Goal: Task Accomplishment & Management: Manage account settings

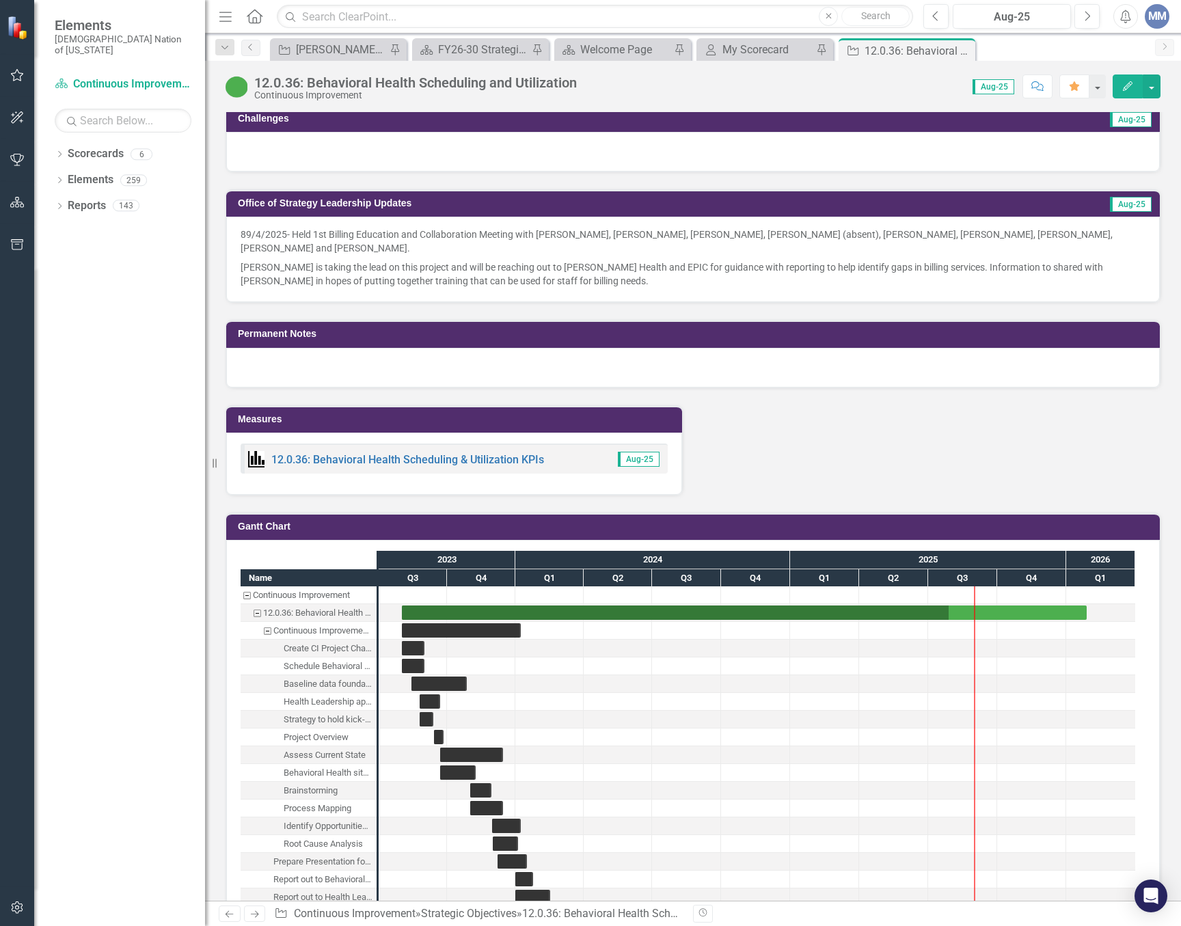
scroll to position [1640, 0]
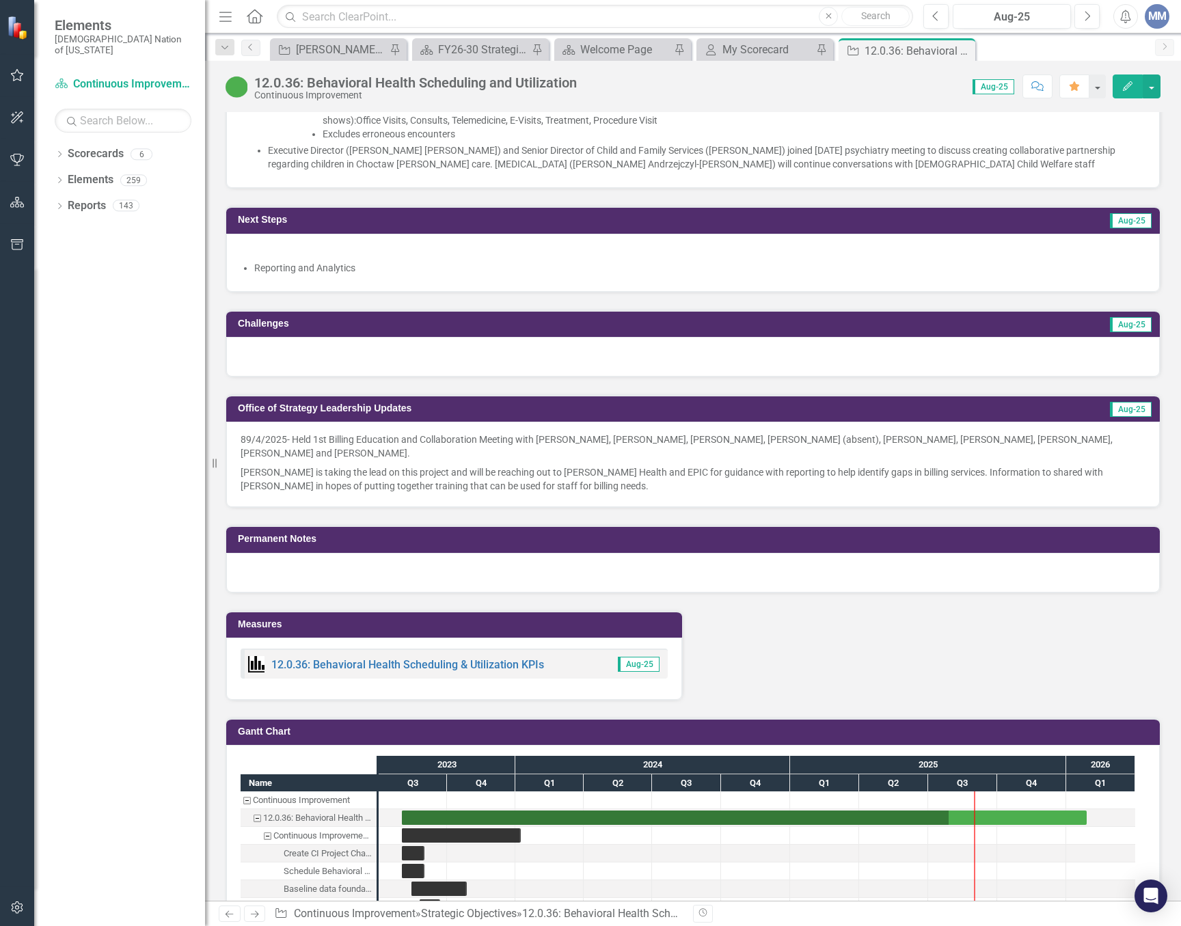
click at [753, 192] on div "Next Steps Aug-25 Reporting and Analytics" at bounding box center [692, 240] width 955 height 103
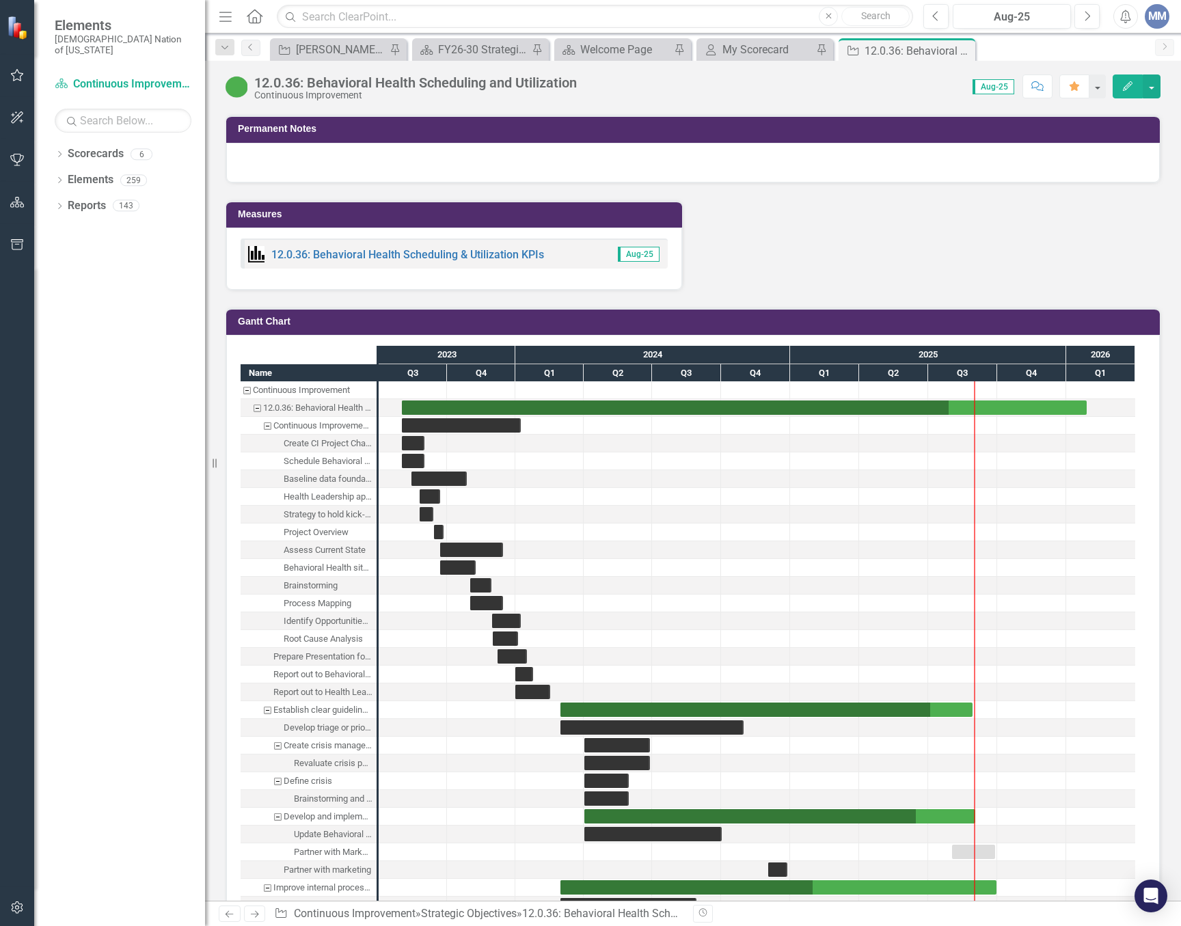
scroll to position [1435, 0]
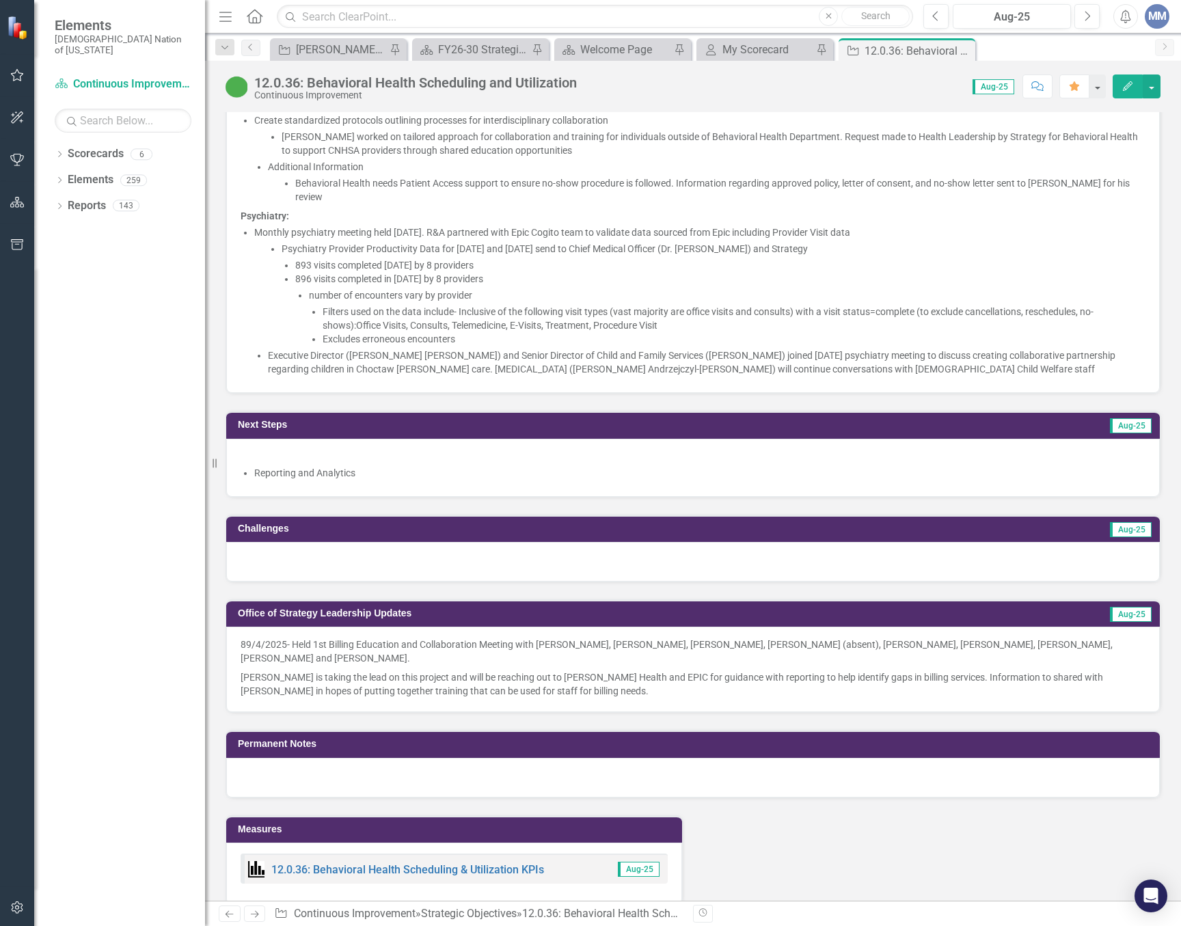
click at [591, 271] on li "893 visits completed [DATE] by 8 providers" at bounding box center [720, 265] width 850 height 14
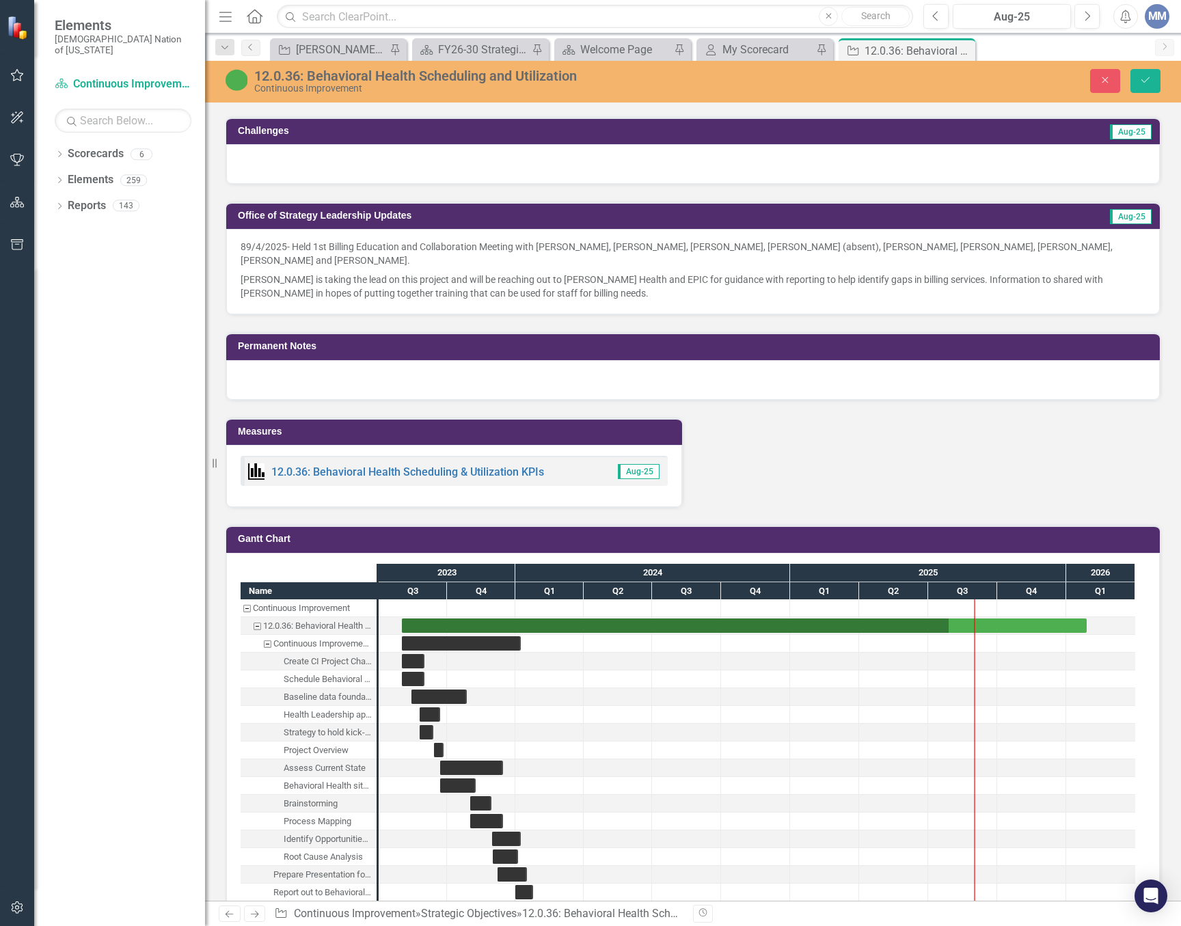
scroll to position [1441, 0]
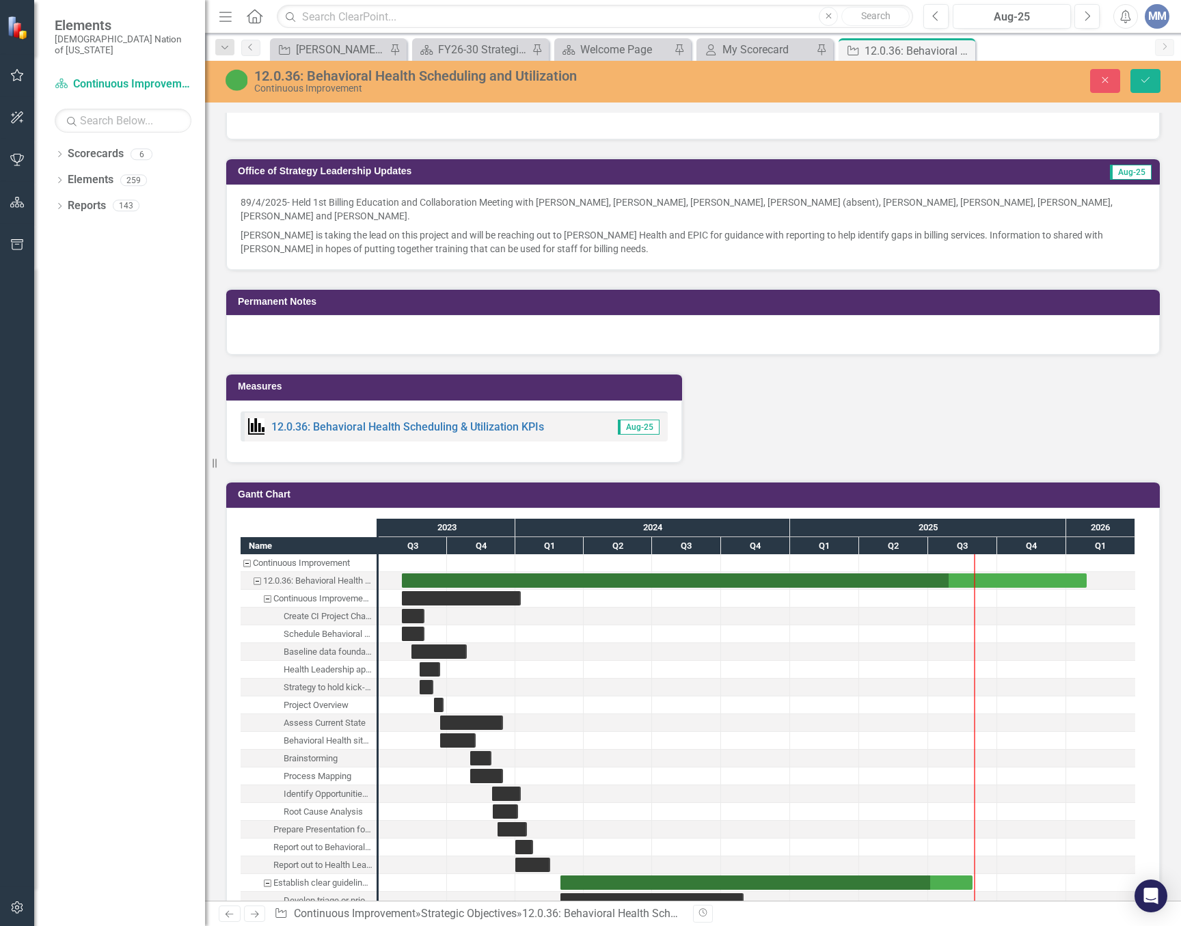
type textarea "<p><strong>August 2025 Action Plan Updates</strong></p> <p><strong>Behavioral H…"
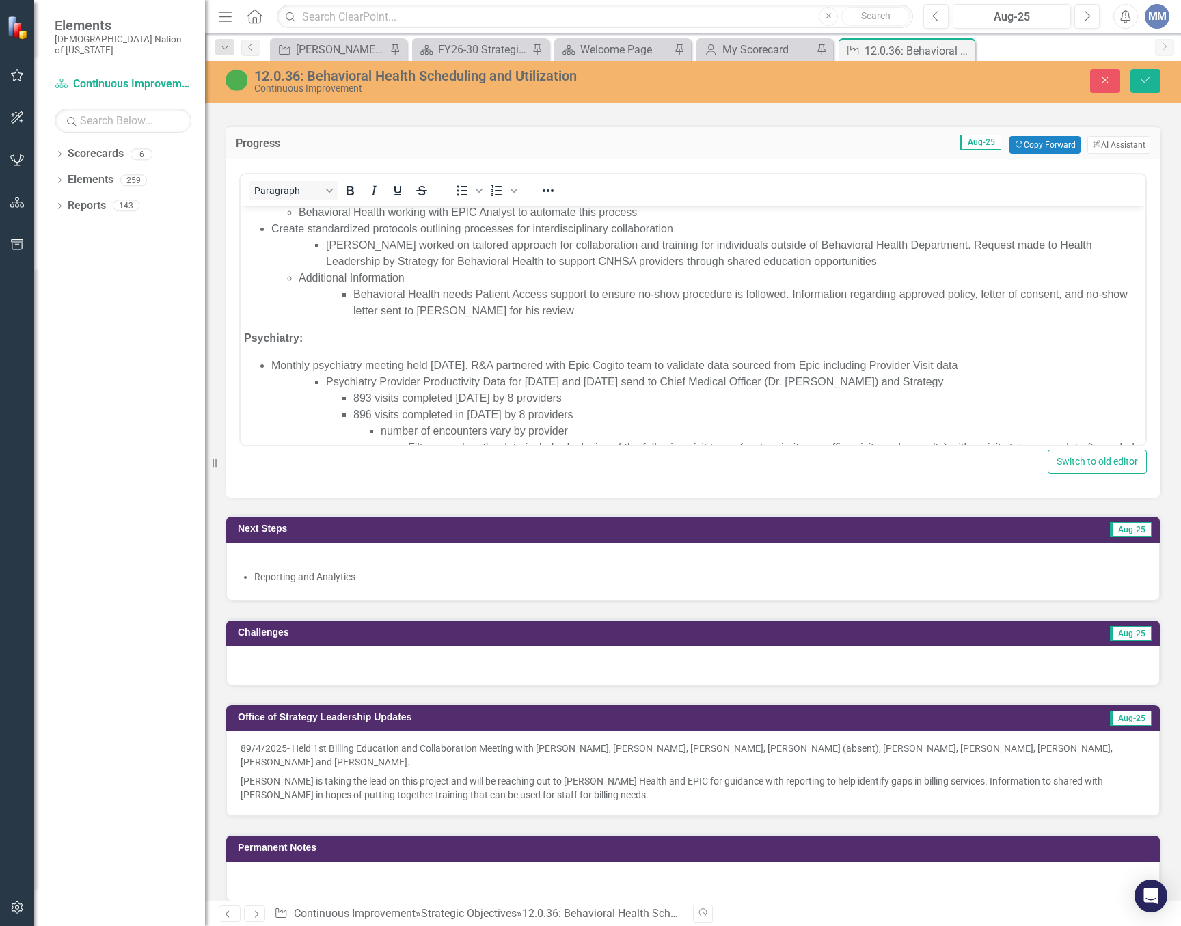
scroll to position [364, 0]
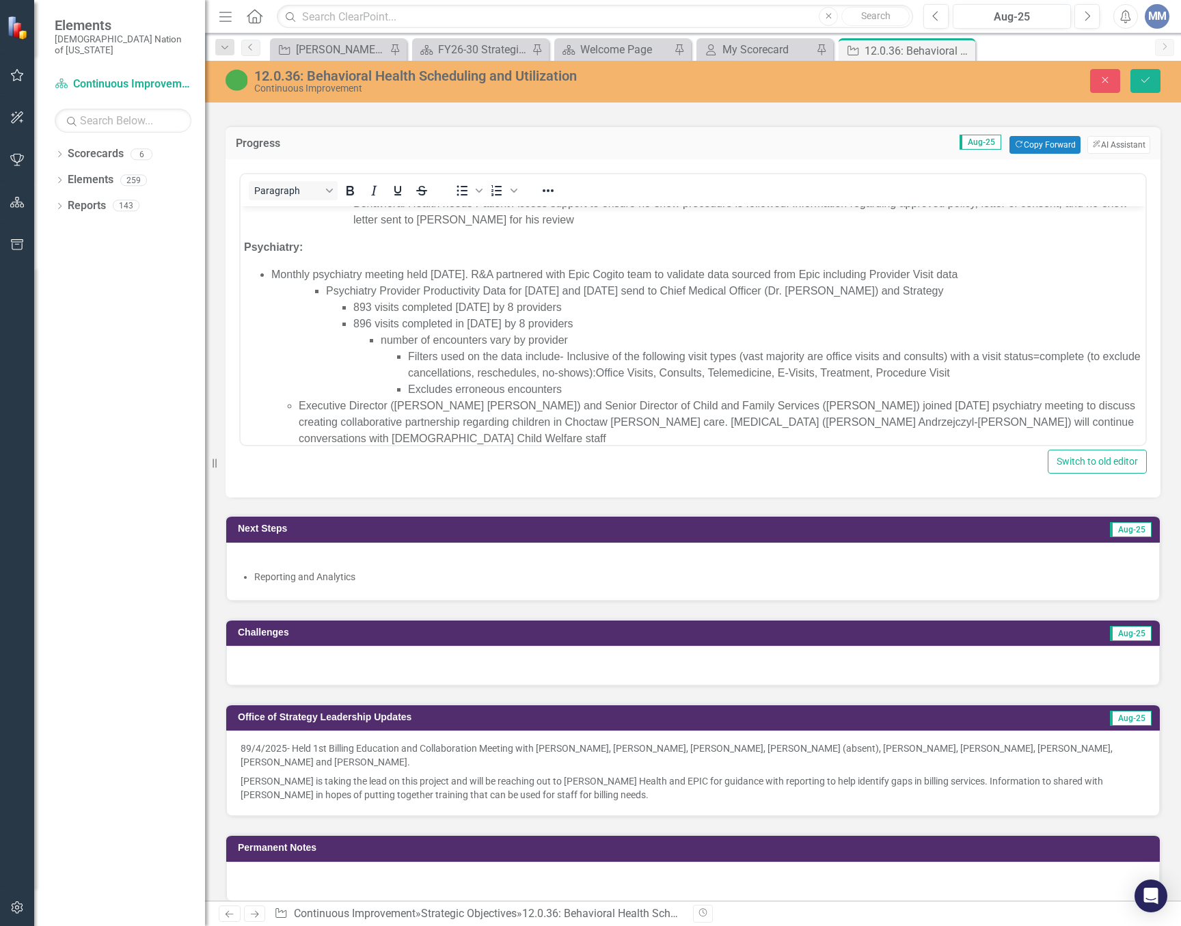
scroll to position [364, 0]
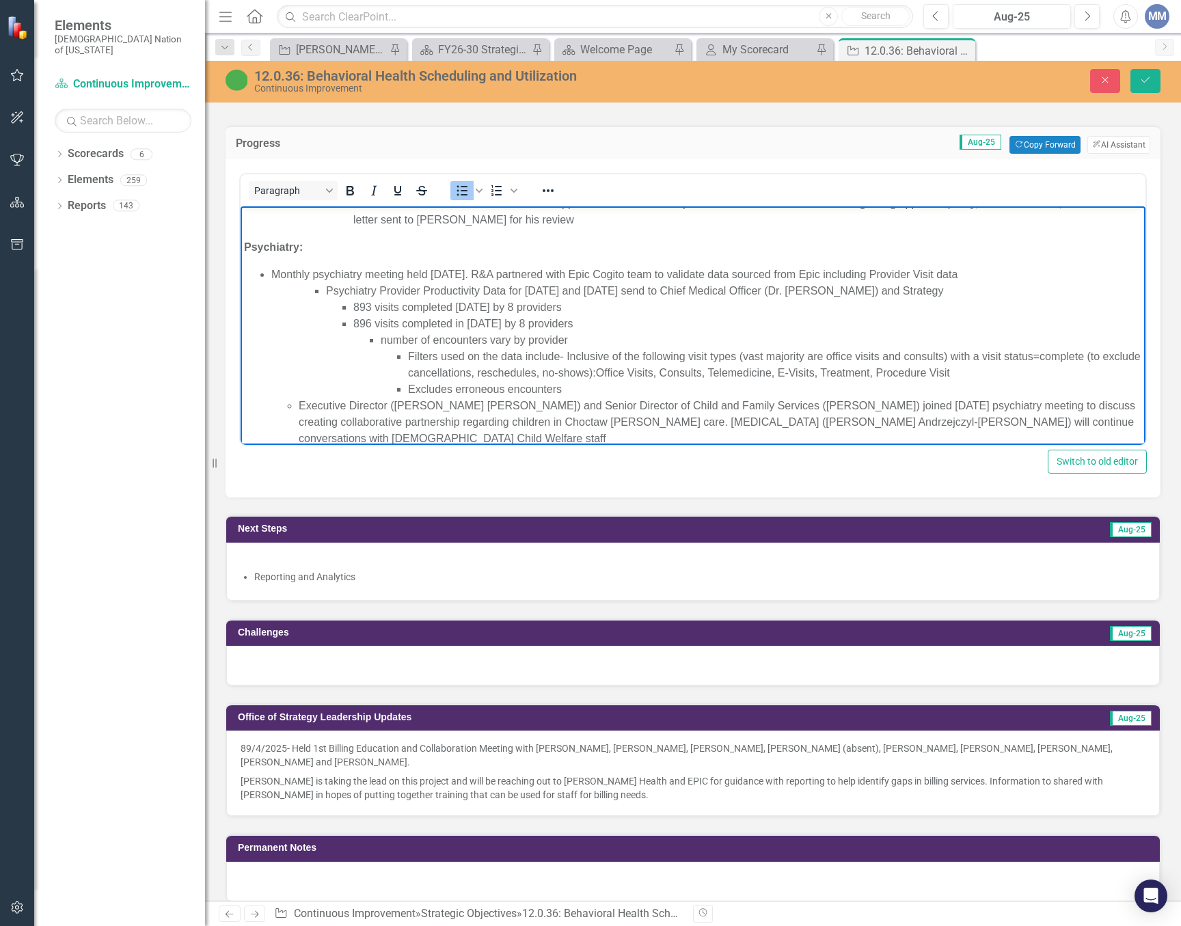
click at [646, 290] on li "Psychiatry Provider Productivity Data for [DATE] and [DATE] send to Chief Medic…" at bounding box center [734, 340] width 816 height 115
click at [943, 290] on li "Psychiatry Provider Productivity Data for [DATE] and [DATE] shared to Chief Med…" at bounding box center [734, 340] width 816 height 115
click at [911, 290] on li "Psychiatry Provider Productivity Data for [DATE] and [DATE] shared to Chief Med…" at bounding box center [734, 340] width 816 height 115
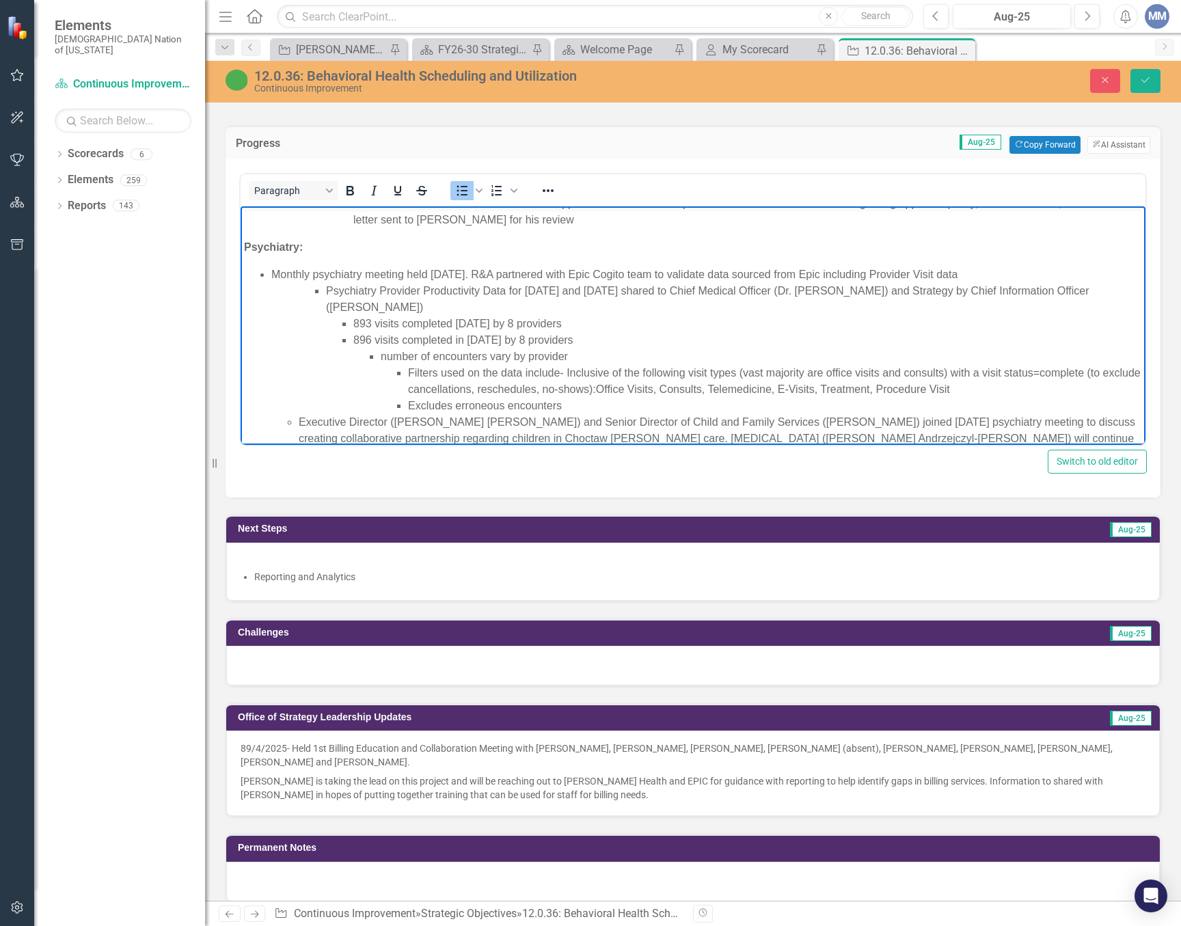
click at [1144, 66] on div "12.0.36: Behavioral Health Scheduling and Utilization Continuous Improvement Cl…" at bounding box center [693, 82] width 976 height 42
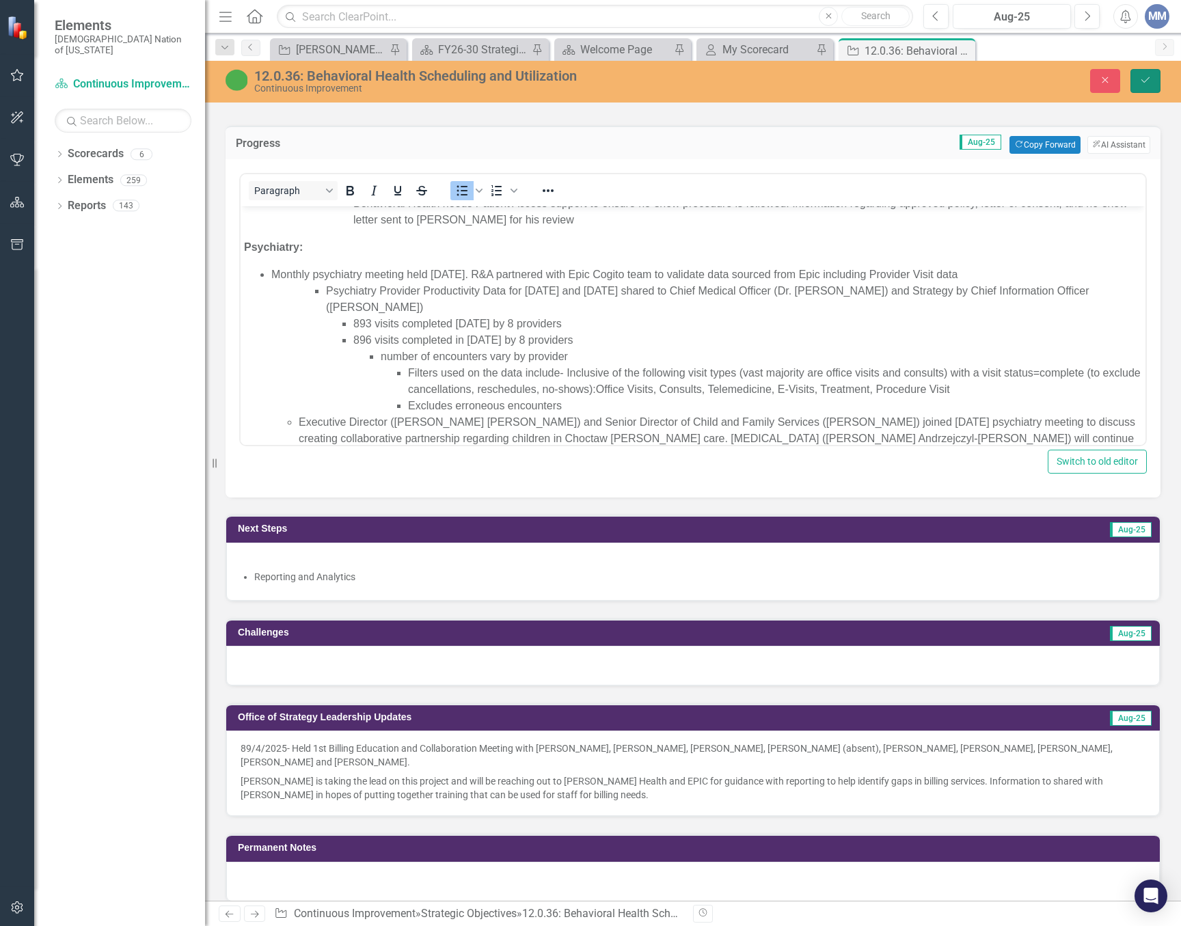
click at [1151, 79] on button "Save" at bounding box center [1145, 81] width 30 height 24
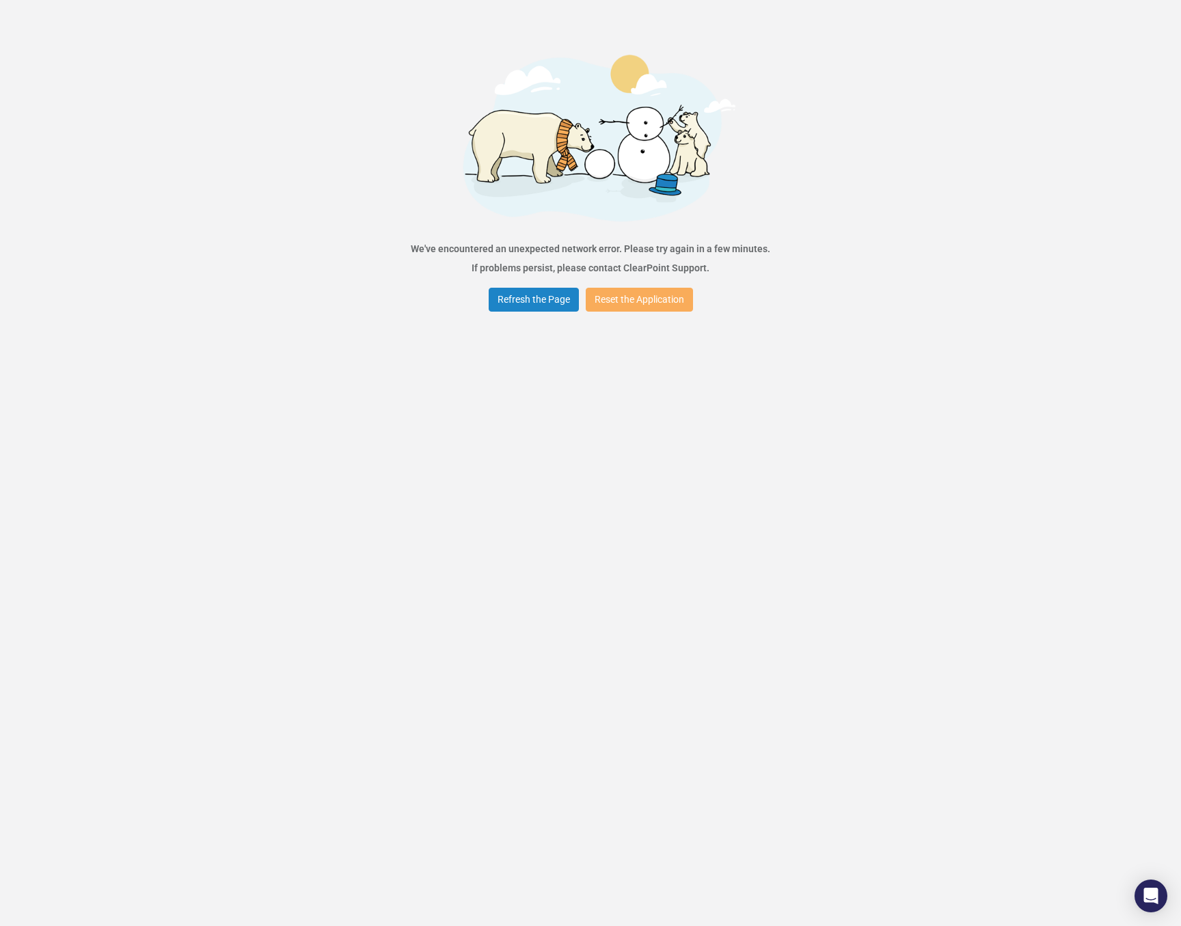
click at [521, 286] on div "Refresh the Page Reset the Application" at bounding box center [590, 299] width 211 height 31
click at [534, 295] on button "Refresh the Page" at bounding box center [533, 300] width 90 height 24
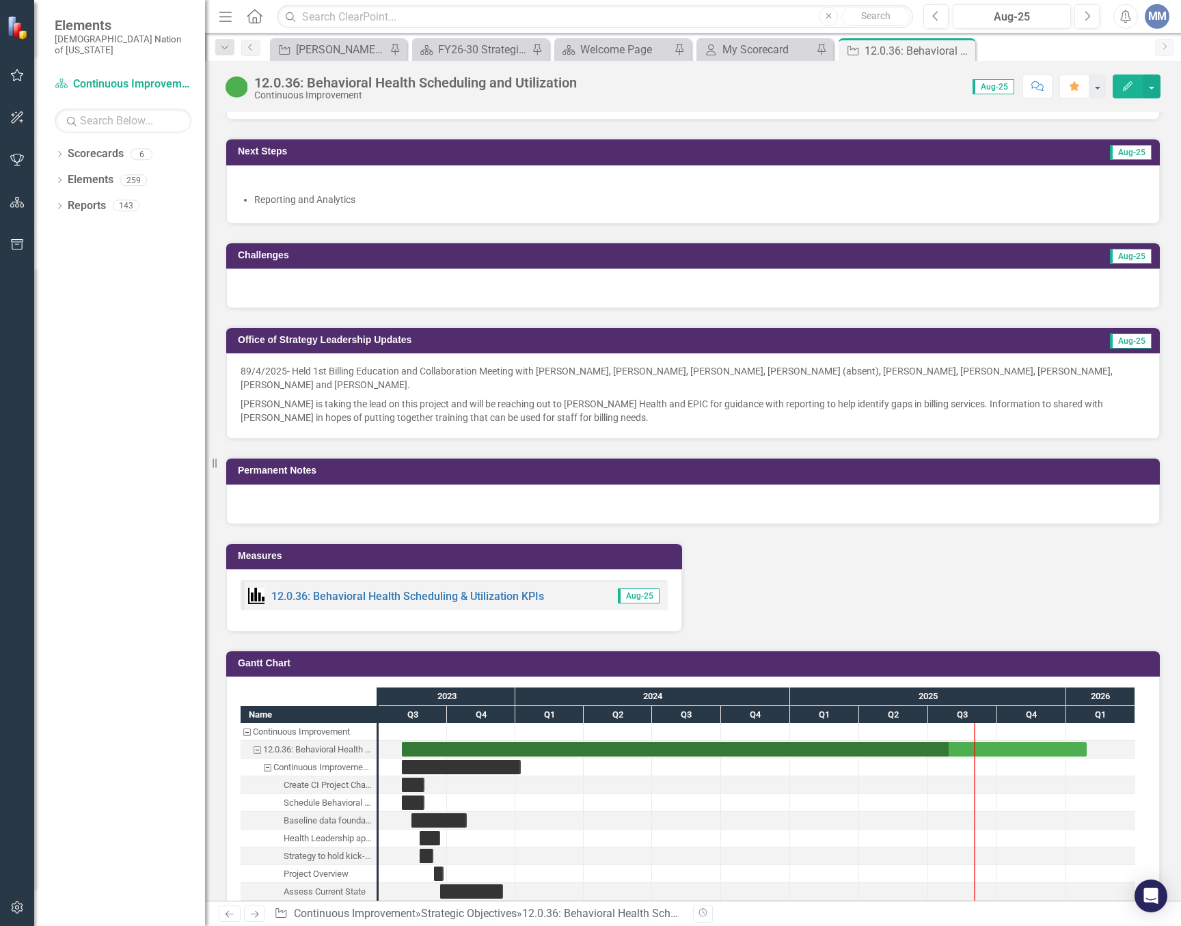
scroll to position [1298, 0]
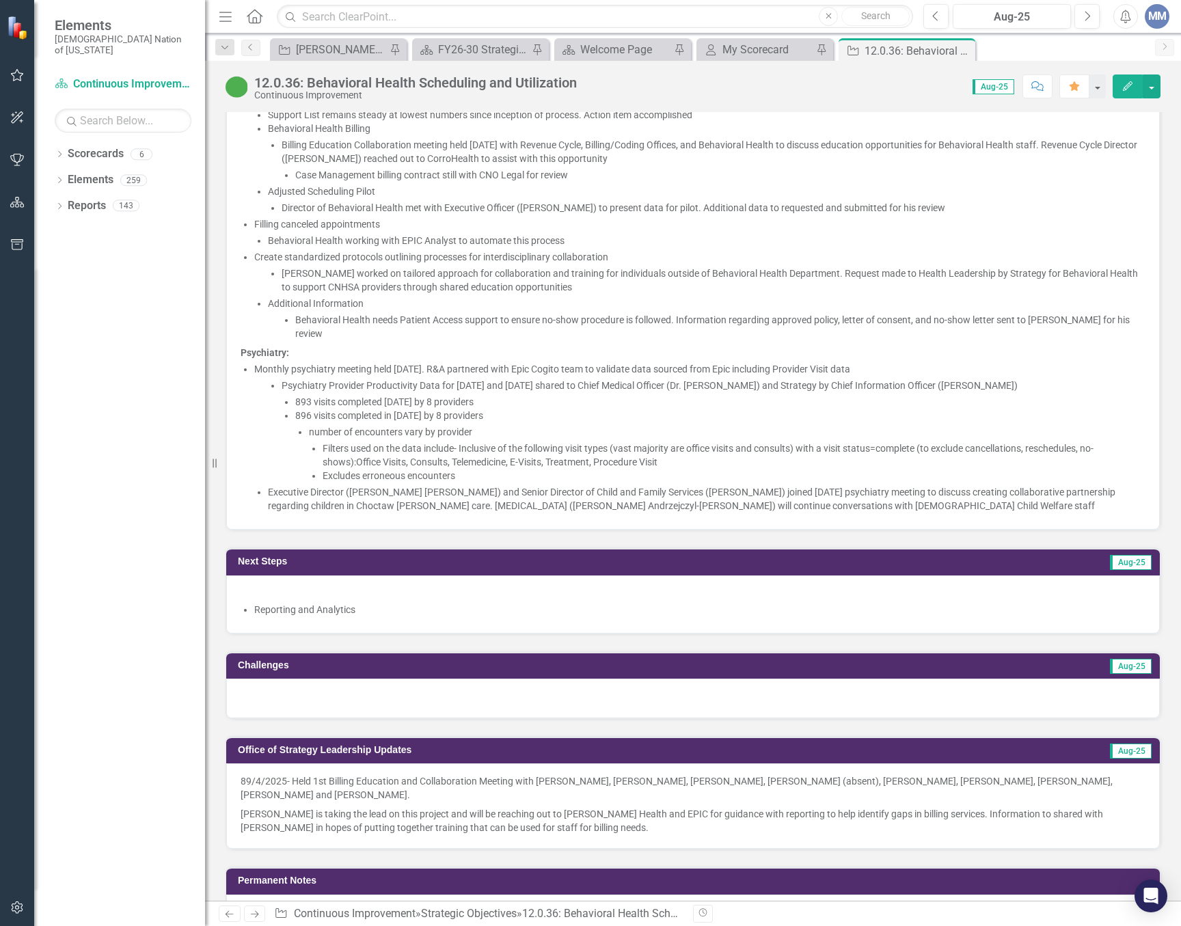
click at [613, 434] on li "number of encounters vary by provider Filters used on the data include- Inclusi…" at bounding box center [727, 453] width 836 height 57
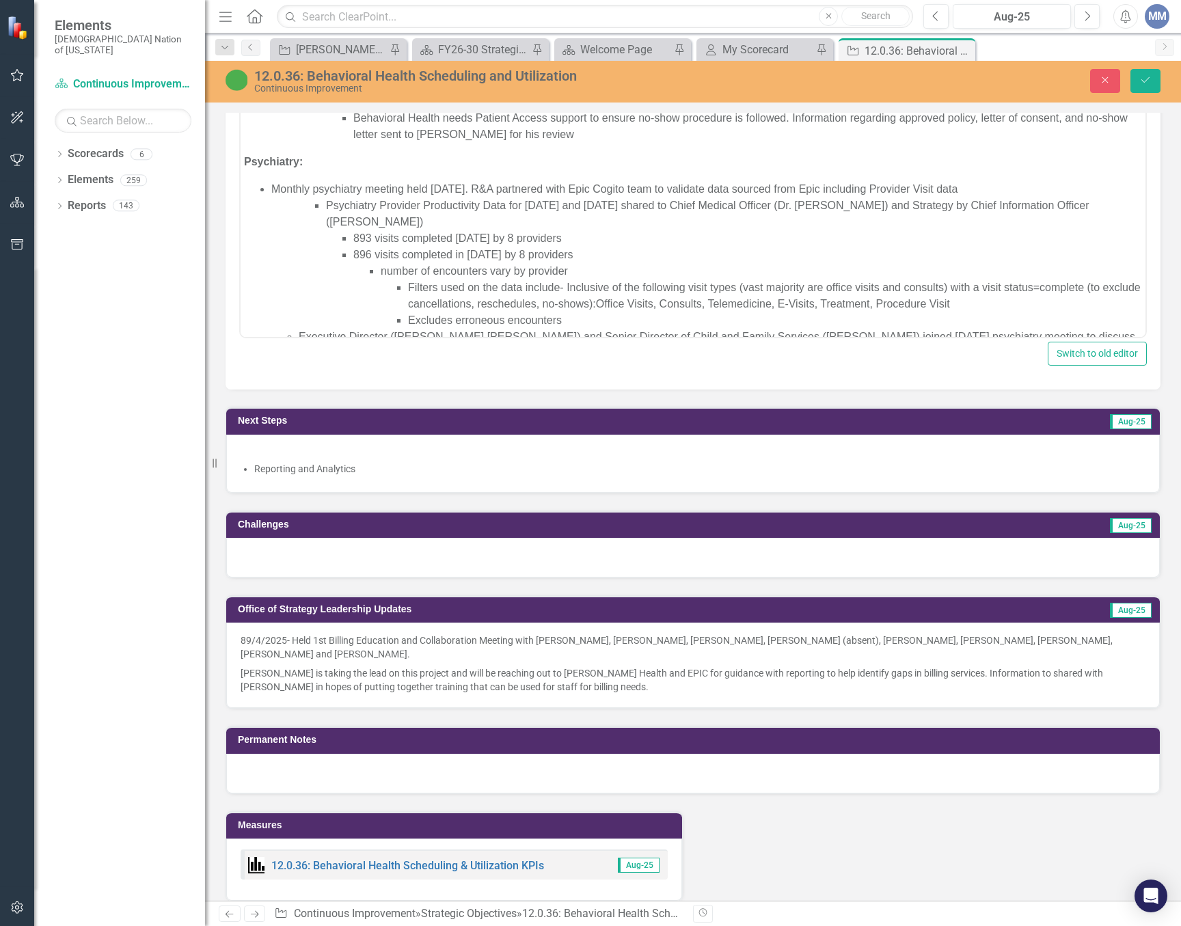
scroll to position [381, 0]
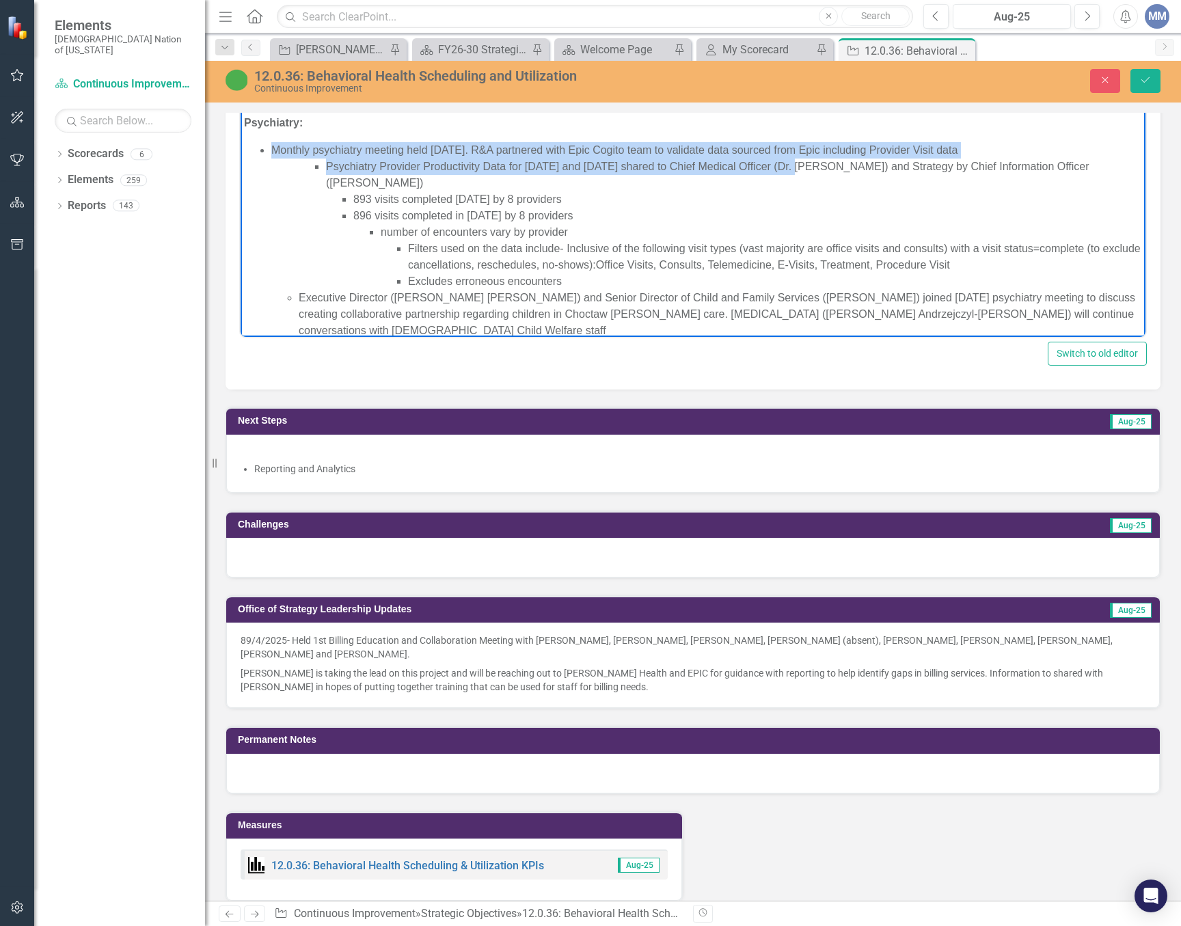
drag, startPoint x: 1006, startPoint y: 151, endPoint x: 794, endPoint y: 164, distance: 212.9
click at [794, 164] on li "Monthly psychiatry meeting held August 27, 2025. R&A partnered with Epic Cogito…" at bounding box center [706, 240] width 870 height 197
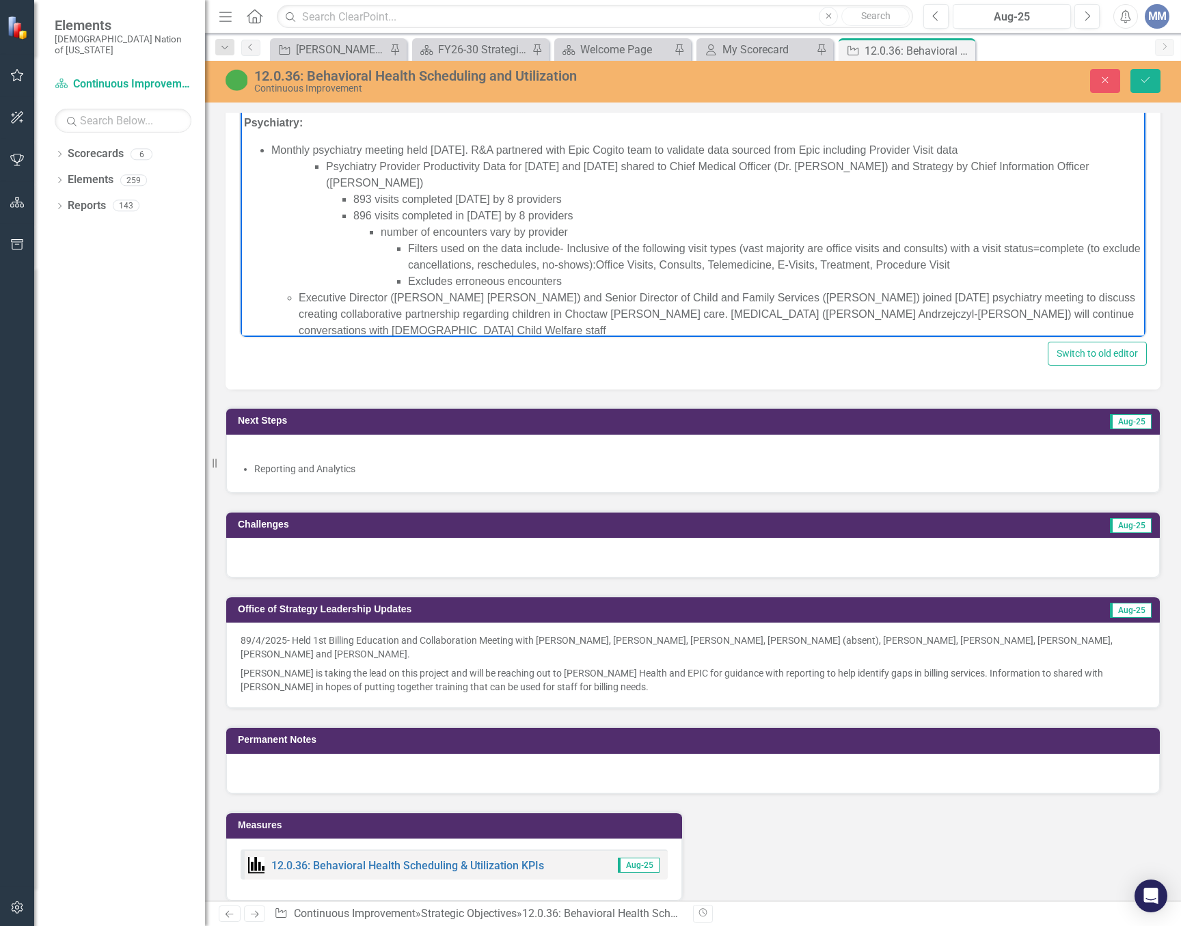
click at [1047, 125] on p "Psychiatry:" at bounding box center [693, 123] width 898 height 16
drag, startPoint x: 1007, startPoint y: 144, endPoint x: 913, endPoint y: 151, distance: 93.8
click at [913, 151] on li "Monthly psychiatry meeting held August 27, 2025. R&A partnered with Epic Cogito…" at bounding box center [706, 240] width 870 height 197
click at [1004, 150] on li "Monthly psychiatry meeting held August 27, 2025. R&A partnered with Epic Cogito…" at bounding box center [706, 240] width 870 height 197
drag, startPoint x: 1000, startPoint y: 151, endPoint x: 517, endPoint y: 150, distance: 483.0
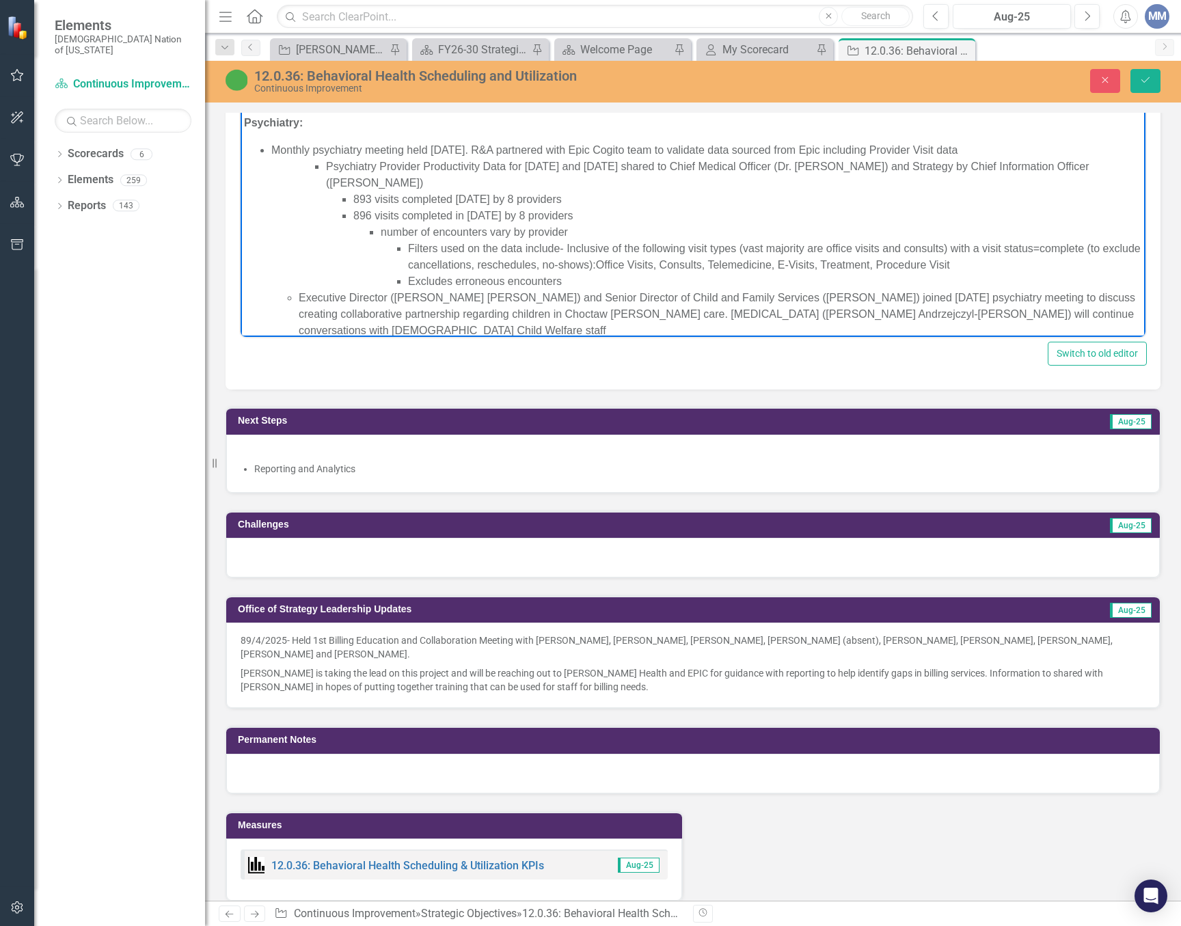
click at [517, 150] on li "Monthly psychiatry meeting held August 27, 2025. R&A partnered with Epic Cogito…" at bounding box center [706, 240] width 870 height 197
copy li "R&A partnered with Epic Cogito team to validate data sourced from Epic includin…"
click at [324, 167] on ul "Psychiatry Provider Productivity Data for June and July 2025 shared to Chief Me…" at bounding box center [720, 223] width 843 height 131
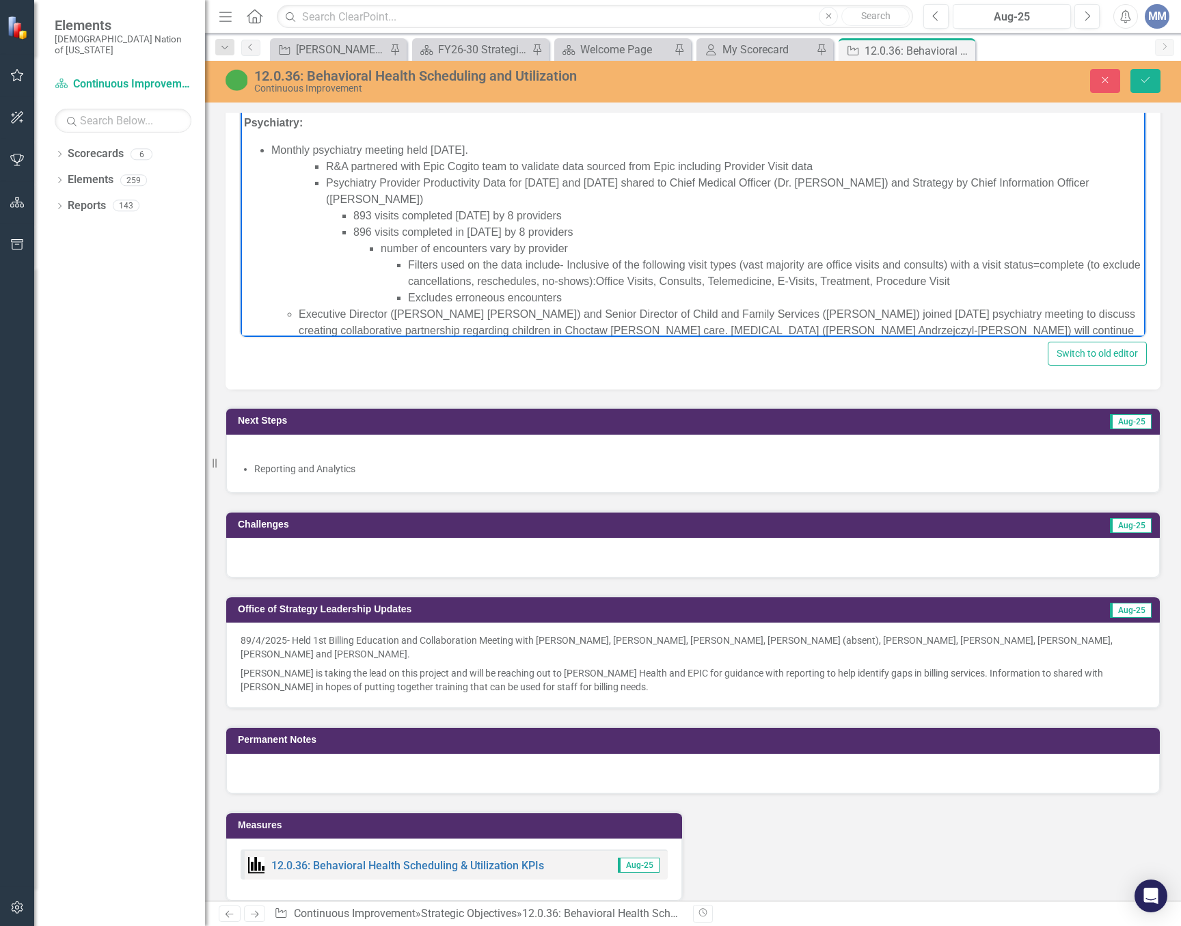
click at [398, 167] on li "R&A partnered with Epic Cogito team to validate data sourced from Epic includin…" at bounding box center [734, 166] width 816 height 16
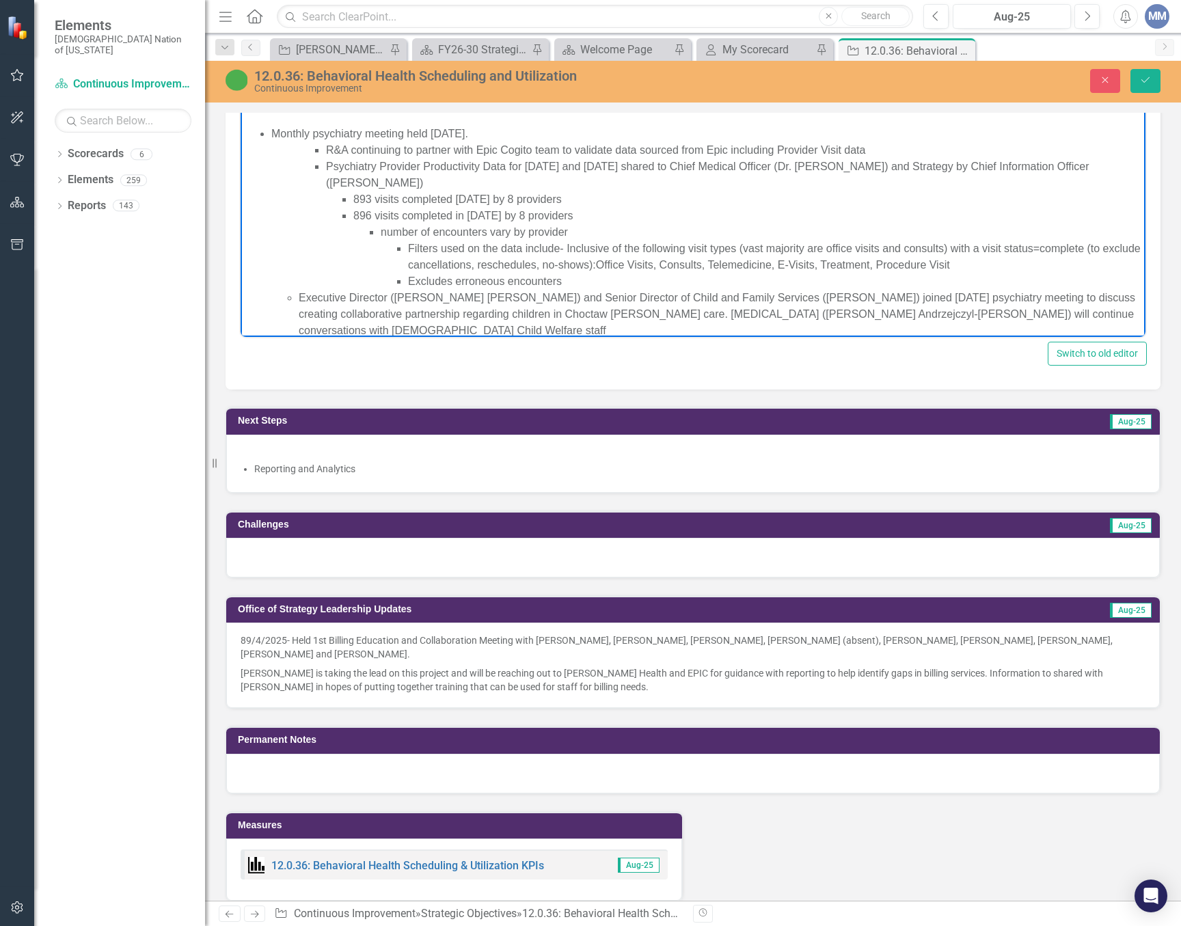
click at [604, 280] on li "Excludes erroneous encounters" at bounding box center [775, 281] width 734 height 16
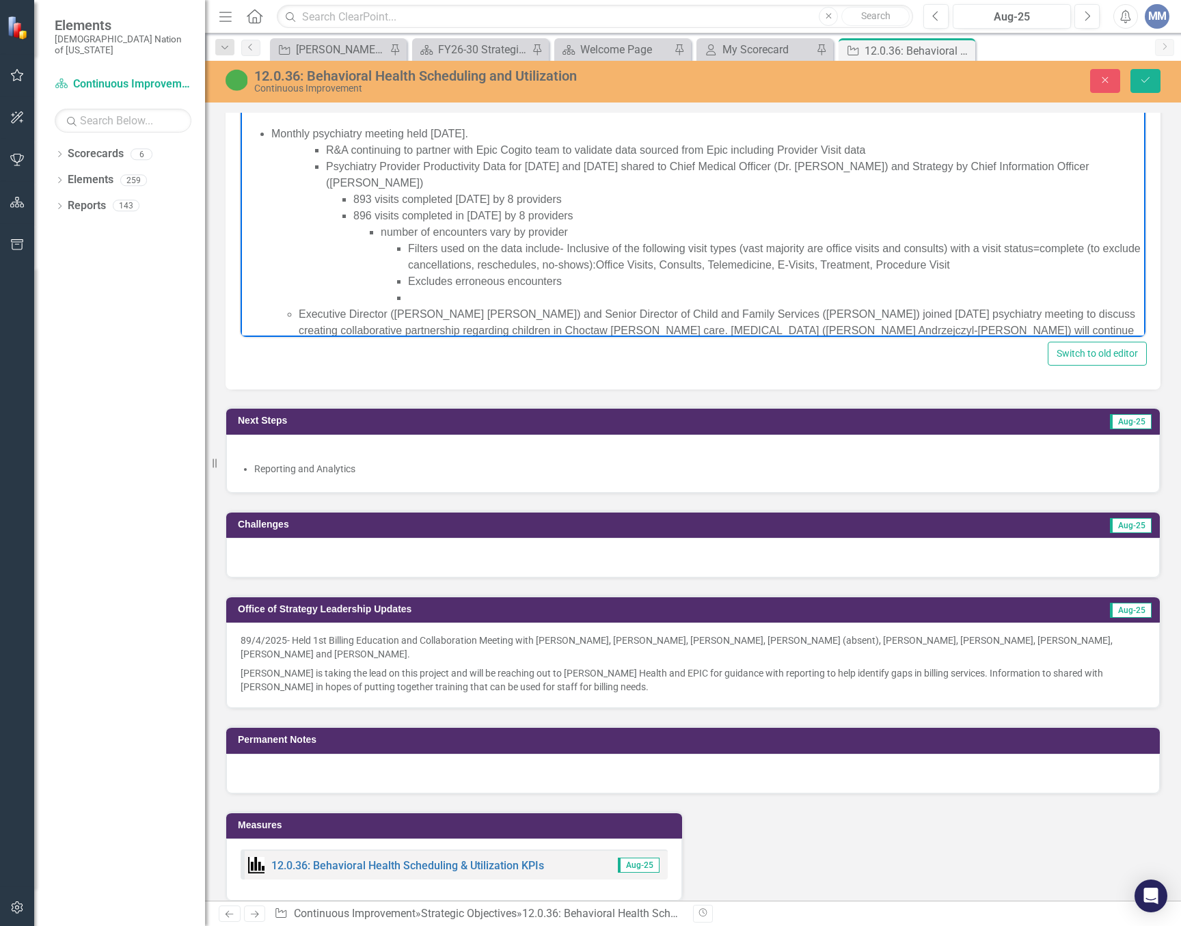
click at [568, 295] on li "Rich Text Area. Press ALT-0 for help." at bounding box center [775, 298] width 734 height 16
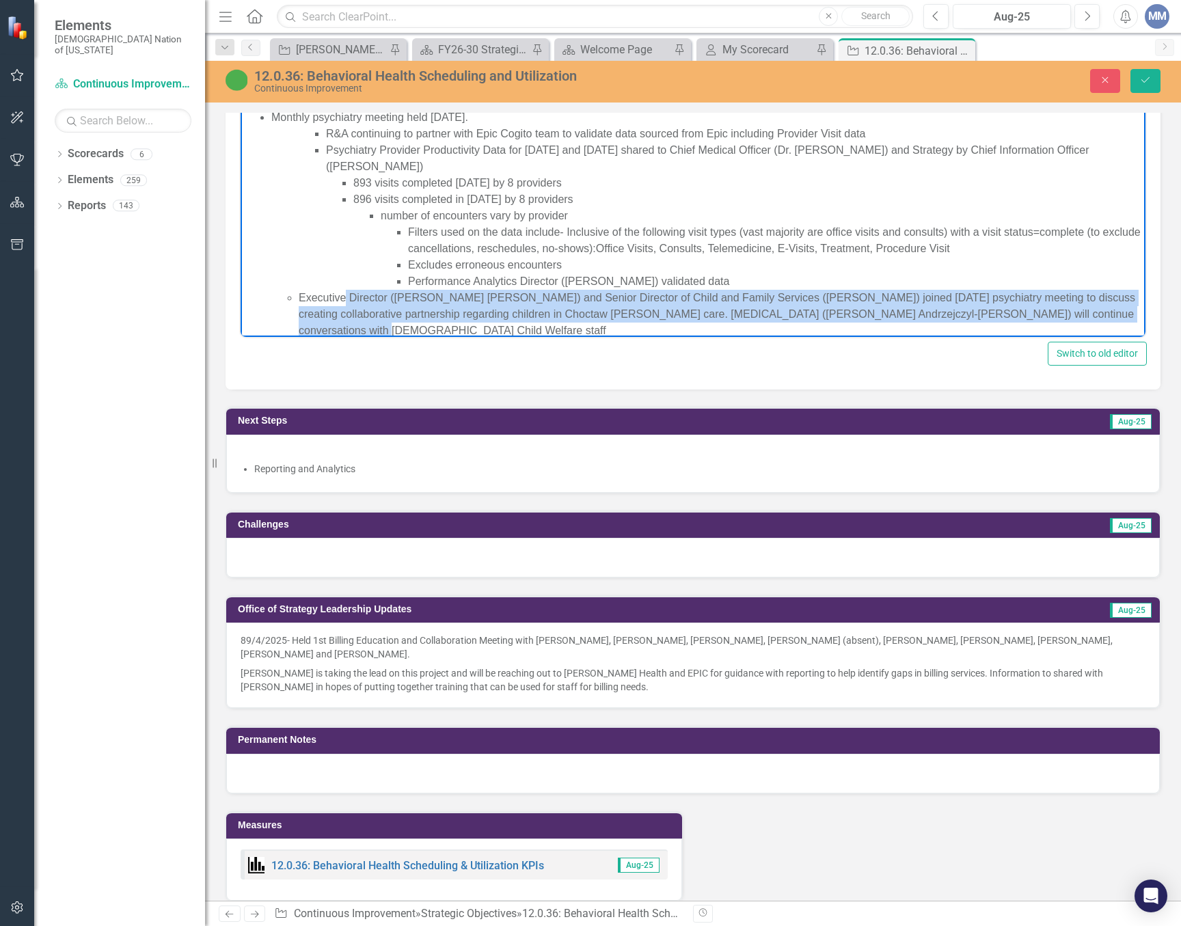
drag, startPoint x: 1112, startPoint y: 312, endPoint x: 346, endPoint y: 300, distance: 765.9
click at [346, 300] on li "Executive Director ([PERSON_NAME] [PERSON_NAME]) and Senior Director of Child a…" at bounding box center [720, 314] width 843 height 49
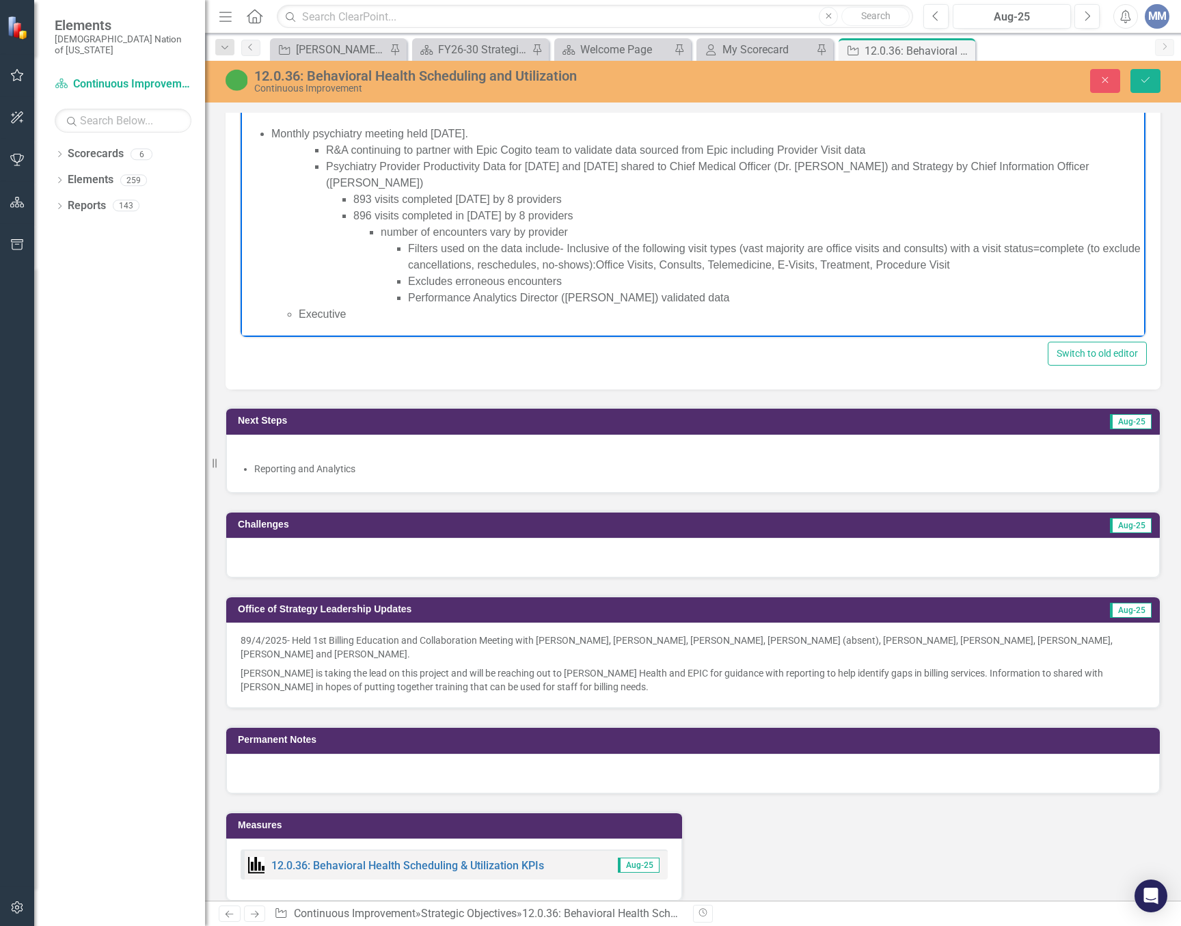
scroll to position [397, 0]
click at [323, 147] on ul "R&A continuing to partner with Epic Cogito team to validate data sourced from E…" at bounding box center [720, 224] width 843 height 164
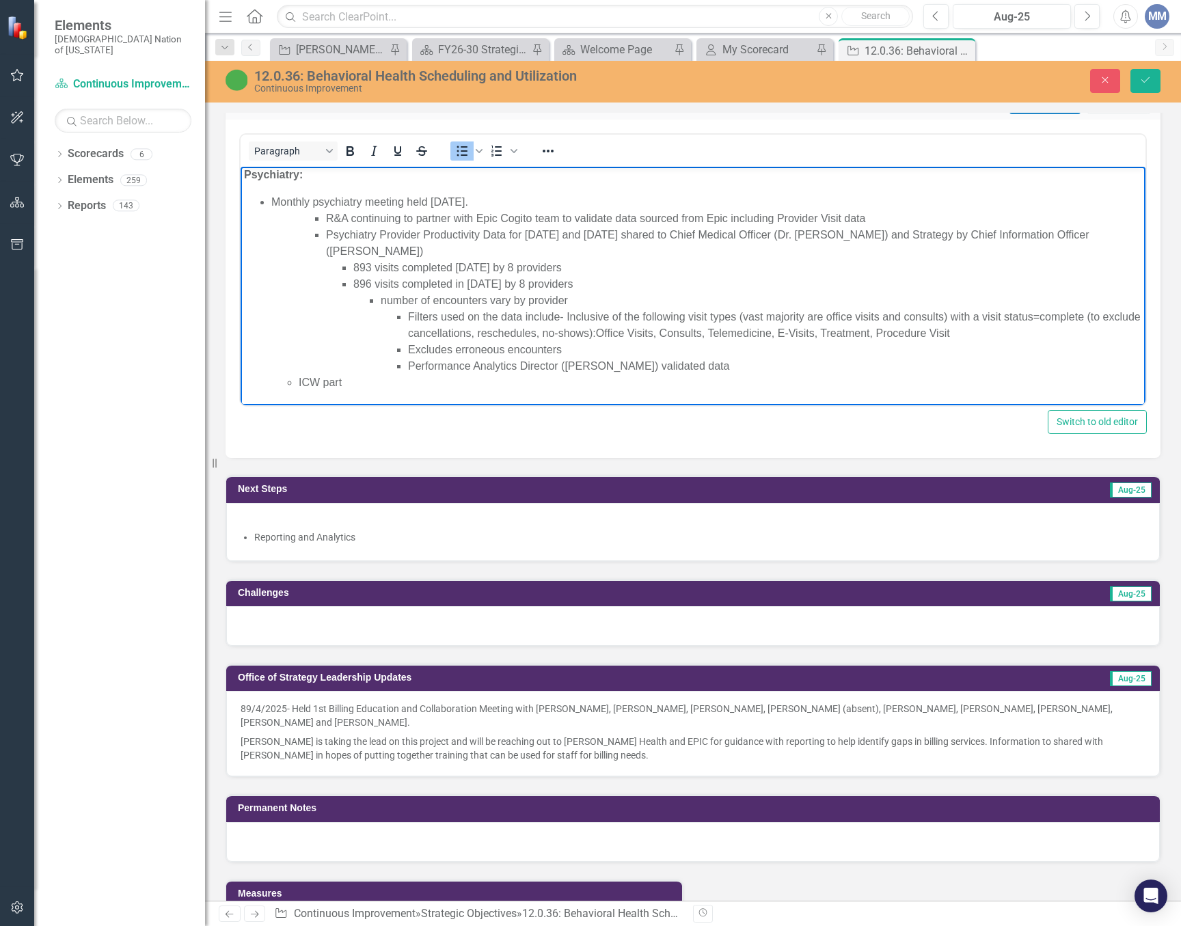
scroll to position [1099, 0]
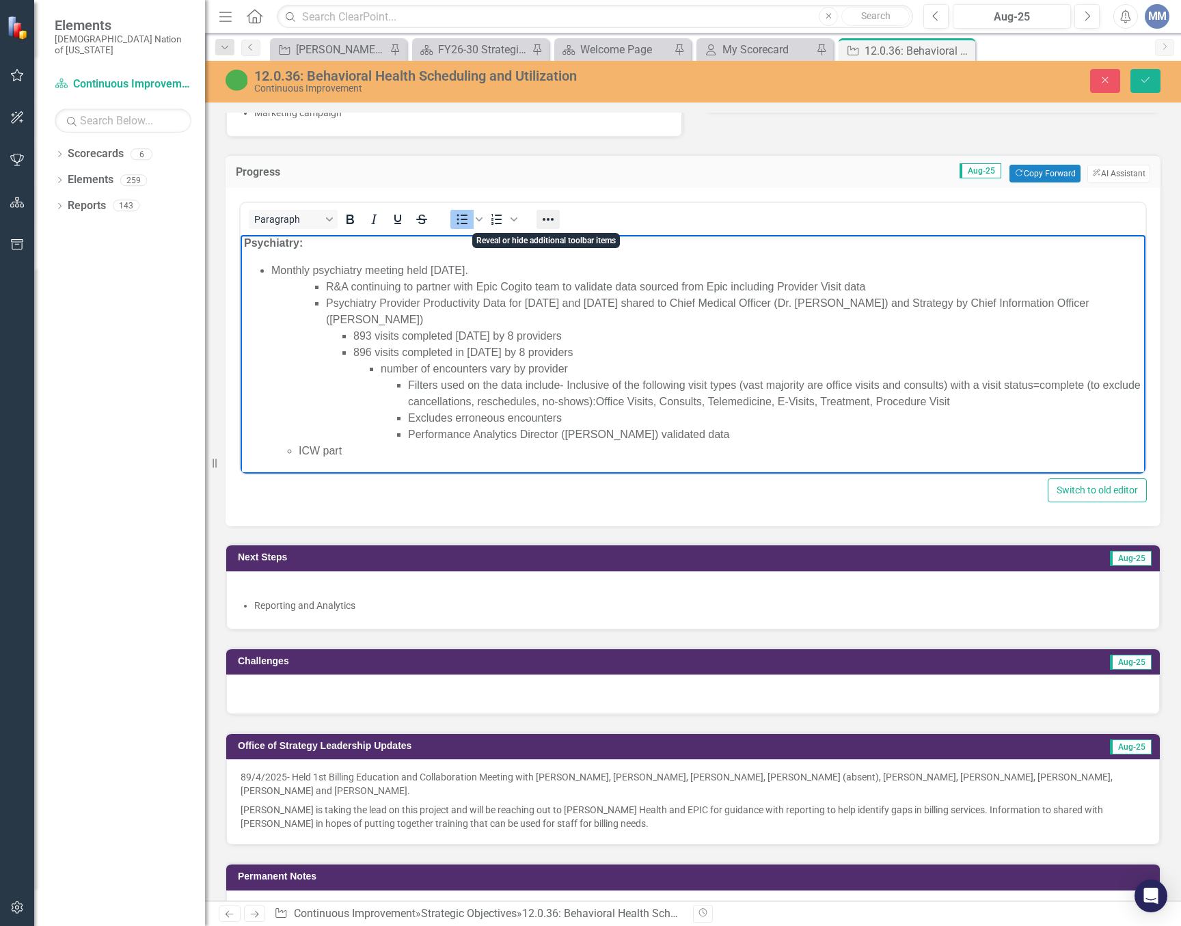
click at [539, 220] on button "Reveal or hide additional toolbar items" at bounding box center [547, 219] width 23 height 19
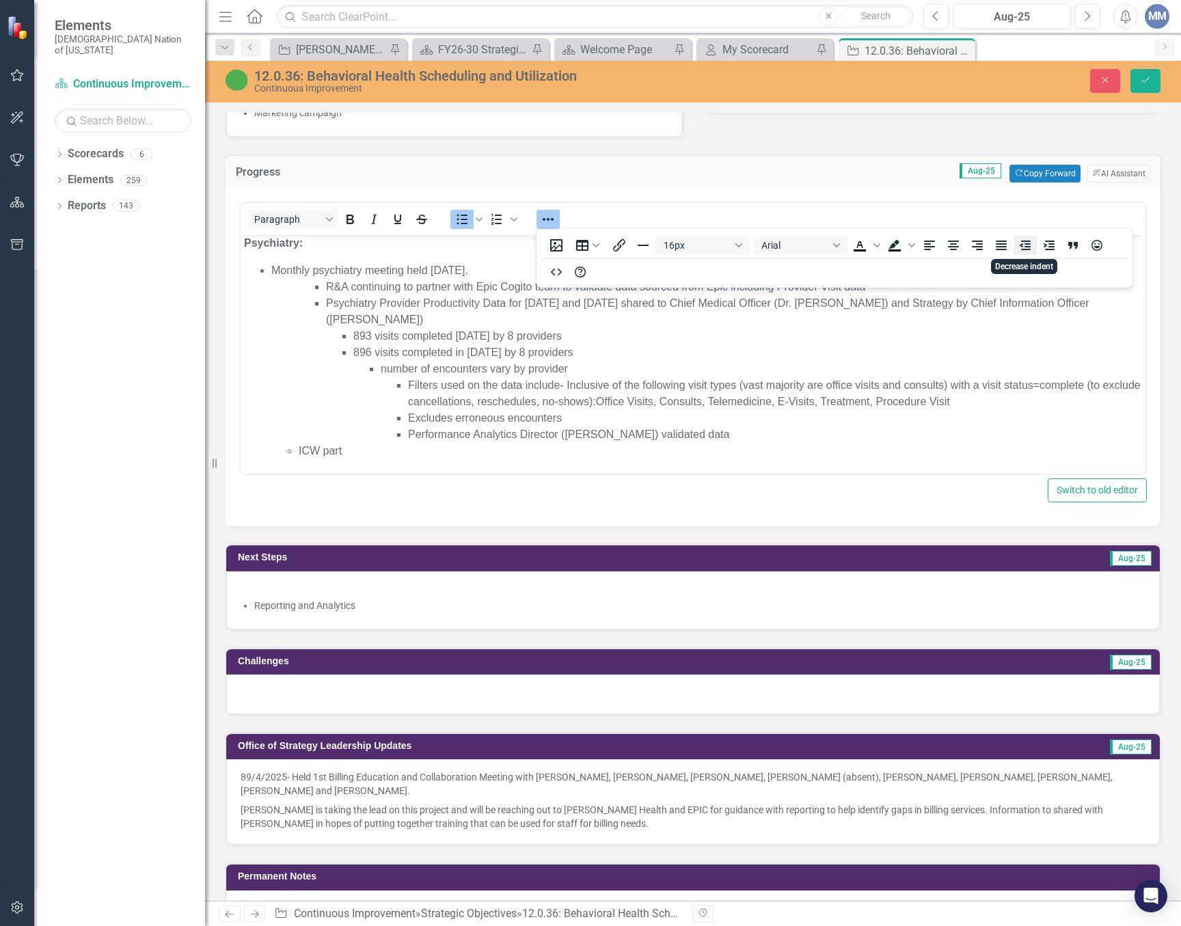
click at [1023, 250] on icon "Decrease indent" at bounding box center [1024, 245] width 11 height 10
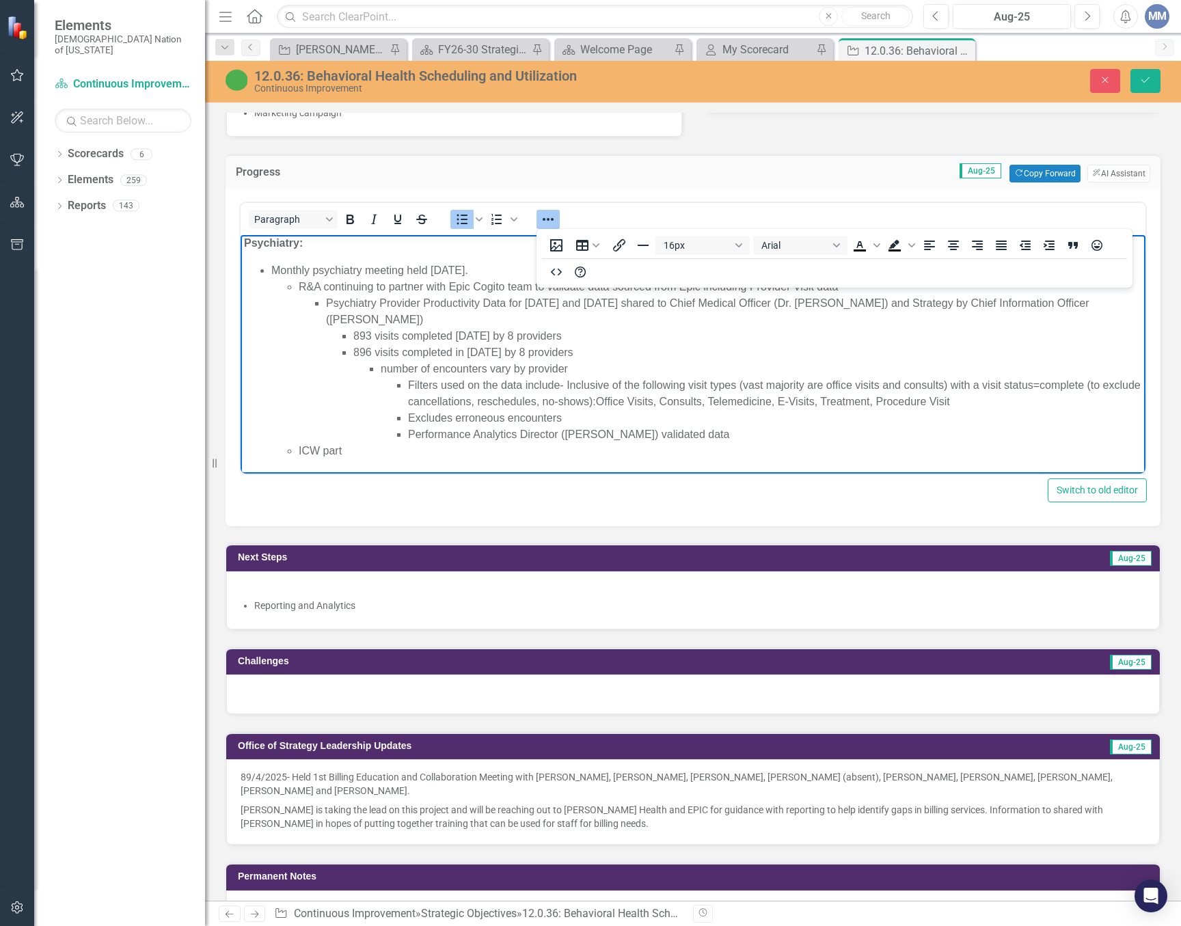
click at [329, 300] on li "Psychiatry Provider Productivity Data for June and July 2025 shared to Chief Me…" at bounding box center [734, 369] width 816 height 148
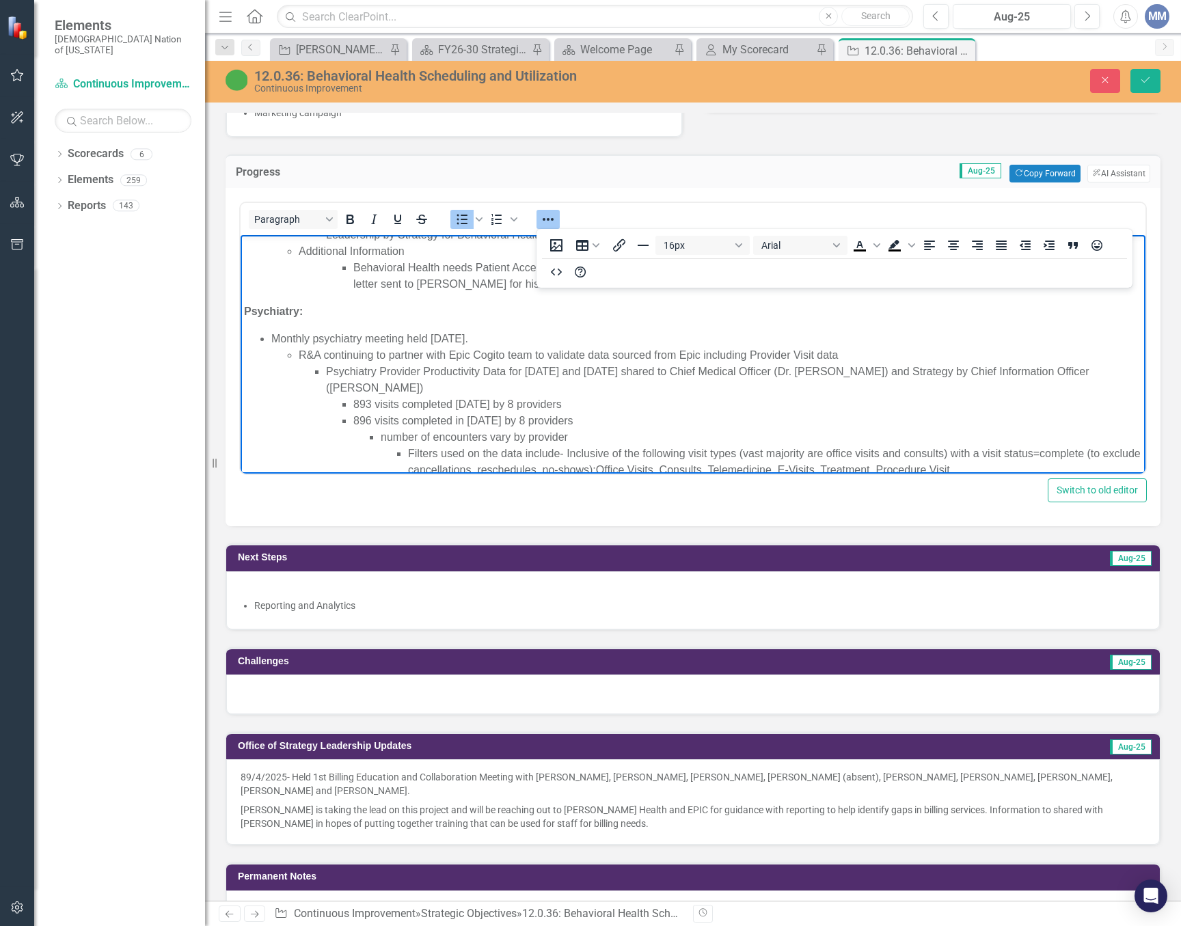
click at [839, 355] on li "R&A continuing to partner with Epic Cogito team to validate data sourced from E…" at bounding box center [720, 429] width 843 height 164
click at [836, 351] on li "R&A continuing to partner with Epic Cogito team to validate data sourced from E…" at bounding box center [720, 429] width 843 height 164
copy li "R&A continuing to partner with Epic Cogito team to validate data sourced from E…"
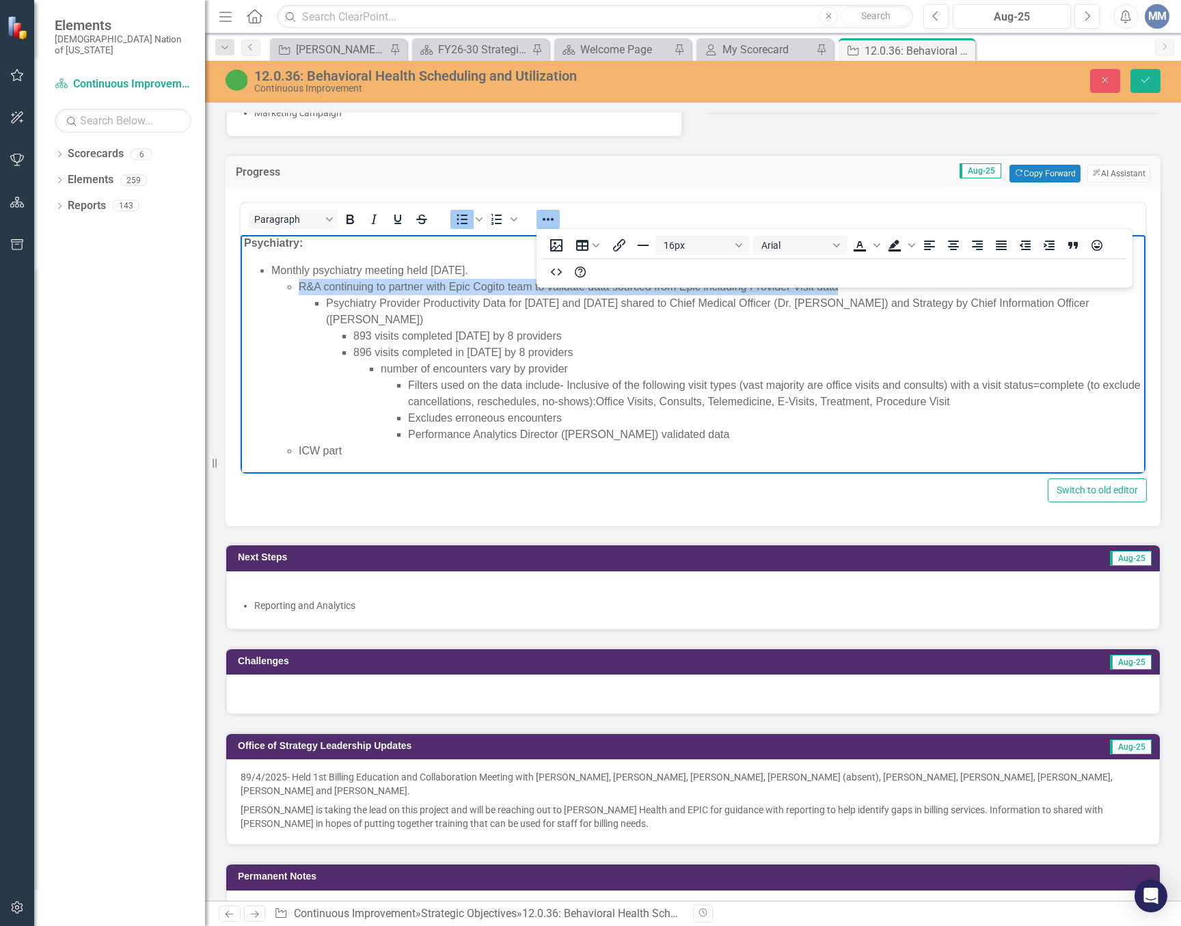
click at [734, 430] on li "Performance Analytics Director (Lawrence Goade) validated data" at bounding box center [775, 434] width 734 height 16
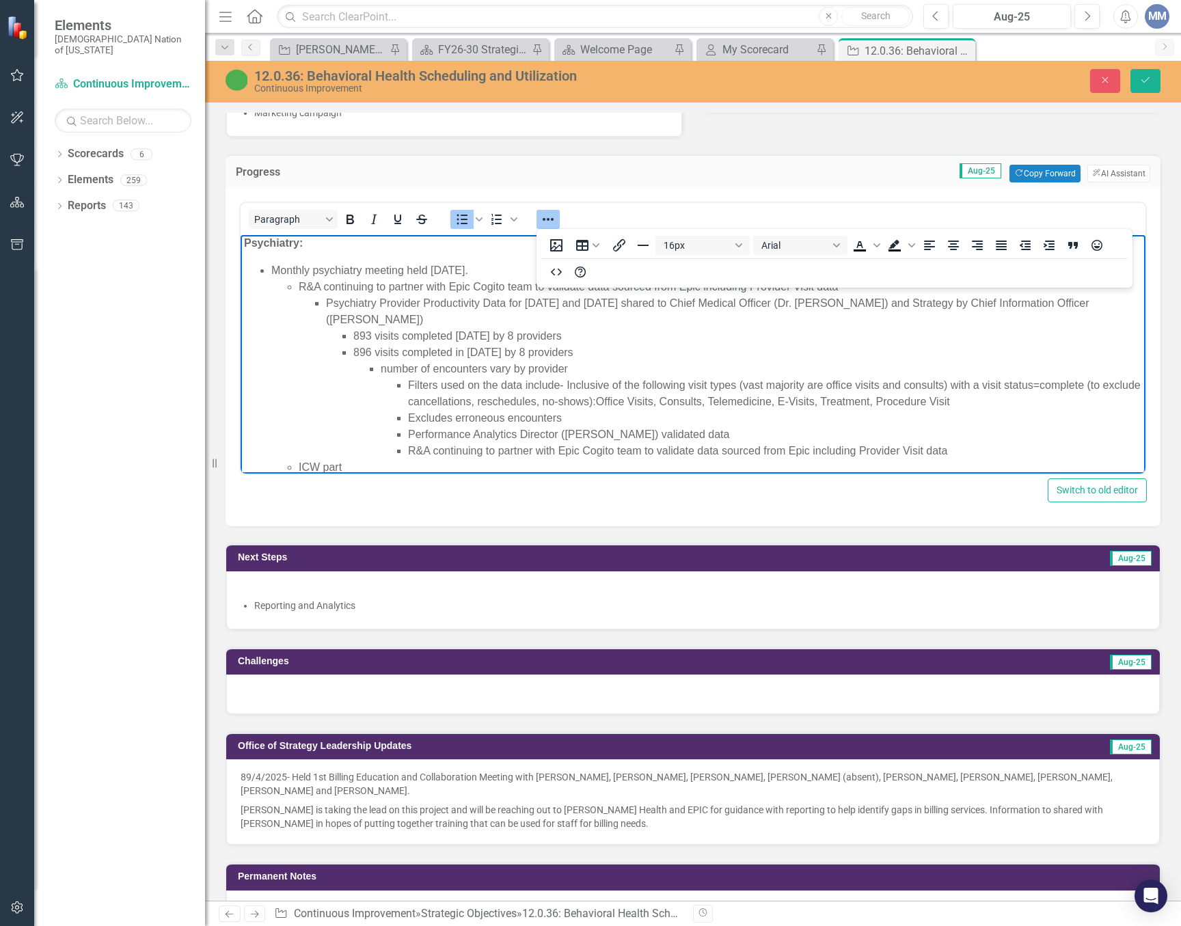
scroll to position [260, 0]
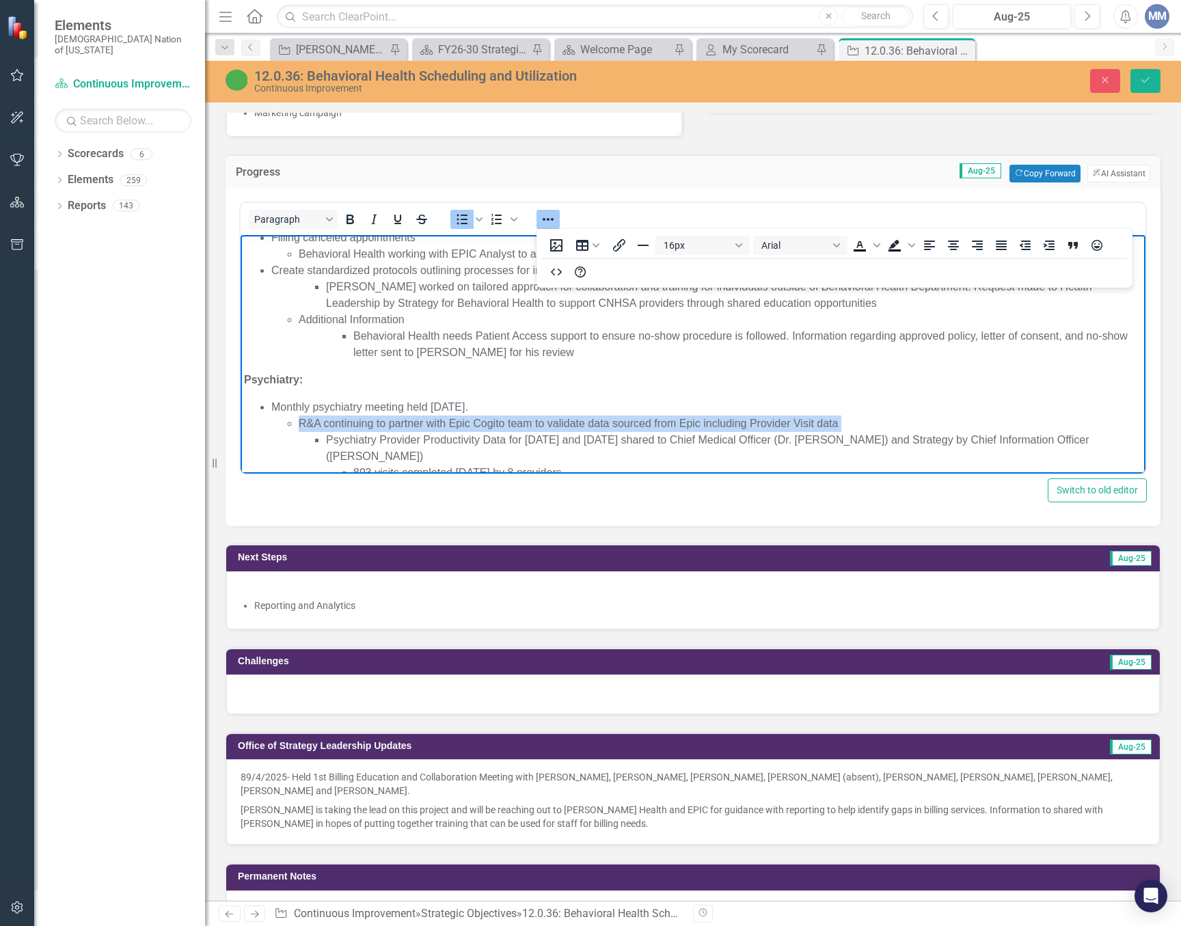
drag, startPoint x: 840, startPoint y: 418, endPoint x: 842, endPoint y: 432, distance: 14.4
click at [842, 432] on li "R&A continuing to partner with Epic Cogito team to validate data sourced from E…" at bounding box center [720, 505] width 843 height 180
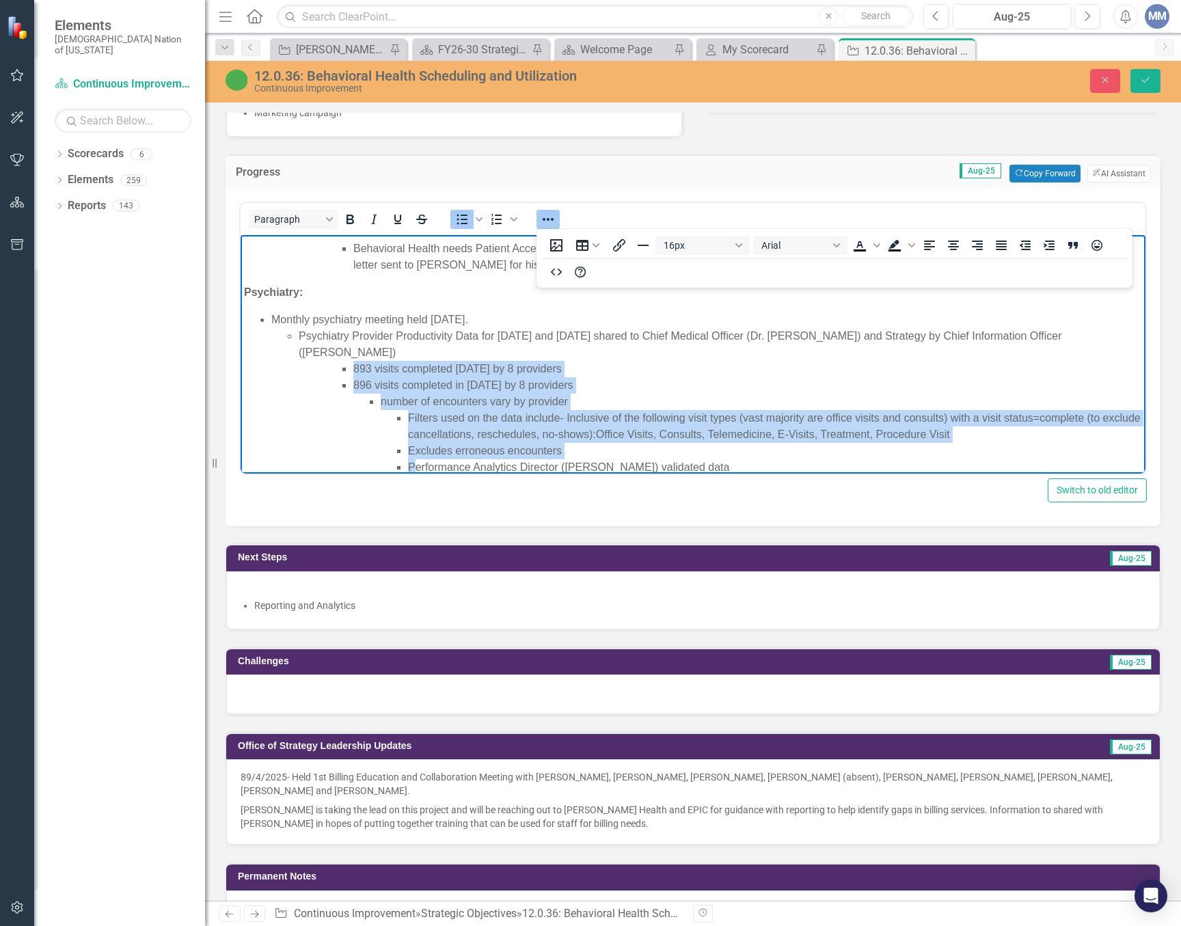
scroll to position [397, 0]
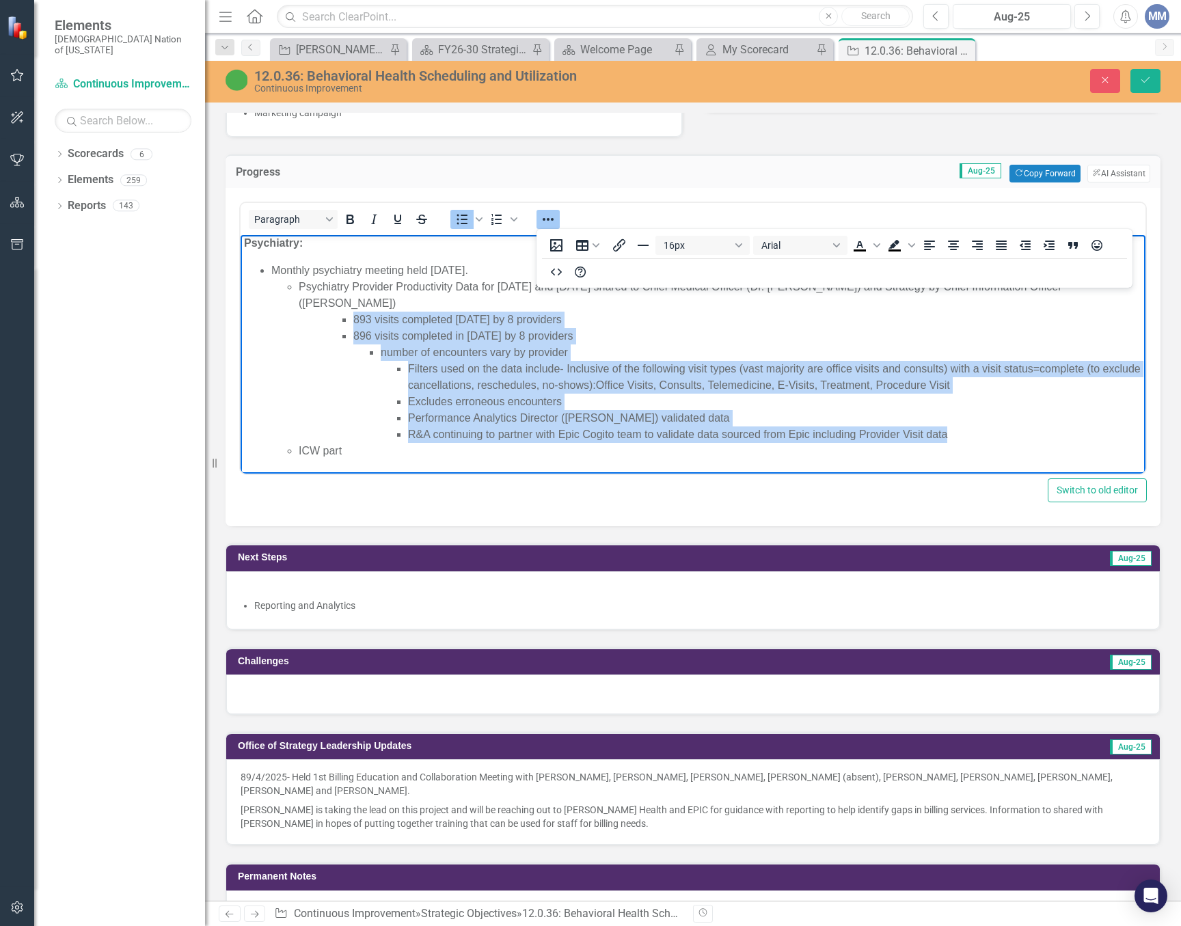
drag, startPoint x: 353, startPoint y: 389, endPoint x: 960, endPoint y: 430, distance: 608.0
click at [957, 433] on ul "893 visits completed June 2025 by 8 providers 896 visits completed in July 2025…" at bounding box center [734, 377] width 816 height 131
click at [1023, 243] on icon "Decrease indent" at bounding box center [1025, 245] width 16 height 16
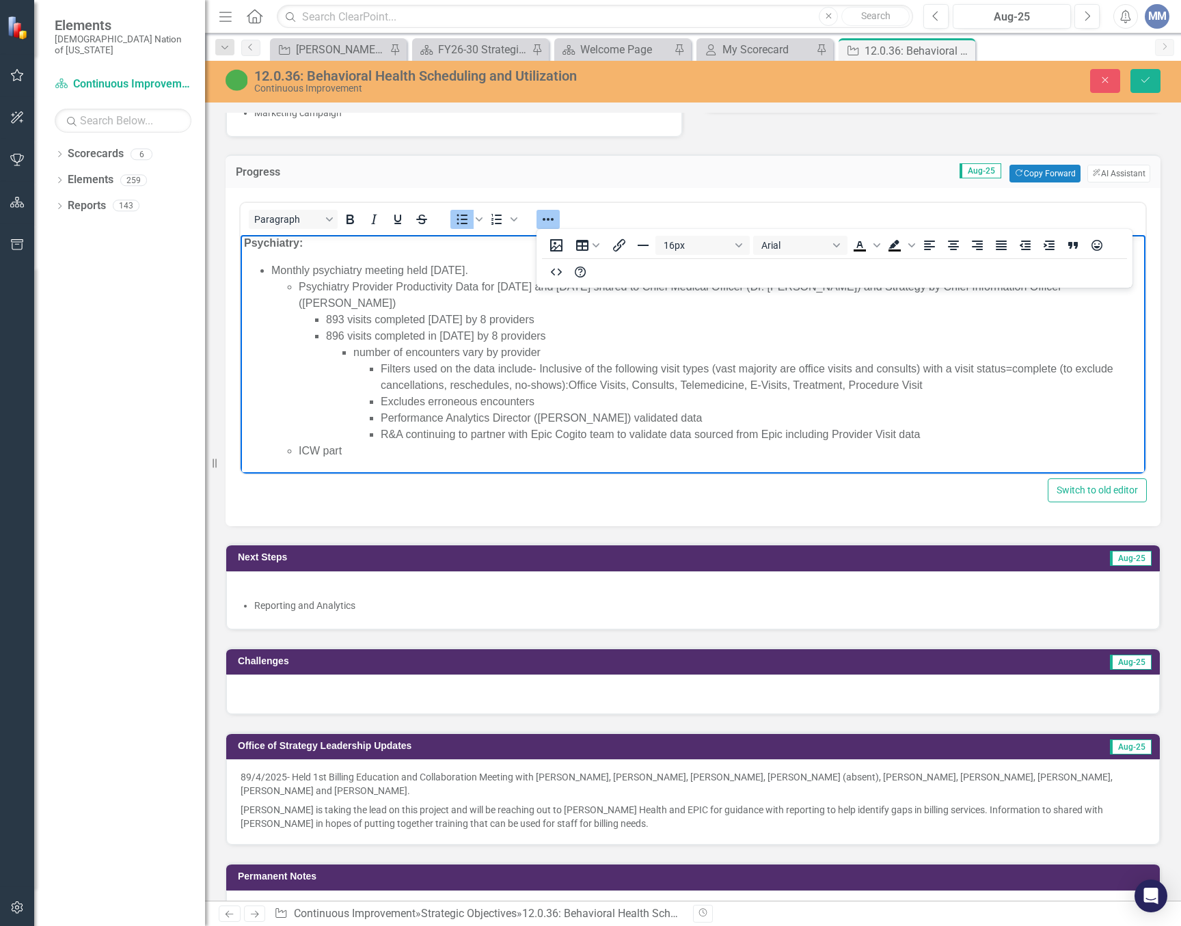
click at [620, 312] on li "893 visits completed [DATE] by 8 providers" at bounding box center [734, 320] width 816 height 16
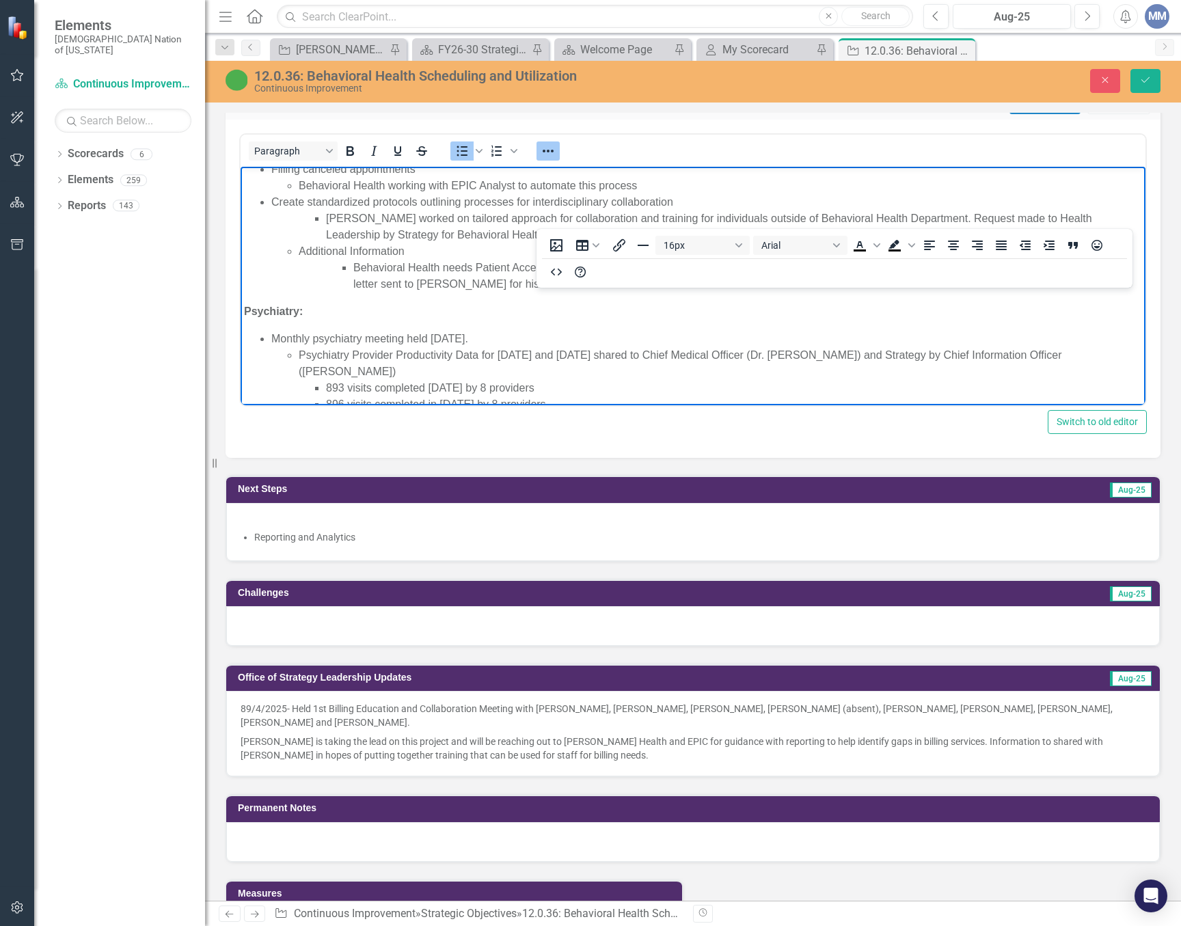
scroll to position [329, 0]
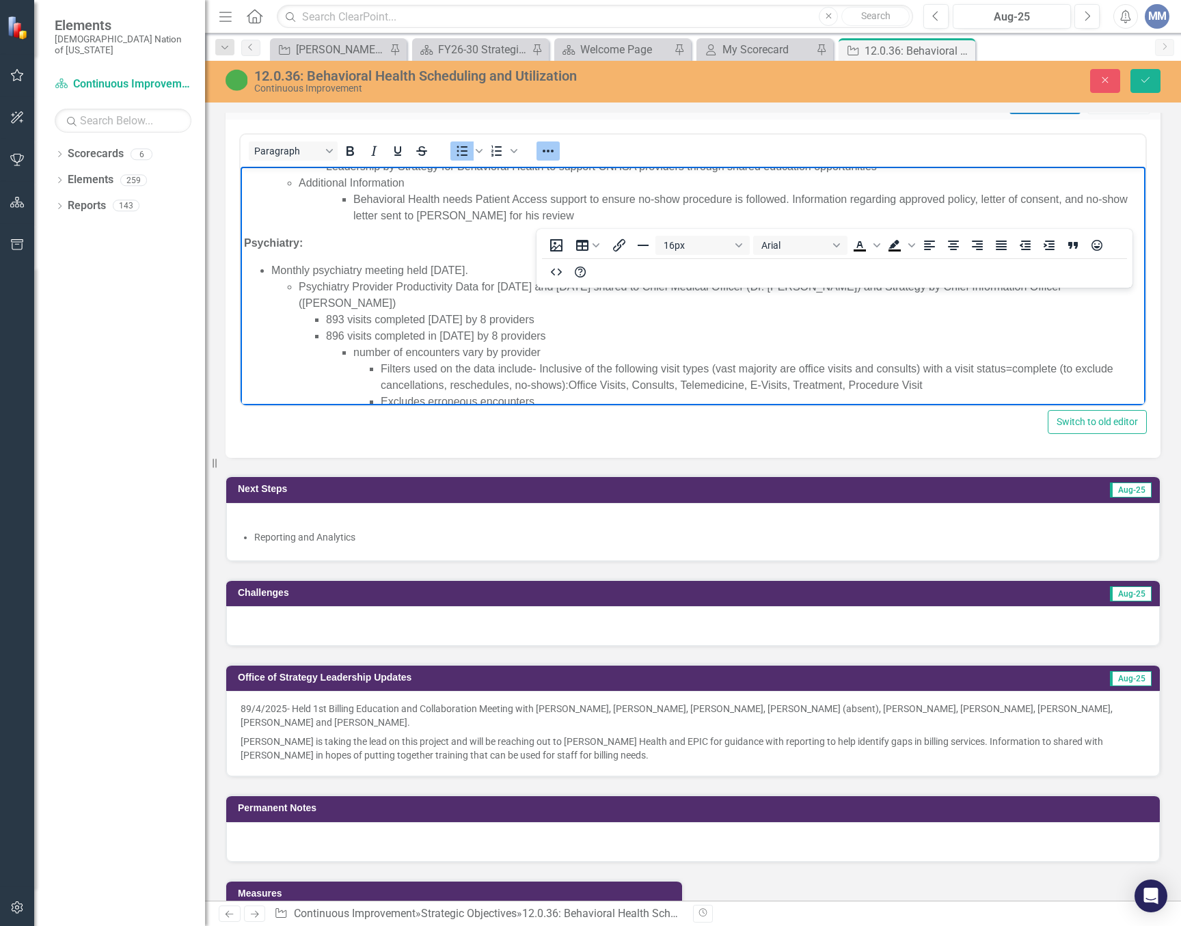
click at [357, 357] on li "number of encounters vary by provider Filters used on the data include- Inclusi…" at bounding box center [747, 393] width 788 height 98
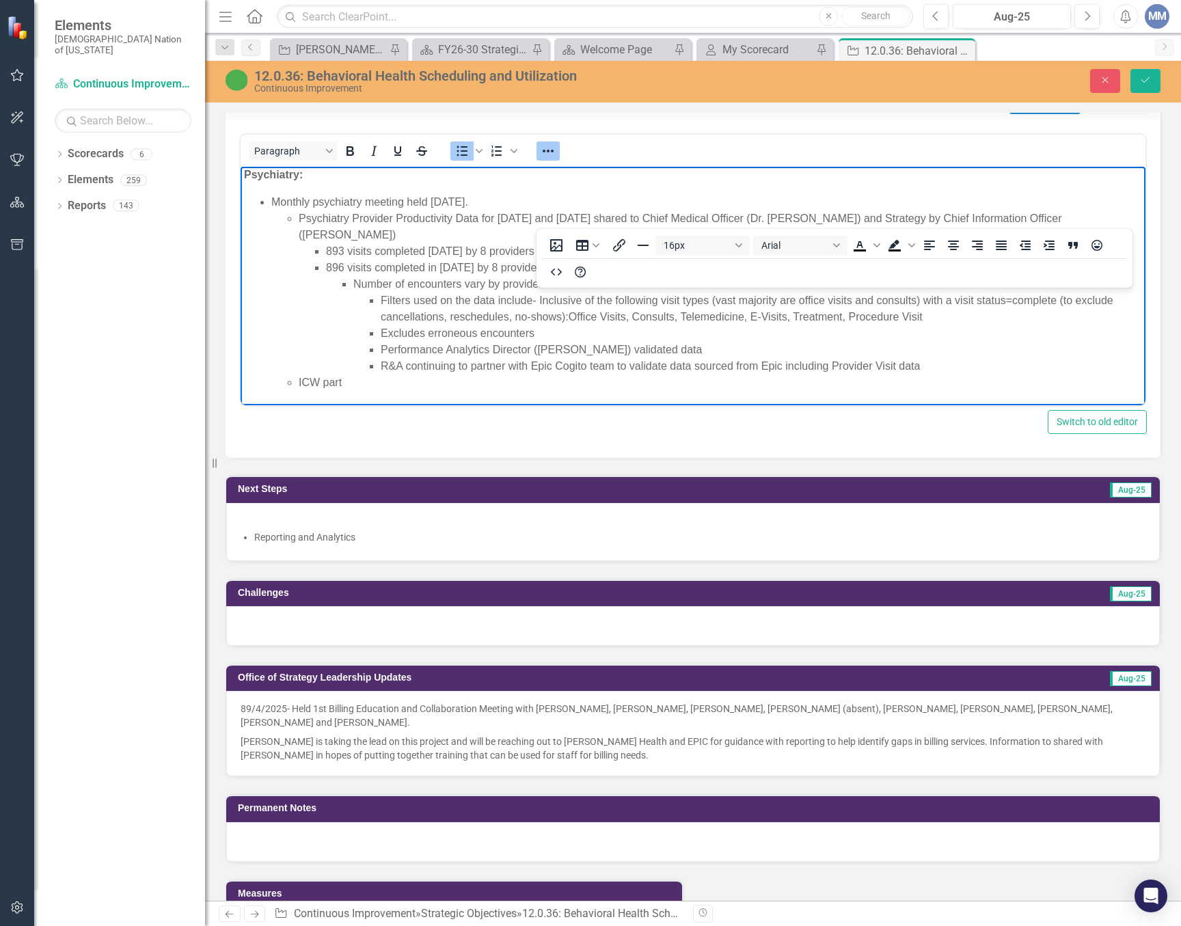
click at [367, 387] on li "ICW part" at bounding box center [720, 382] width 843 height 16
click at [555, 148] on icon "Reveal or hide additional toolbar items" at bounding box center [548, 151] width 16 height 16
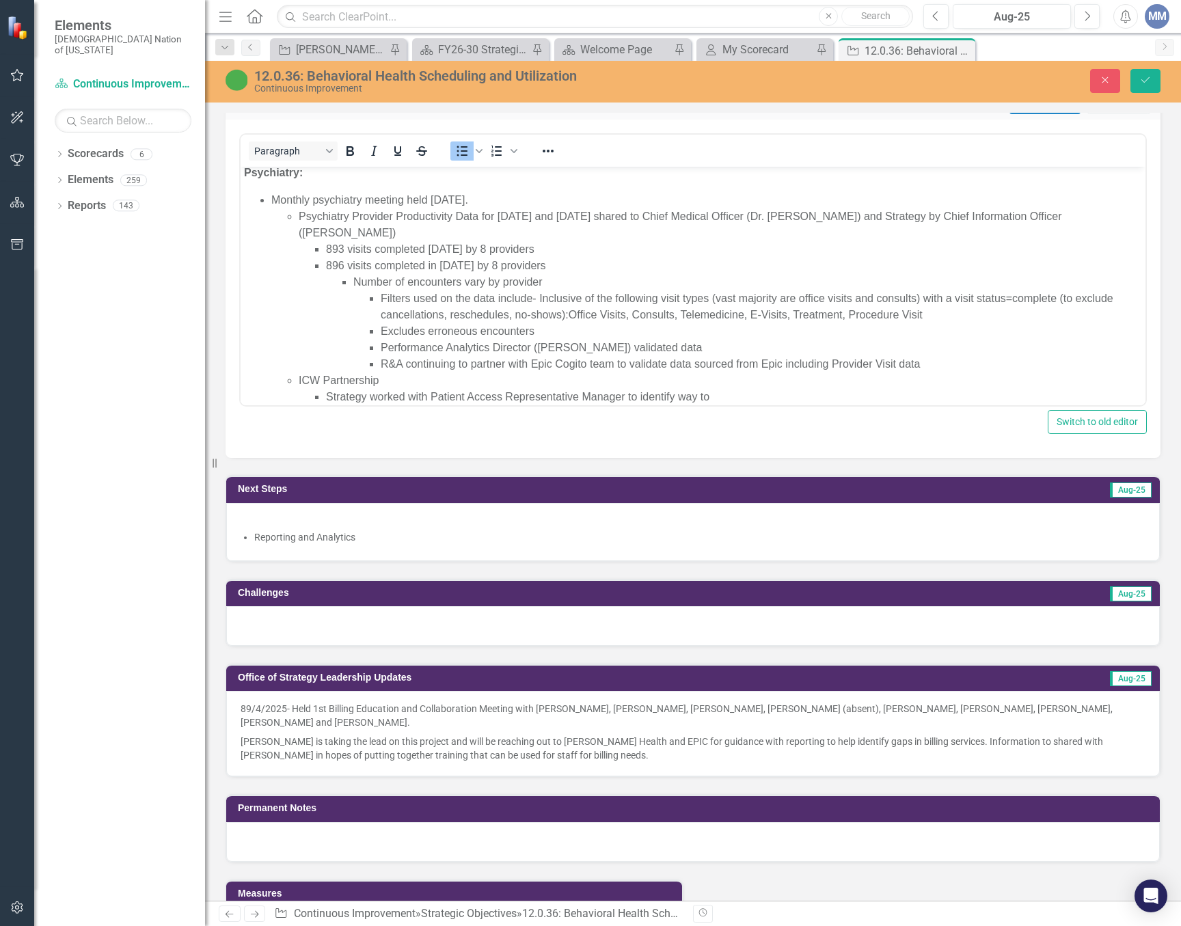
click at [745, 394] on li "Strategy worked with Patient Access Representative Manager to identify way to" at bounding box center [734, 397] width 816 height 16
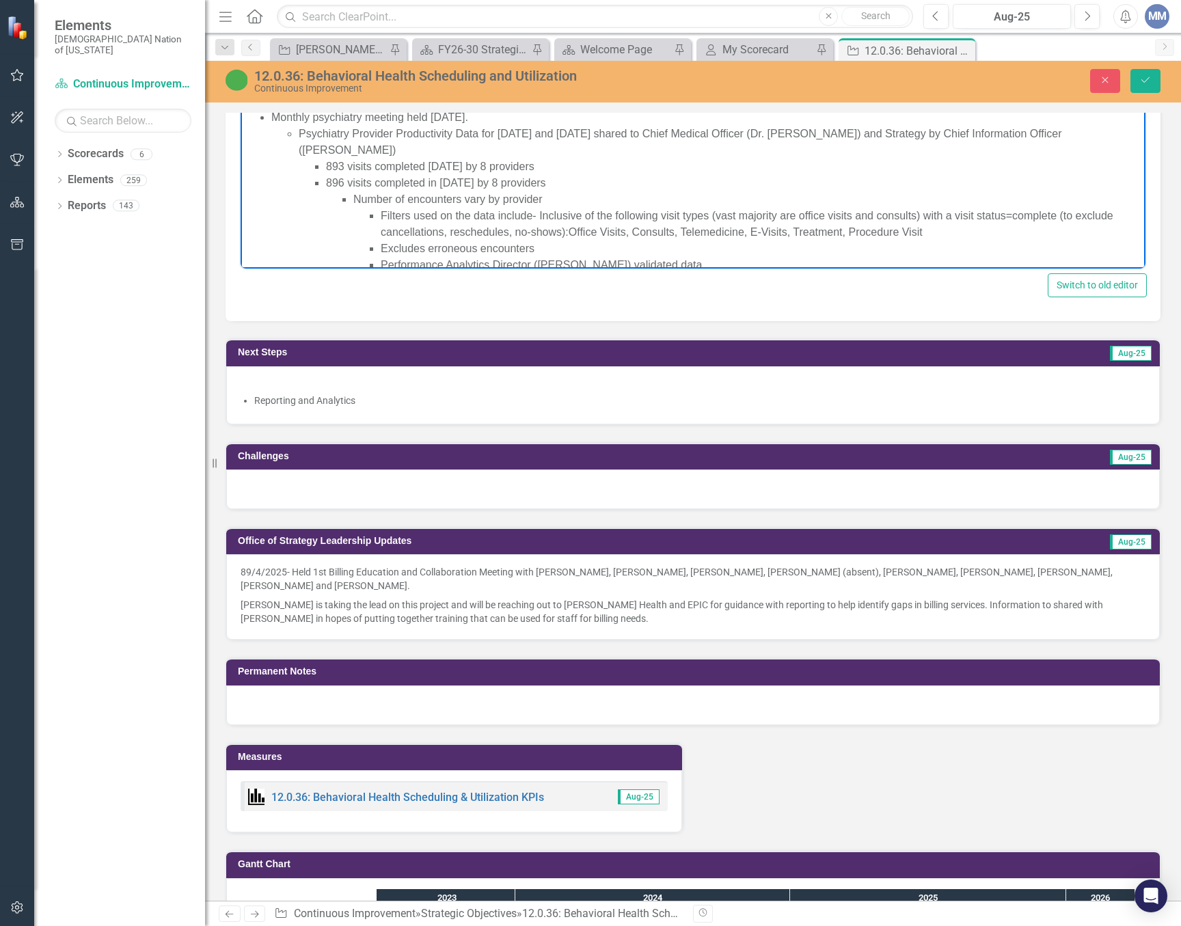
scroll to position [413, 0]
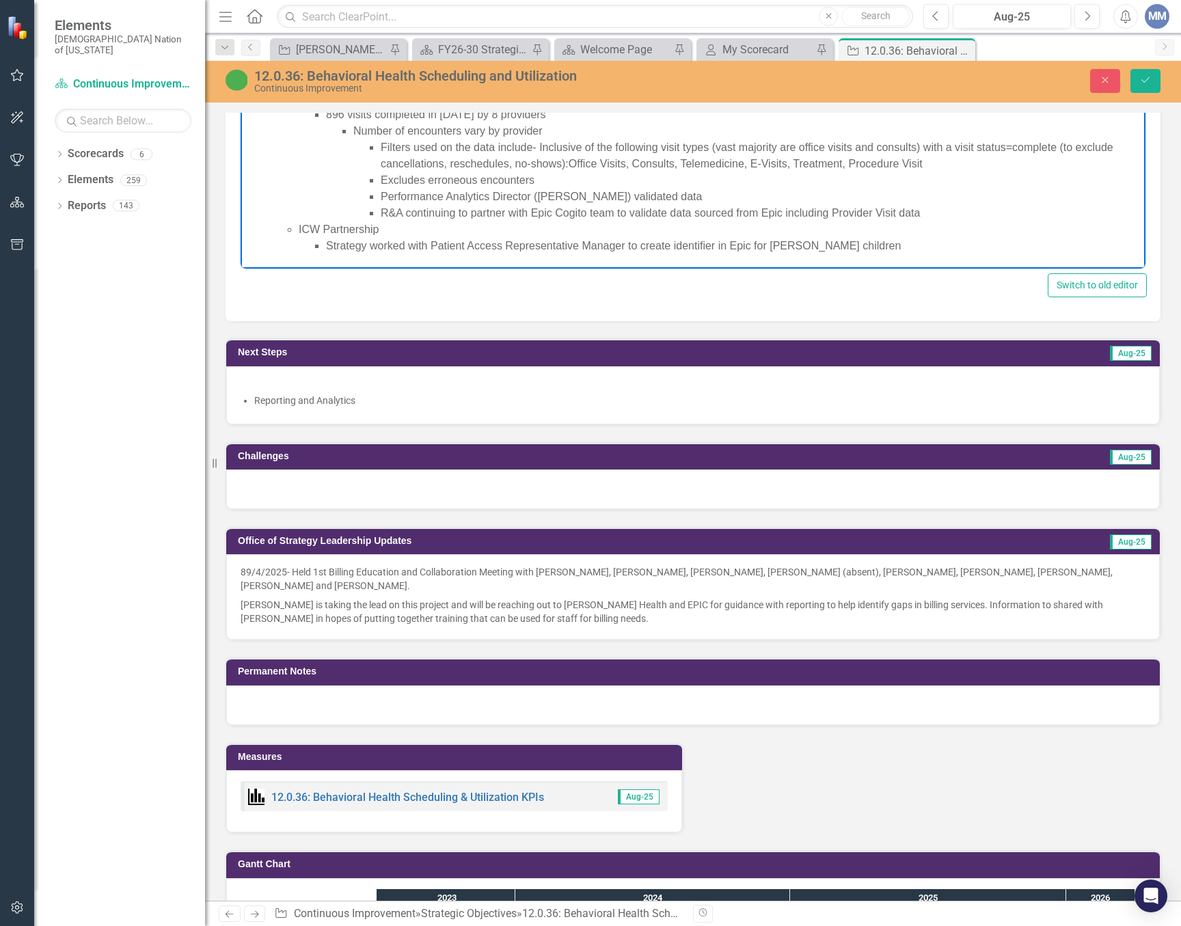
click at [926, 209] on li "R&A continuing to partner with Epic Cogito team to validate data sourced from E…" at bounding box center [761, 213] width 761 height 16
click at [983, 215] on li "R&A continuing to partner with Epic Cogito team to validate data sourced from E…" at bounding box center [761, 213] width 761 height 16
click at [883, 212] on li "R&A continuing to partner with Epic Cogito team to validate data sourced from E…" at bounding box center [761, 213] width 761 height 16
click at [950, 210] on li "R&A continuing to partner with Epic Cogito team to validate data sourced from E…" at bounding box center [761, 213] width 761 height 16
drag, startPoint x: 870, startPoint y: 253, endPoint x: 864, endPoint y: 243, distance: 12.9
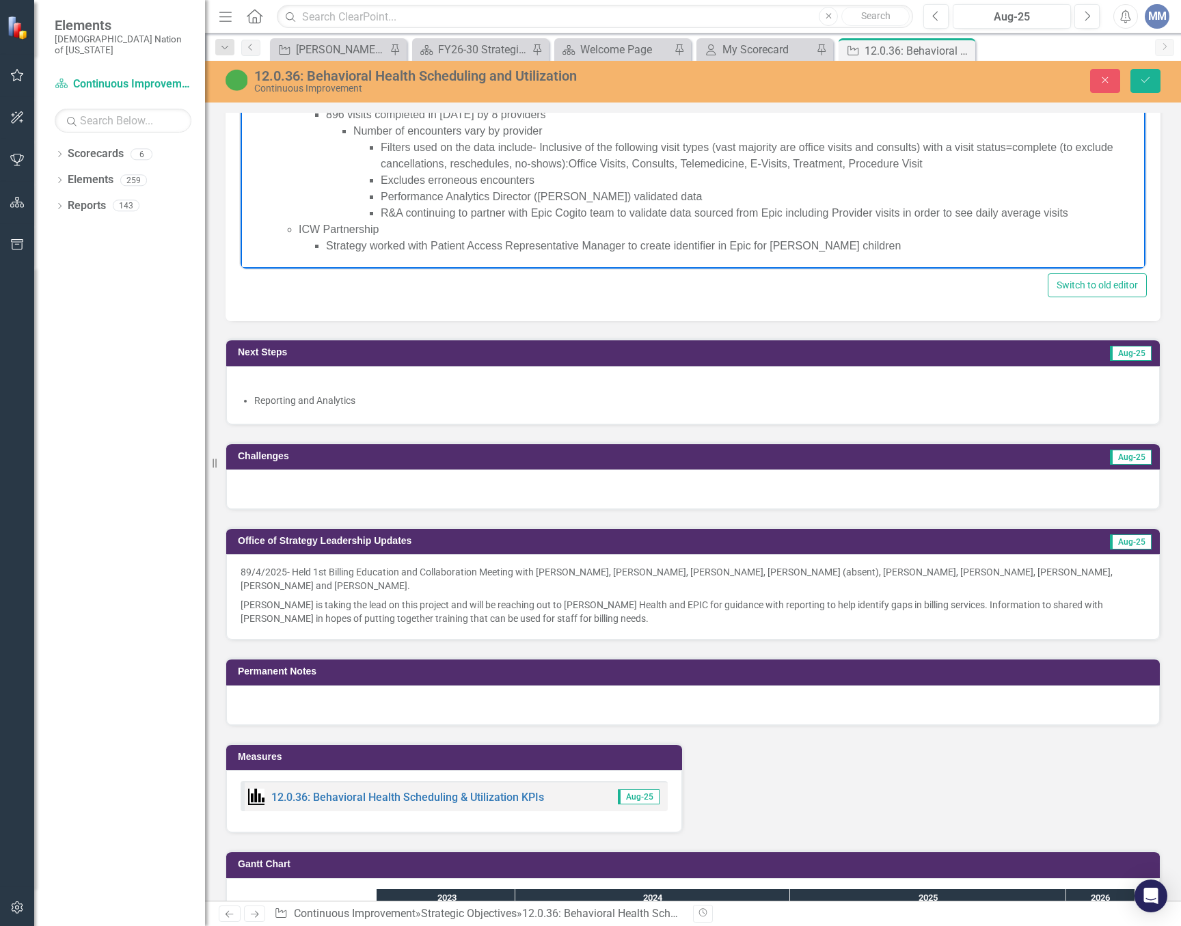
click at [870, 253] on li "Strategy worked with Patient Access Representative Manager to create identifier…" at bounding box center [734, 246] width 816 height 16
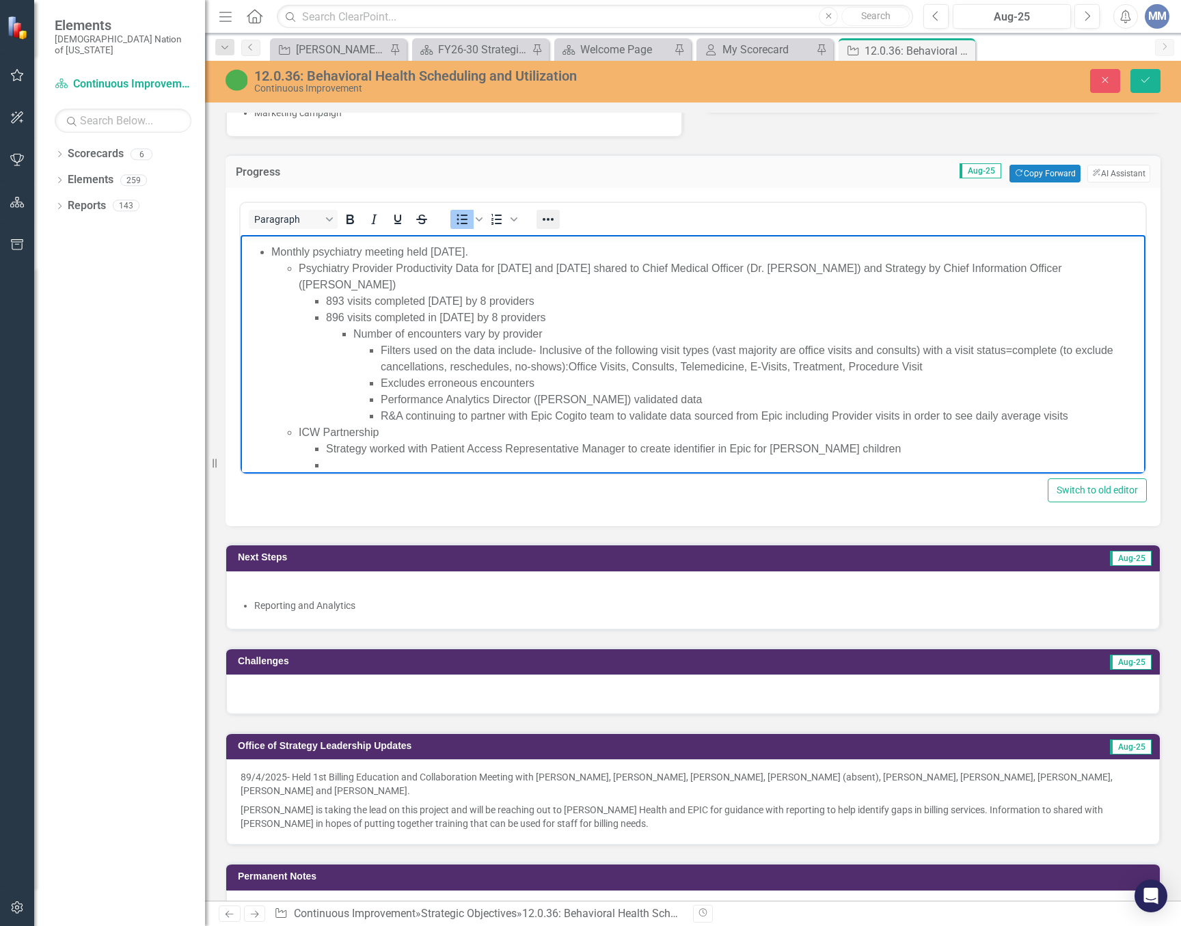
click at [550, 215] on icon "Reveal or hide additional toolbar items" at bounding box center [548, 219] width 16 height 16
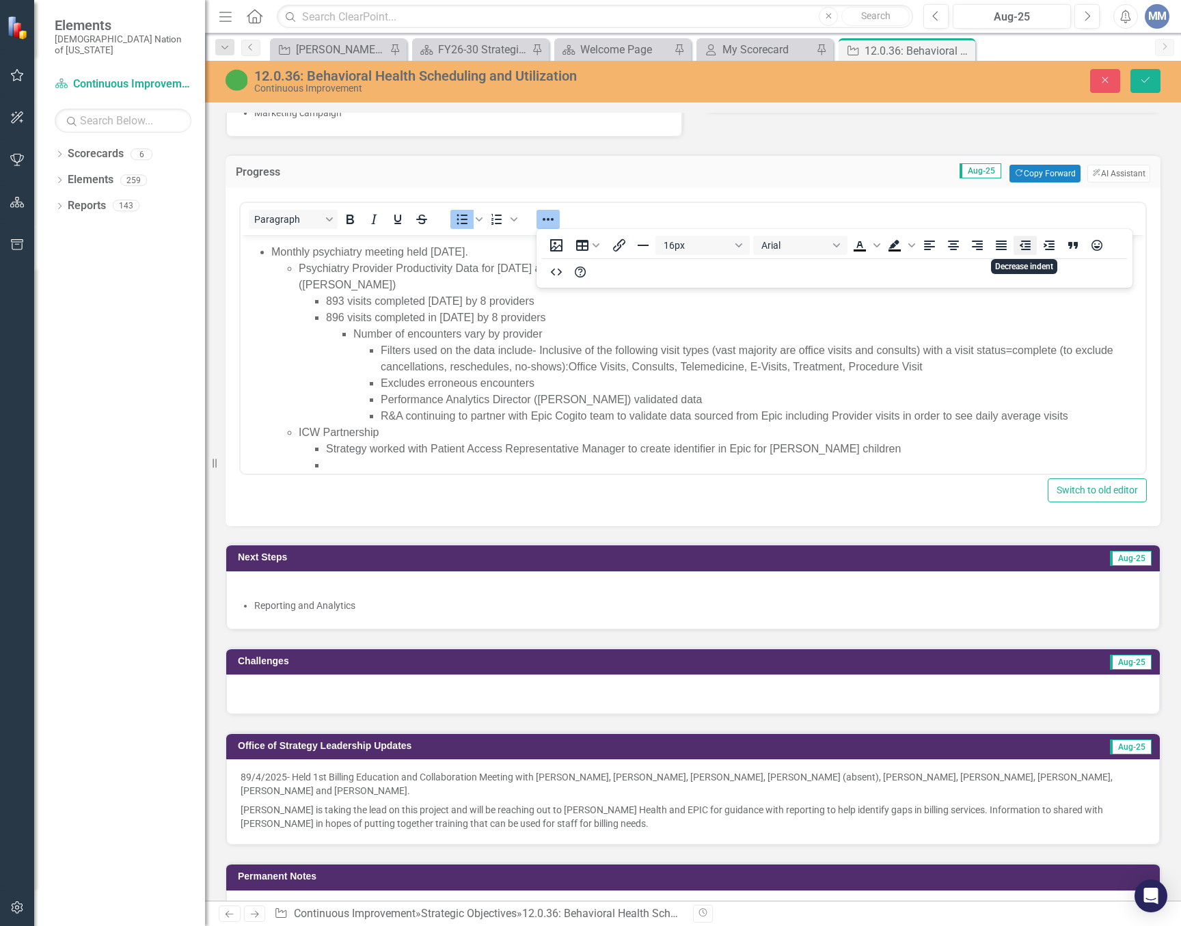
click at [1026, 247] on icon "Decrease indent" at bounding box center [1024, 245] width 11 height 10
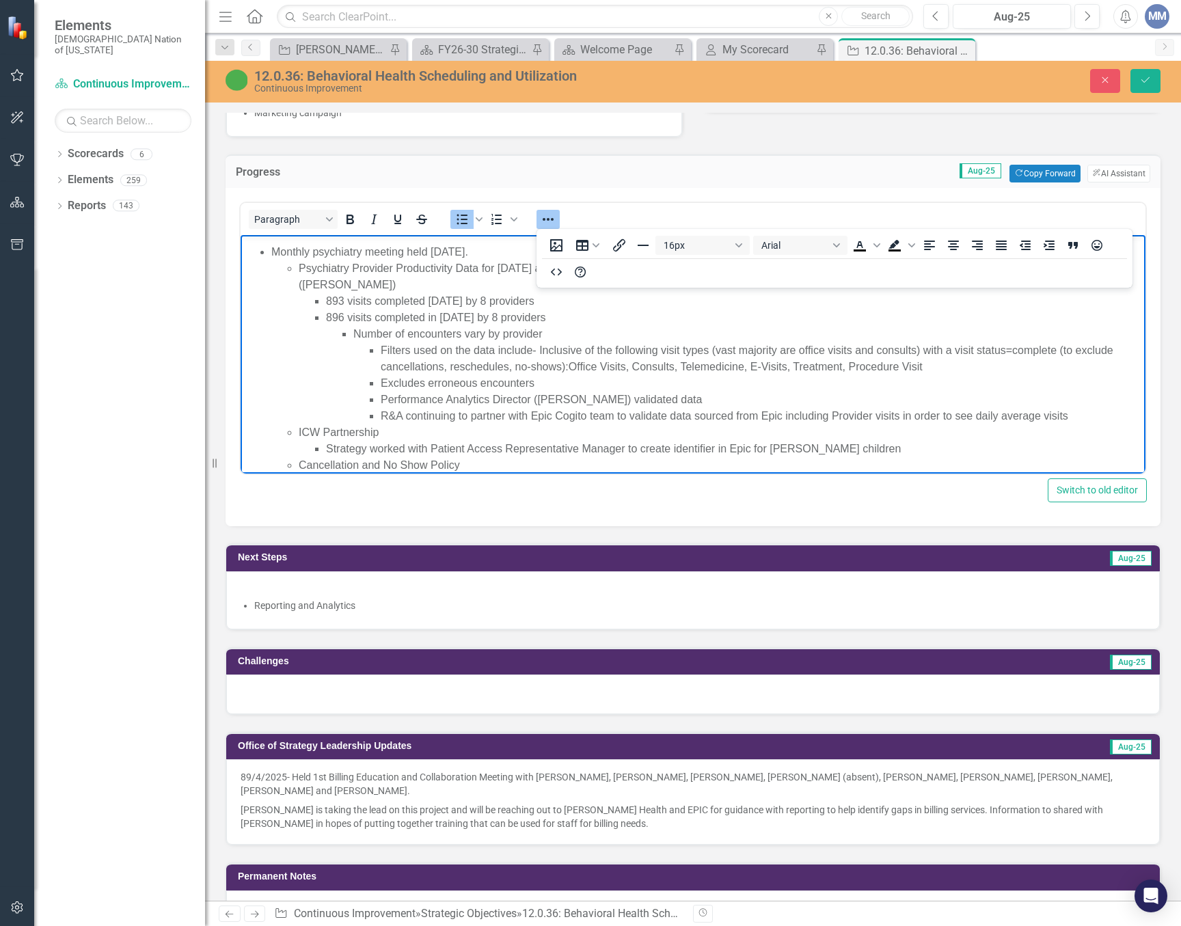
scroll to position [432, 0]
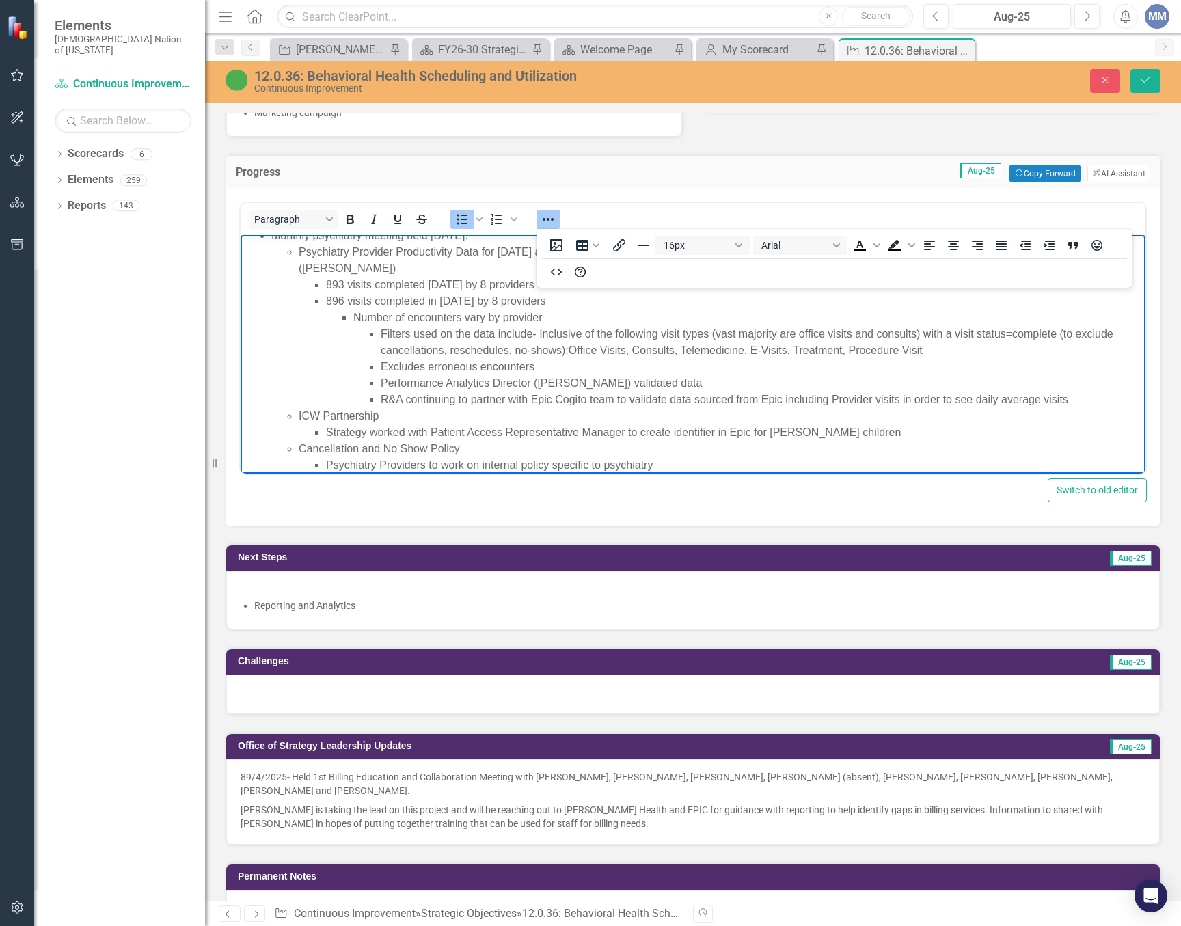
click at [324, 465] on ul "Psychiatry Providers to work on internal policy specific to psychiatry" at bounding box center [720, 465] width 843 height 16
click at [725, 461] on li "Dr. Hill and Psychiatry Providers to work on internal policy specific to psychi…" at bounding box center [734, 465] width 816 height 16
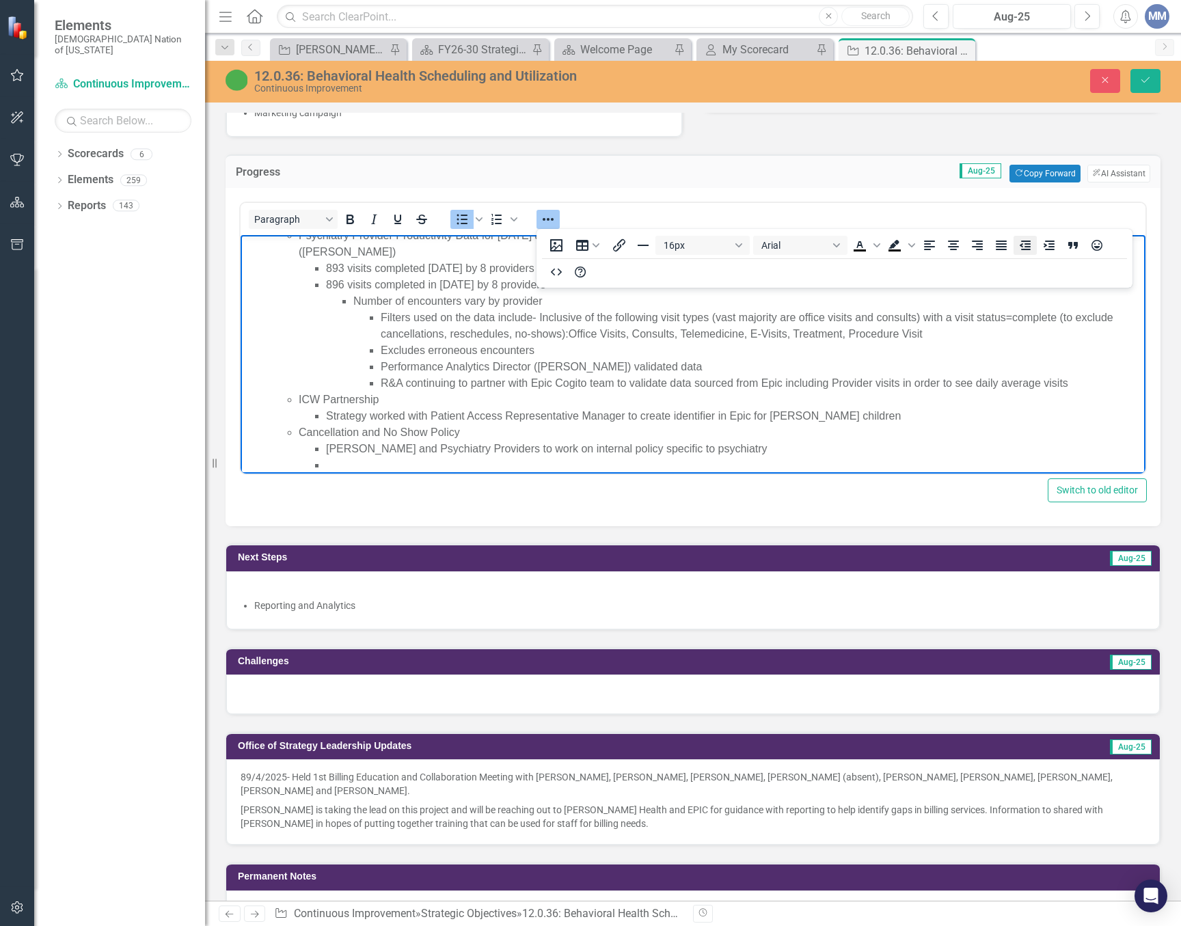
click at [1027, 243] on icon "Decrease indent" at bounding box center [1024, 245] width 11 height 10
click at [543, 459] on li "Lectureship Series presented by Psychiatrist (Dr." at bounding box center [720, 465] width 843 height 16
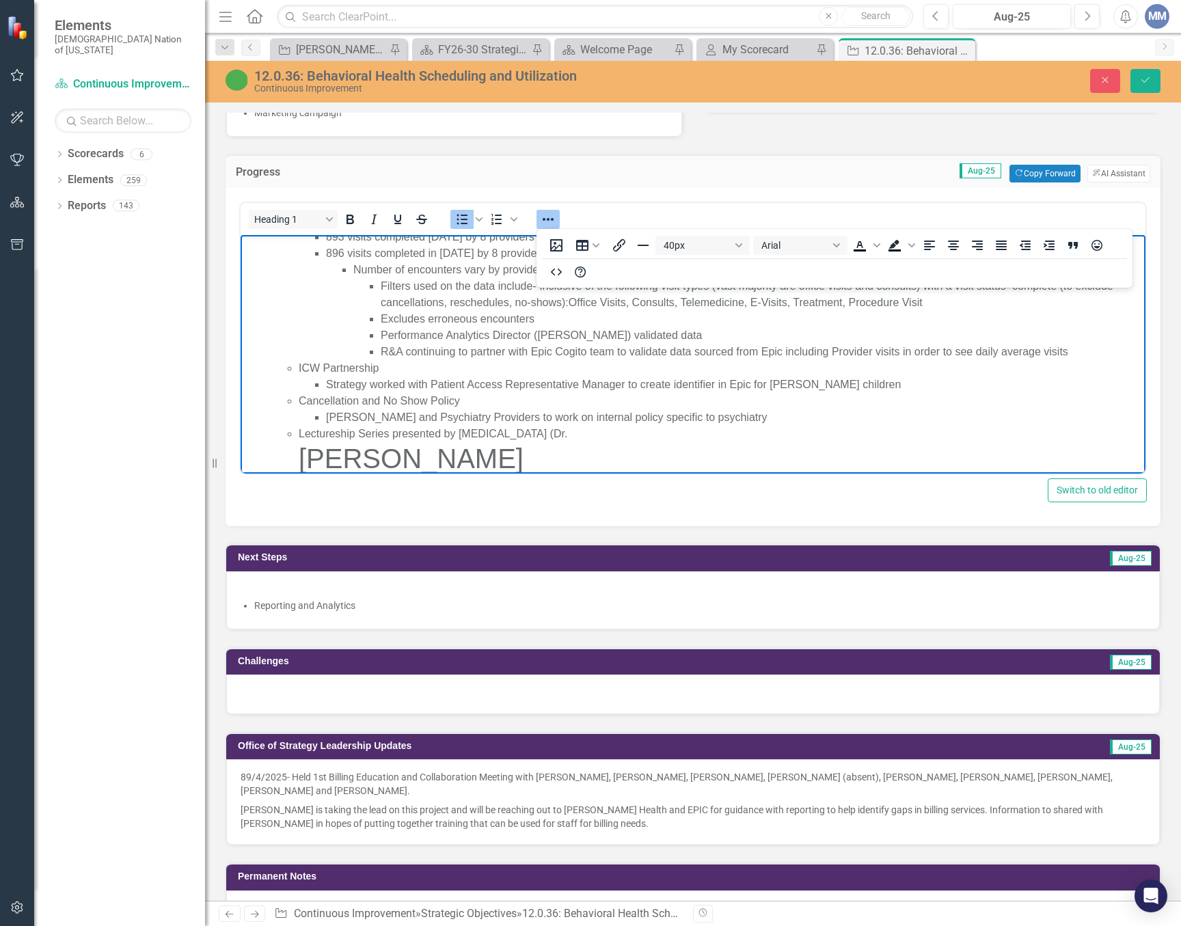
scroll to position [485, 0]
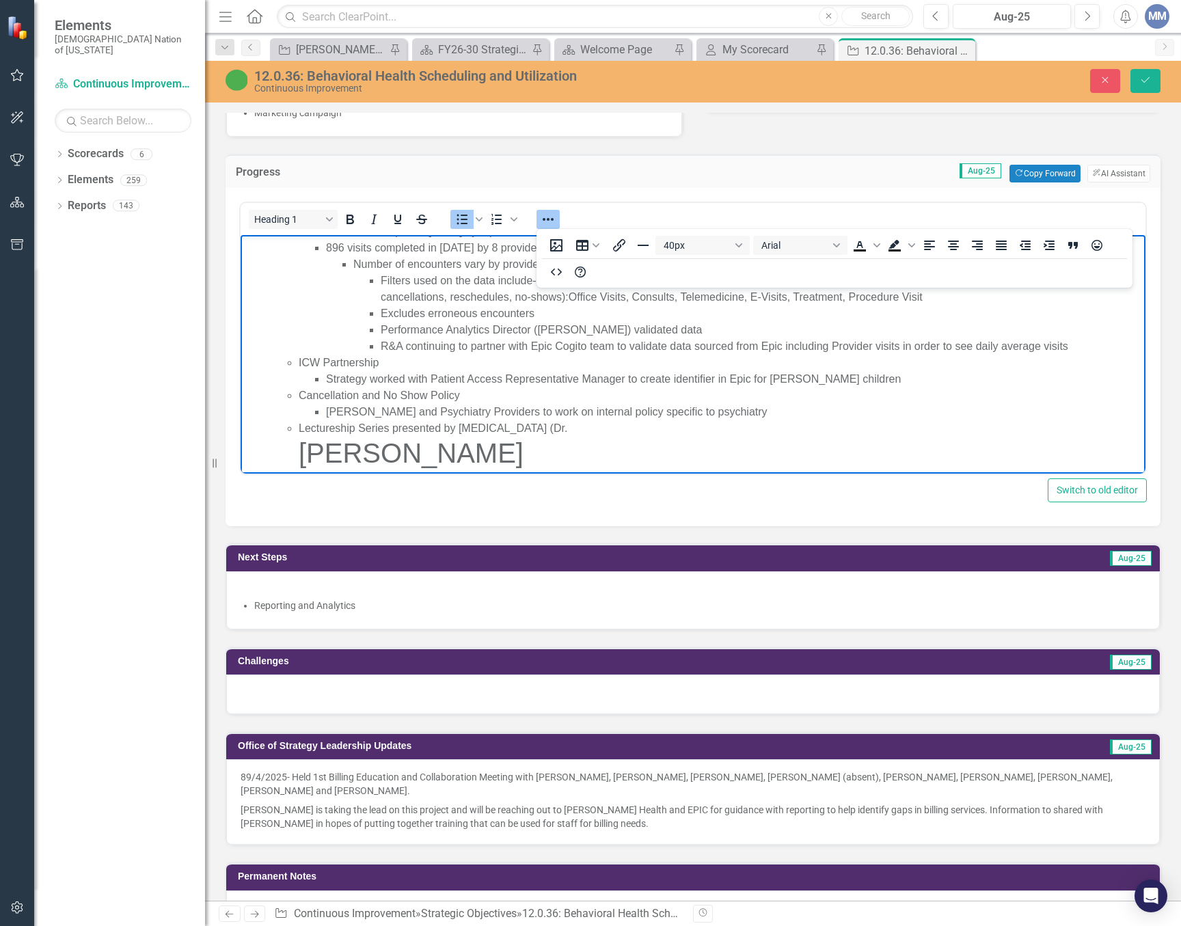
drag, startPoint x: 642, startPoint y: 460, endPoint x: 287, endPoint y: 453, distance: 355.3
click at [287, 453] on ul "Psychiatry Provider Productivity Data for June and July 2025 shared to Chief Me…" at bounding box center [706, 330] width 870 height 279
click at [552, 424] on li "Lectureship Series presented by Psychiatrist (Dr." at bounding box center [720, 444] width 843 height 49
click at [536, 428] on li "Lectureship Series presented by Psychiatrist (Dr." at bounding box center [720, 444] width 843 height 49
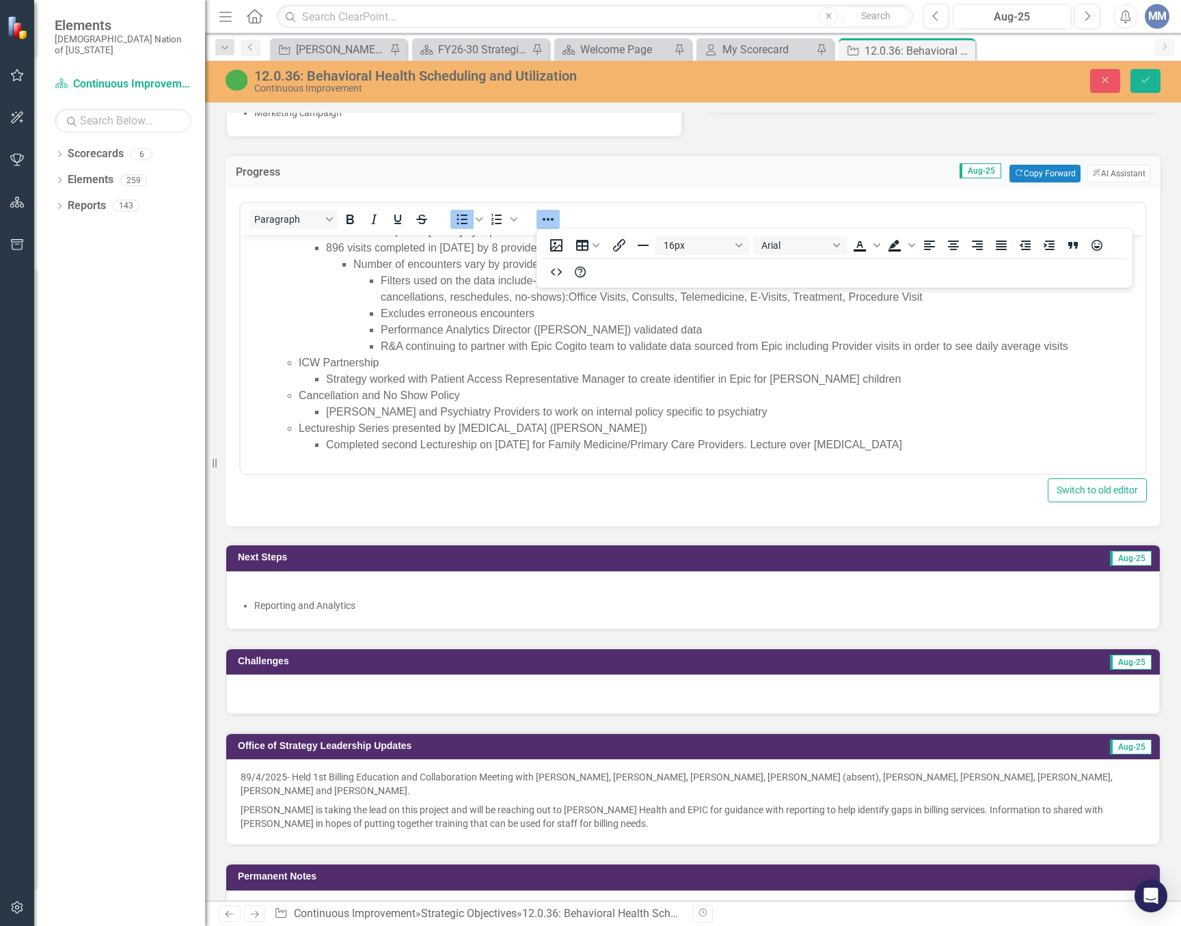
click at [375, 592] on p at bounding box center [692, 589] width 905 height 14
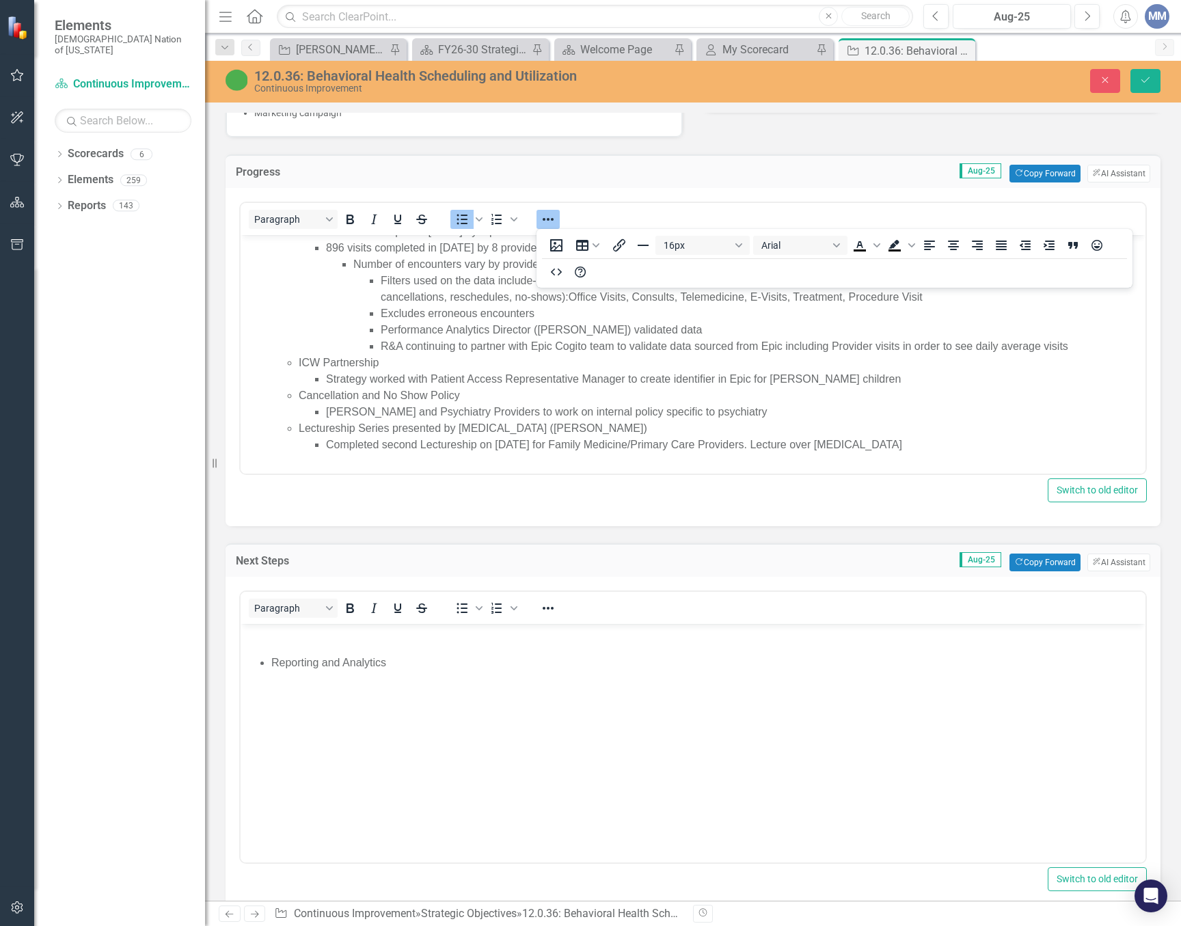
scroll to position [0, 0]
click at [272, 639] on p "Rich Text Area. Press ALT-0 for help." at bounding box center [693, 635] width 898 height 16
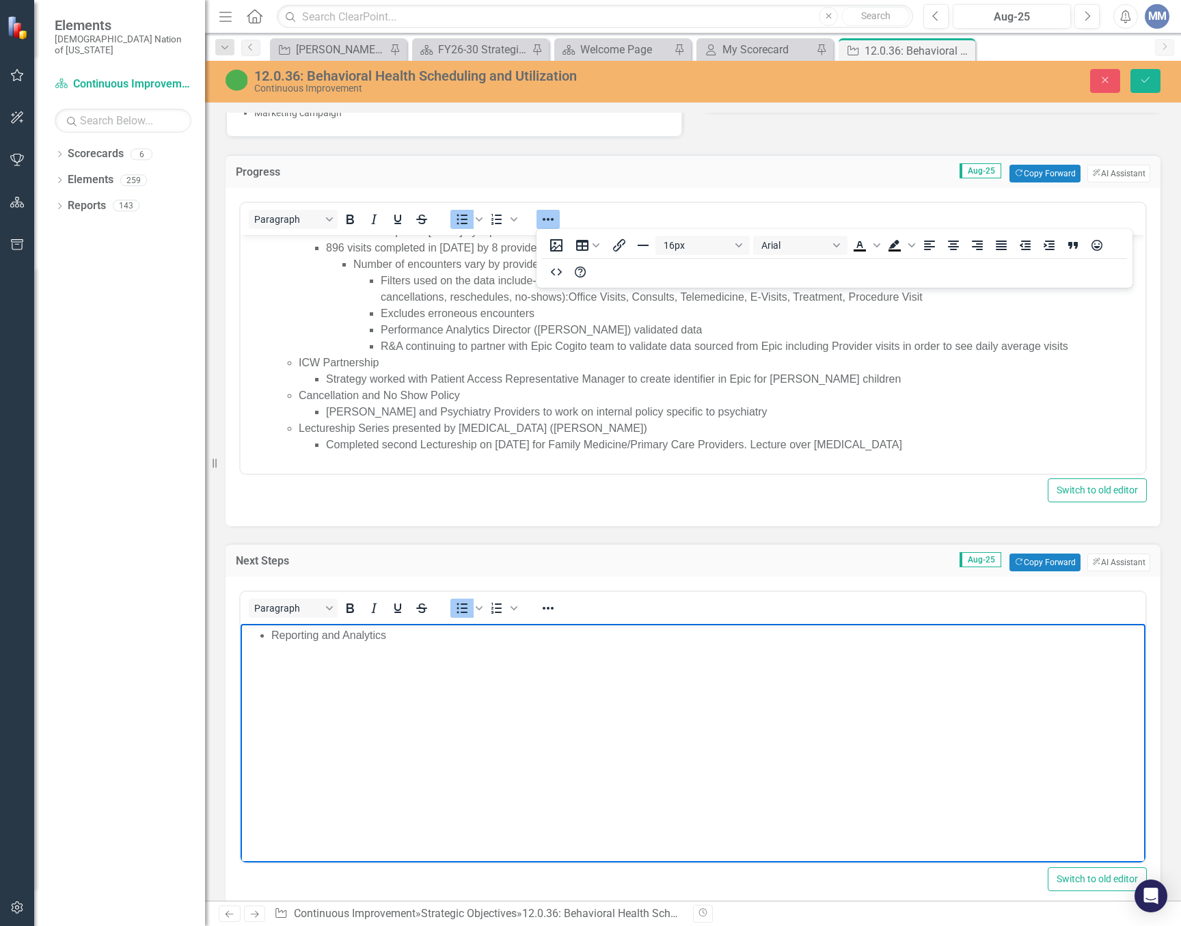
click at [458, 644] on body "Reporting and Analytics" at bounding box center [692, 726] width 905 height 205
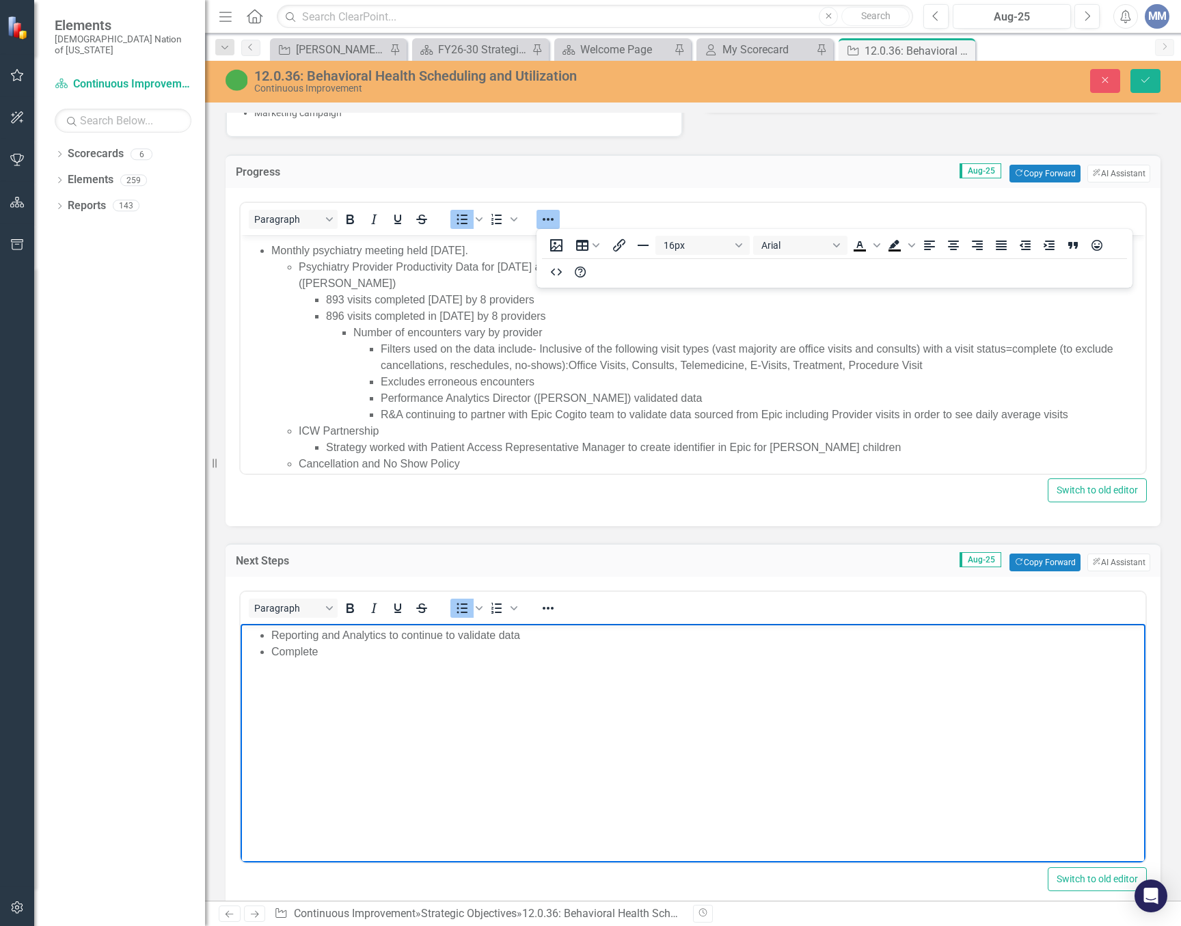
click at [555, 221] on icon "Reveal or hide additional toolbar items" at bounding box center [548, 219] width 16 height 16
click at [529, 638] on li "Reporting and Analytics to continue to validate data" at bounding box center [706, 635] width 870 height 16
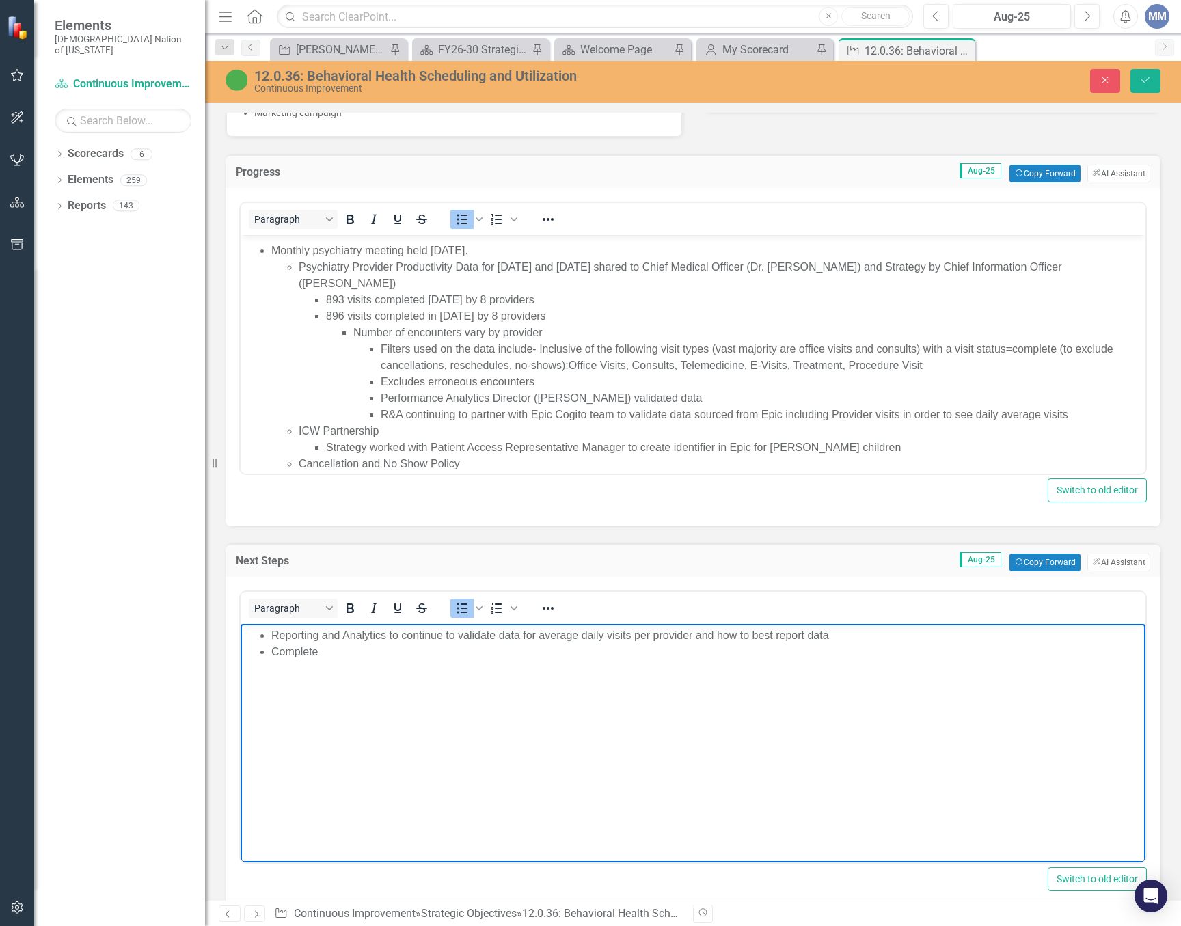
click at [365, 659] on li "Complete" at bounding box center [706, 652] width 870 height 16
click at [533, 644] on li "Complete No Show/Cancellation Policy for Psychiatry" at bounding box center [706, 652] width 870 height 16
click at [266, 633] on ul "Reporting and Analytics to continue to validate data for average daily visits p…" at bounding box center [693, 660] width 898 height 66
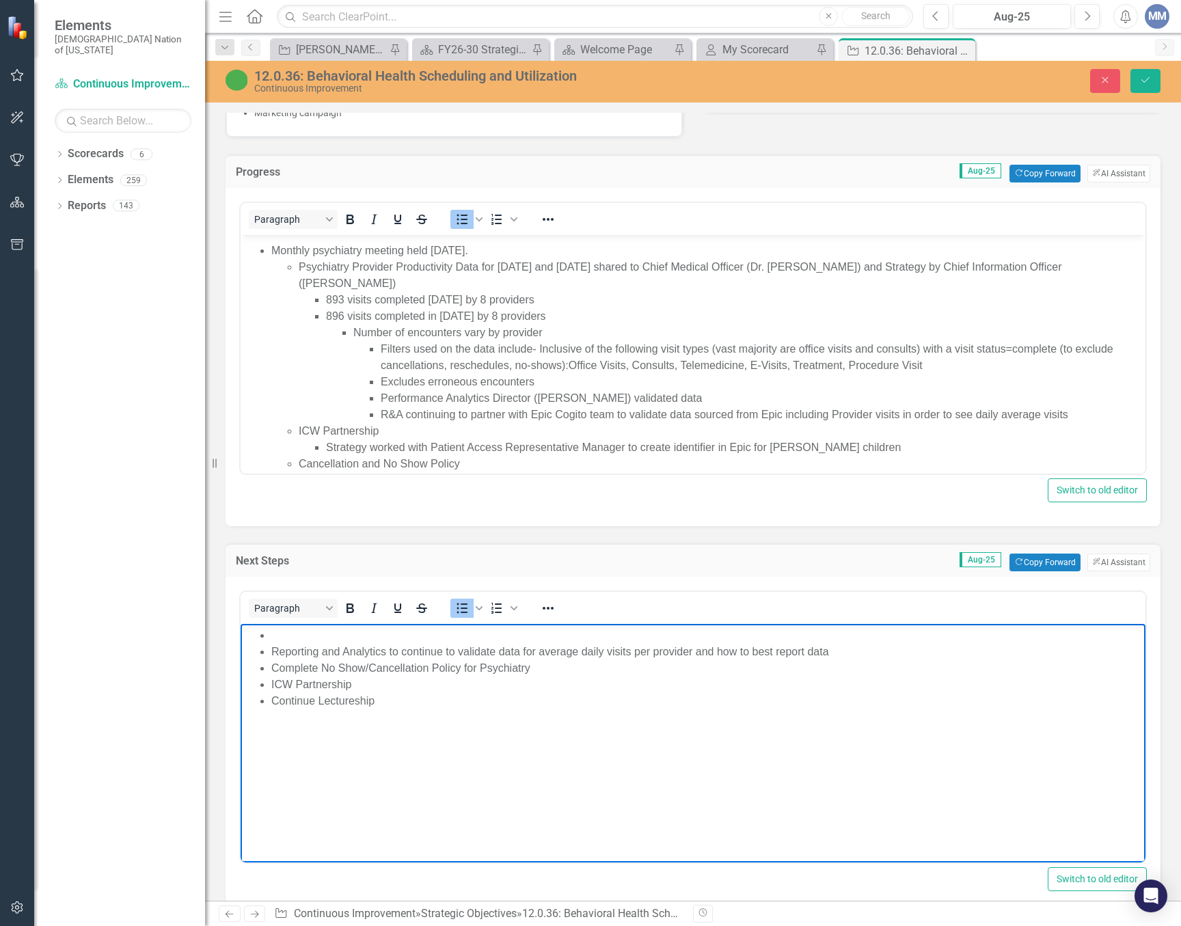
click at [265, 632] on ul "Reporting and Analytics to continue to validate data for average daily visits p…" at bounding box center [693, 668] width 898 height 82
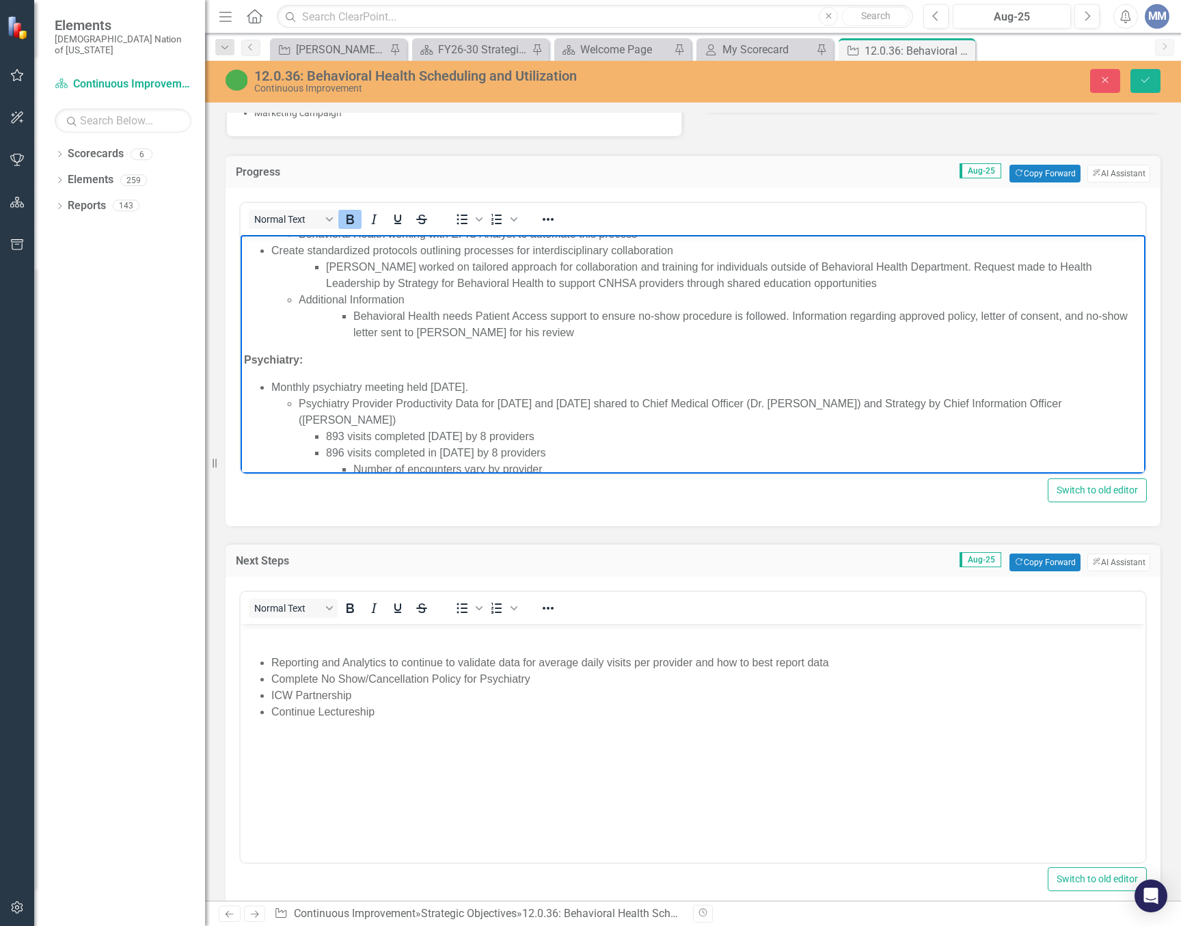
drag, startPoint x: 296, startPoint y: 354, endPoint x: 478, endPoint y: 590, distance: 298.2
click at [240, 355] on html "[DATE] Action Plan Updates Behavioral Health: Appointment/Visit Information Rep…" at bounding box center [692, 330] width 905 height 750
copy strong "Psychiatry:"
click at [255, 635] on p "Rich Text Area. Press ALT-0 for help." at bounding box center [693, 635] width 898 height 16
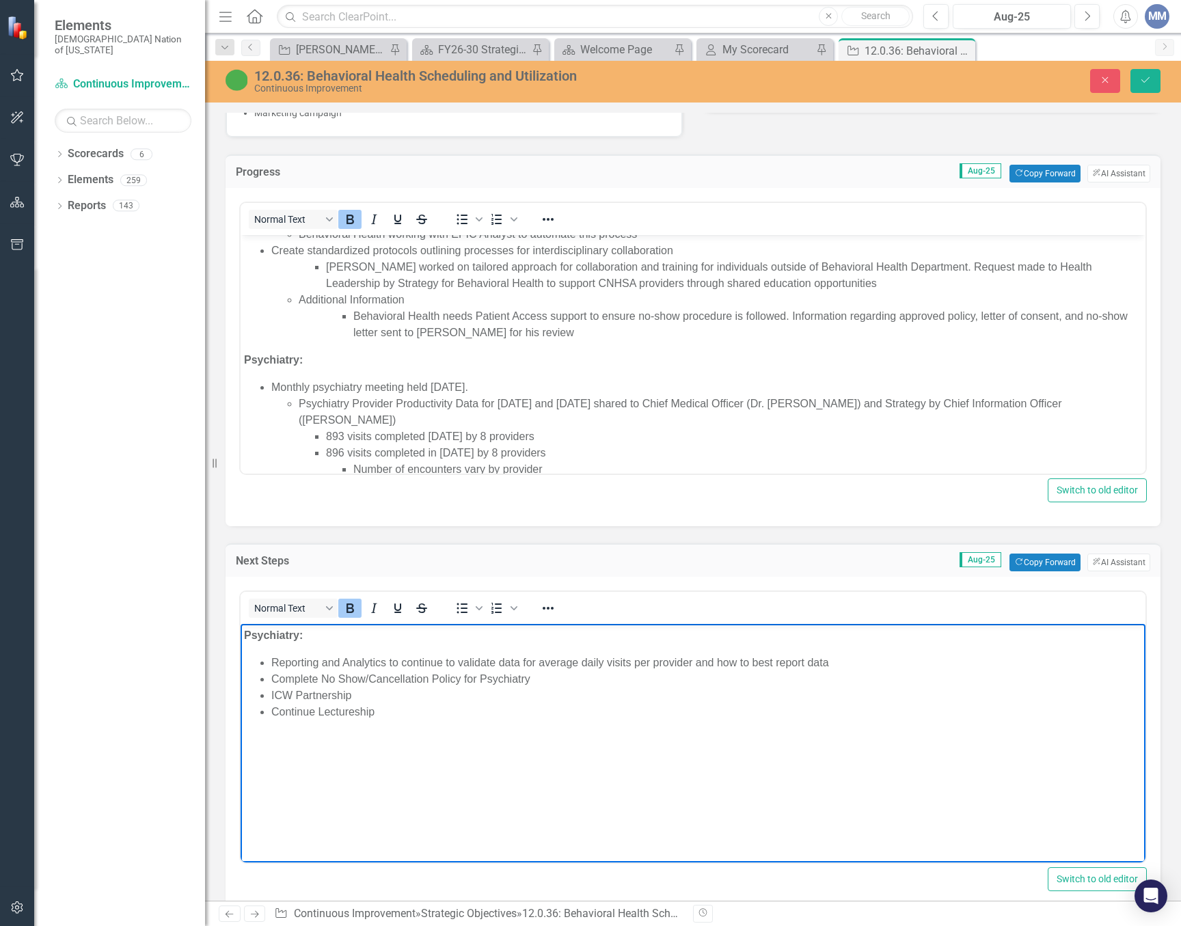
click at [246, 635] on strong "Psychiatry:" at bounding box center [273, 635] width 59 height 12
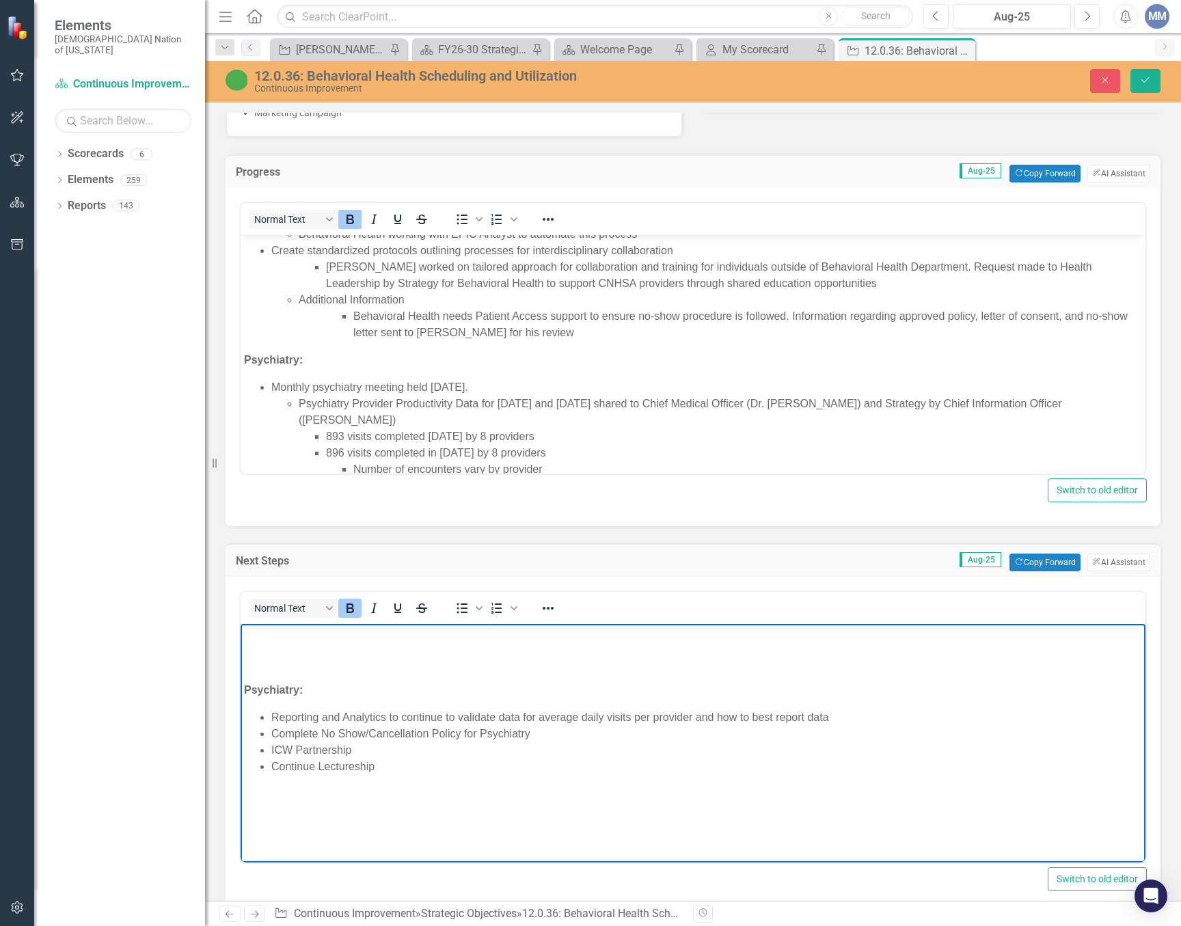
click at [275, 631] on p "Rich Text Area. Press ALT-0 for help." at bounding box center [693, 635] width 898 height 16
click at [1141, 77] on icon "Save" at bounding box center [1145, 80] width 12 height 10
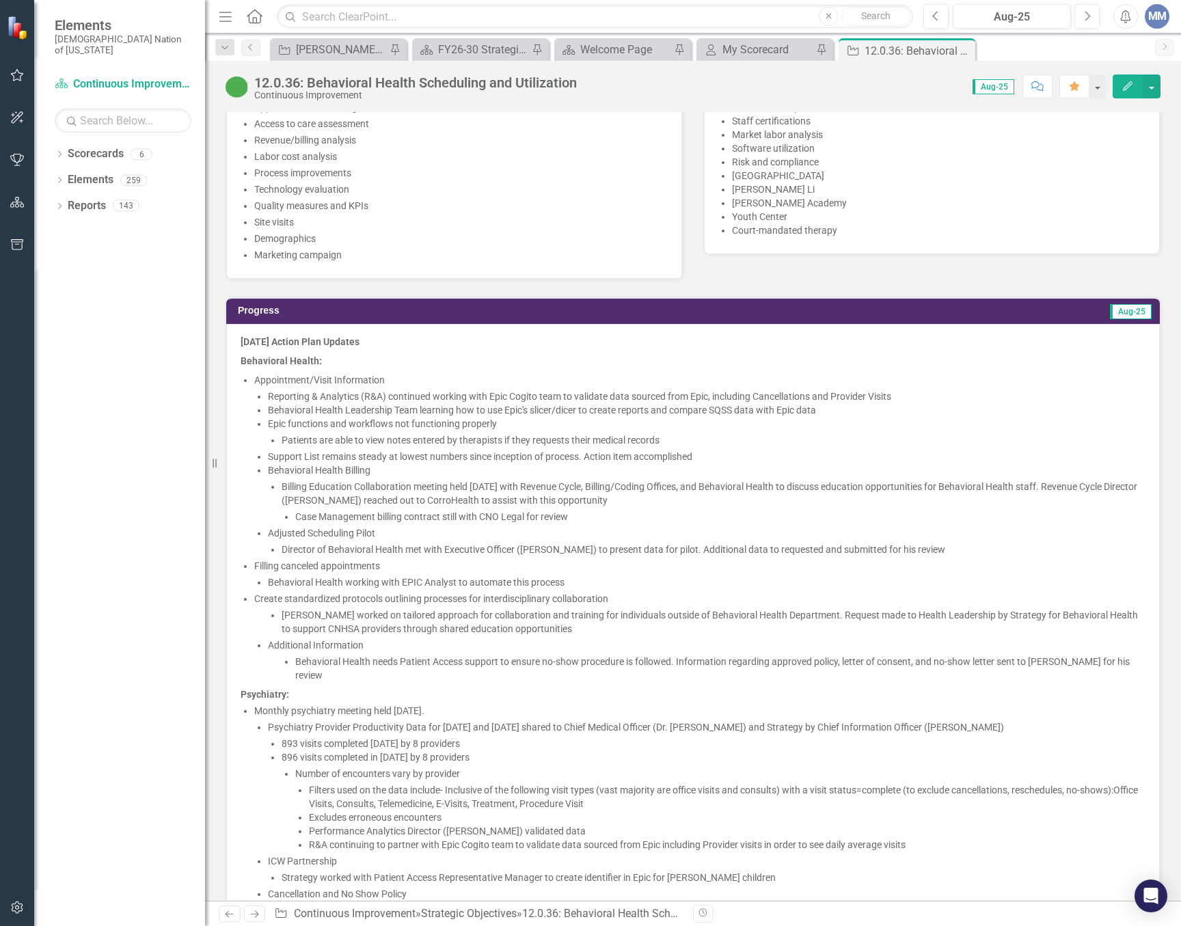
scroll to position [1161, 0]
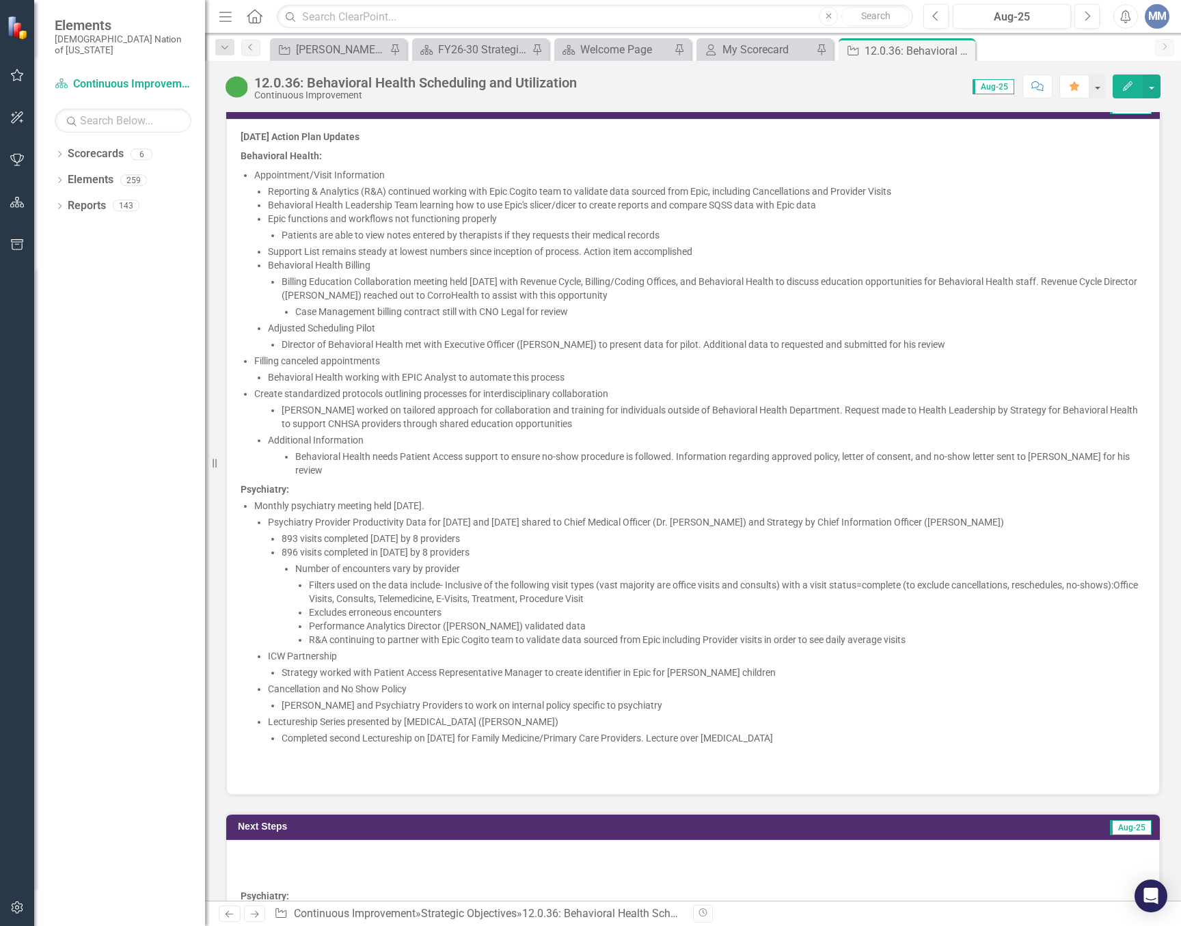
click at [501, 409] on li "[PERSON_NAME] worked on tailored approach for collaboration and training for in…" at bounding box center [713, 416] width 864 height 27
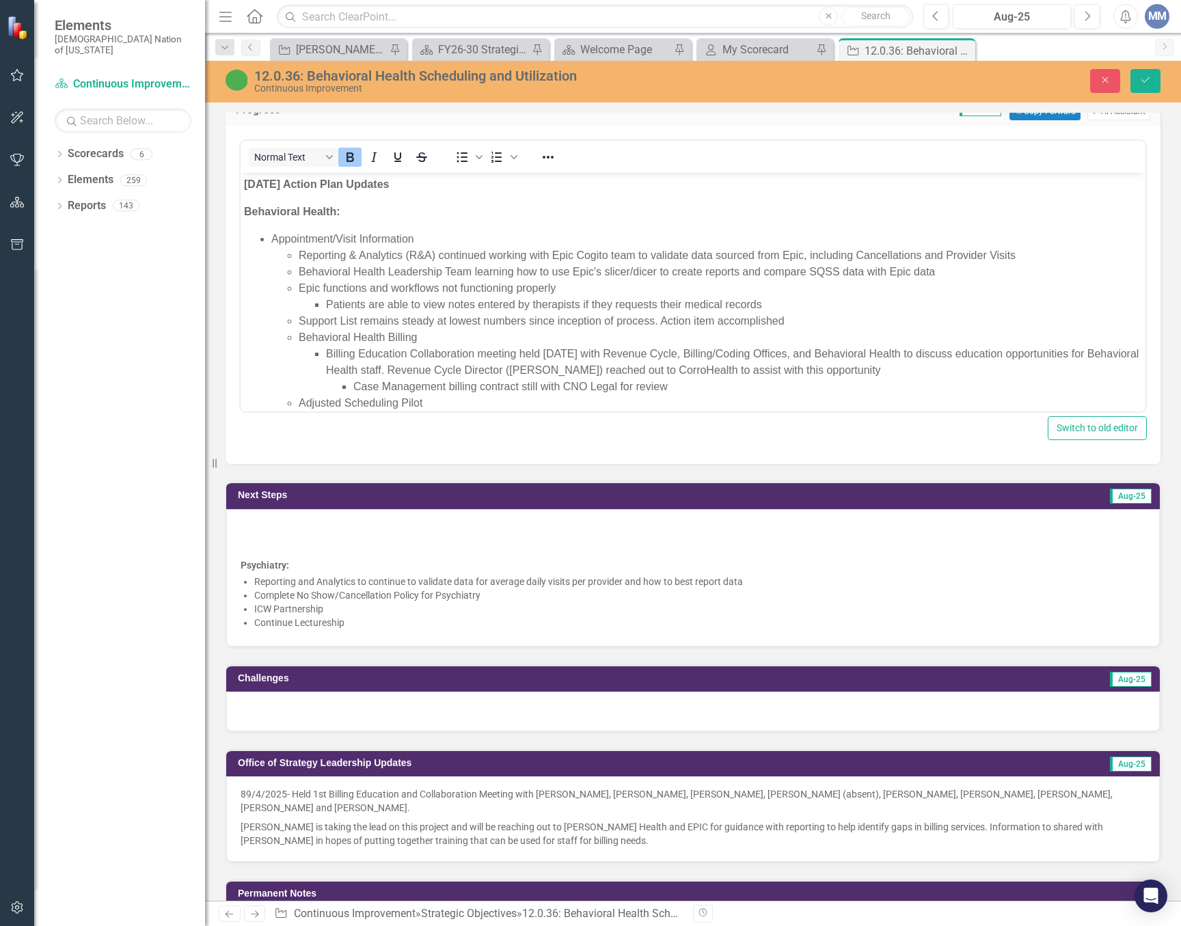
scroll to position [0, 0]
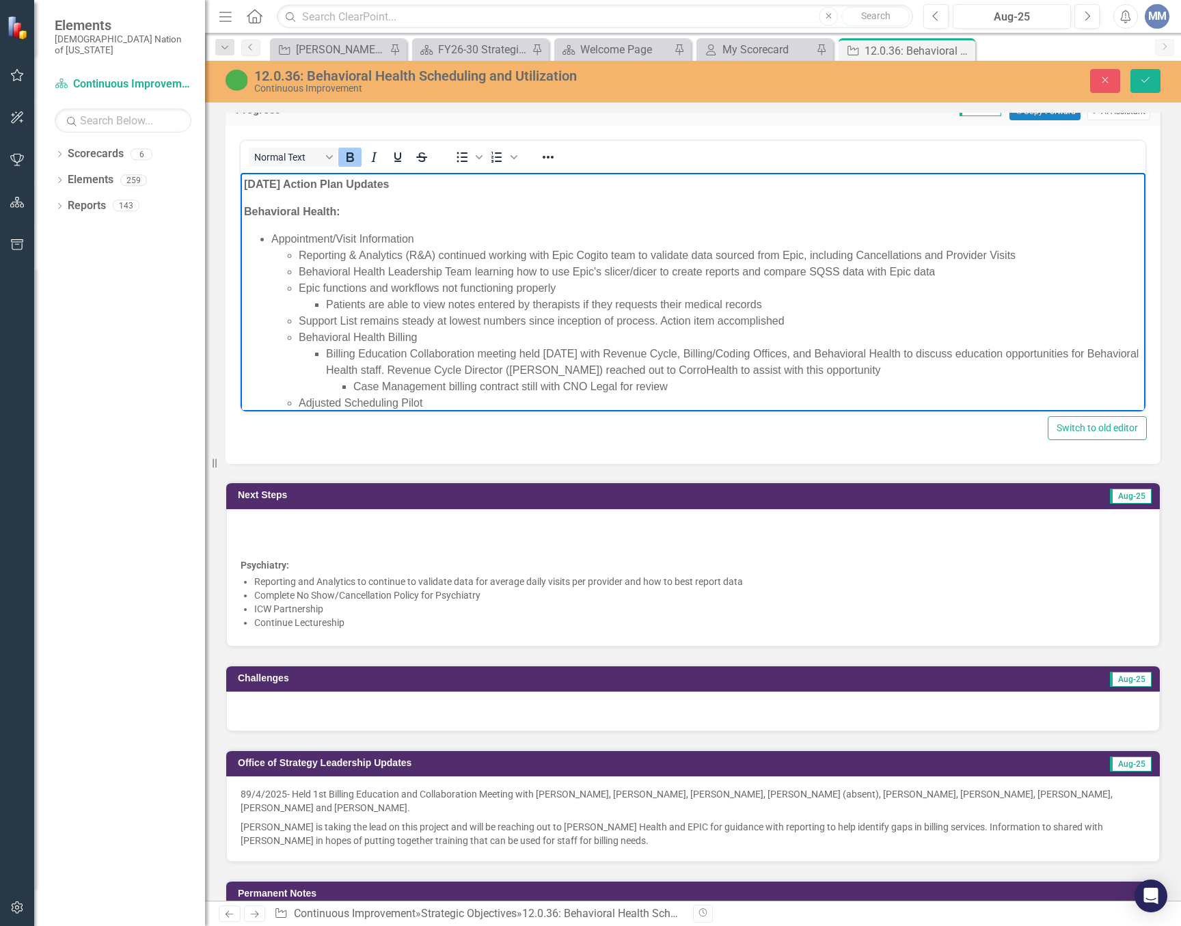
drag, startPoint x: 343, startPoint y: 207, endPoint x: 154, endPoint y: 203, distance: 189.3
click at [240, 203] on html "[DATE] Action Plan Updates Behavioral Health: Appointment/Visit Information Rep…" at bounding box center [692, 548] width 905 height 750
copy strong "Behavioral Health:"
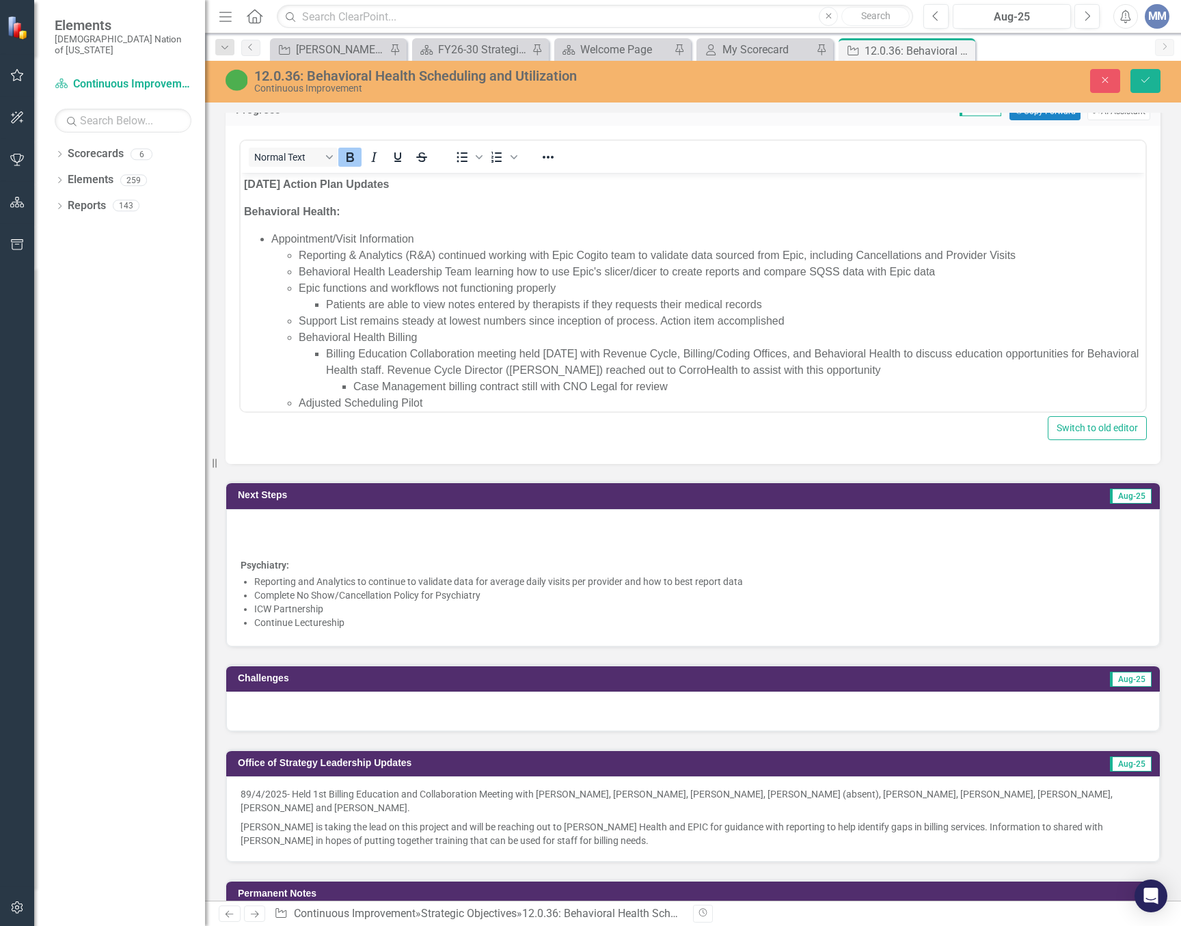
click at [462, 534] on p at bounding box center [692, 528] width 905 height 16
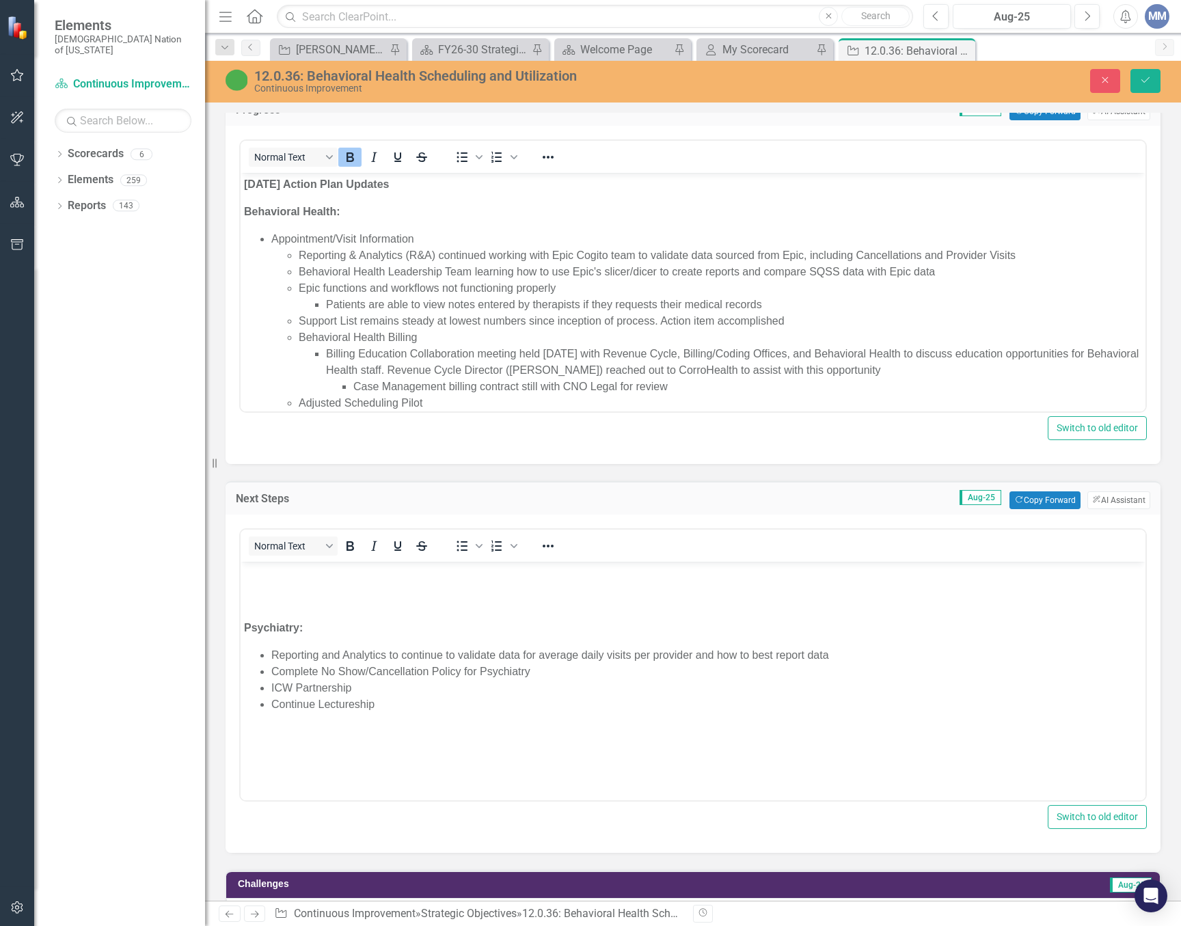
click at [285, 579] on p "Rich Text Area. Press ALT-0 for help." at bounding box center [693, 573] width 898 height 16
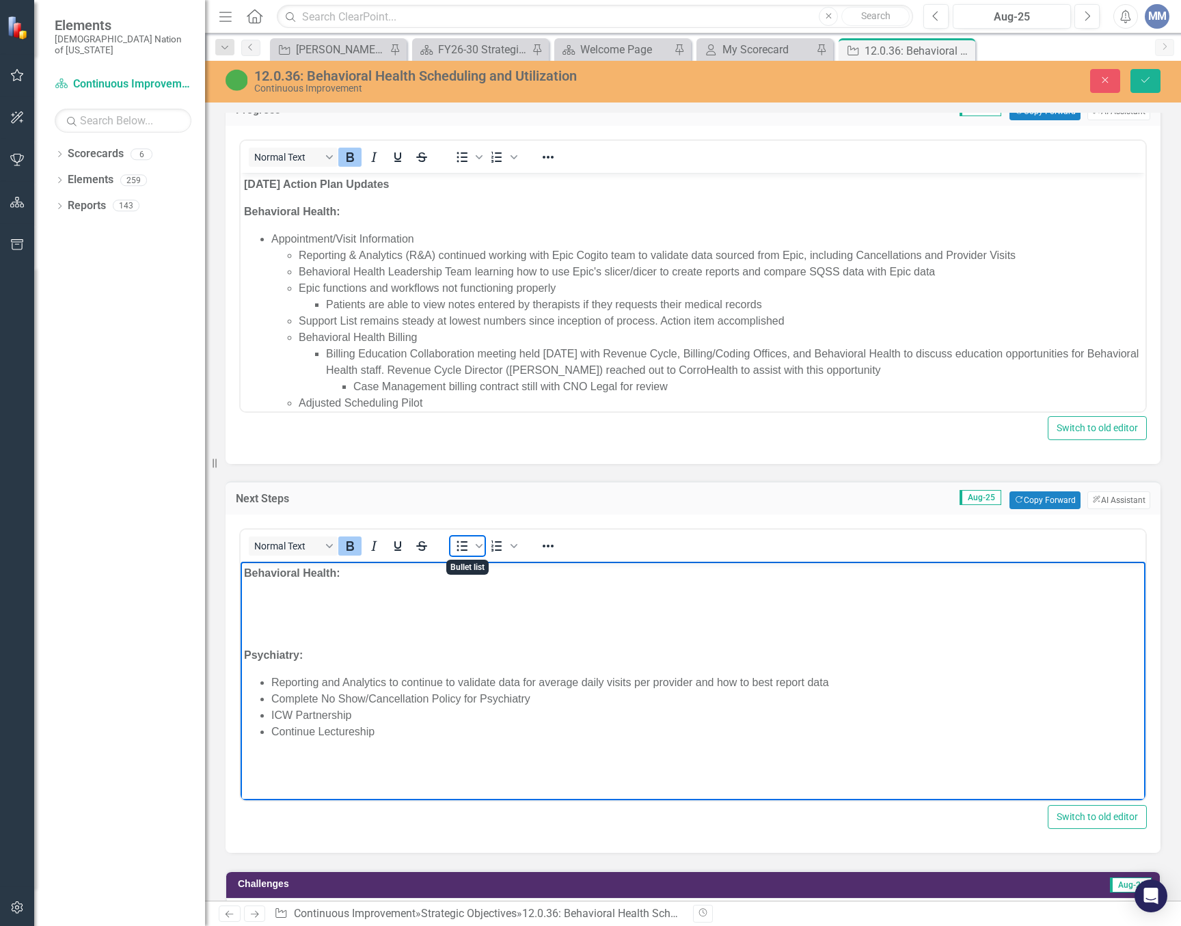
click at [463, 546] on icon "Bullet list" at bounding box center [462, 546] width 11 height 10
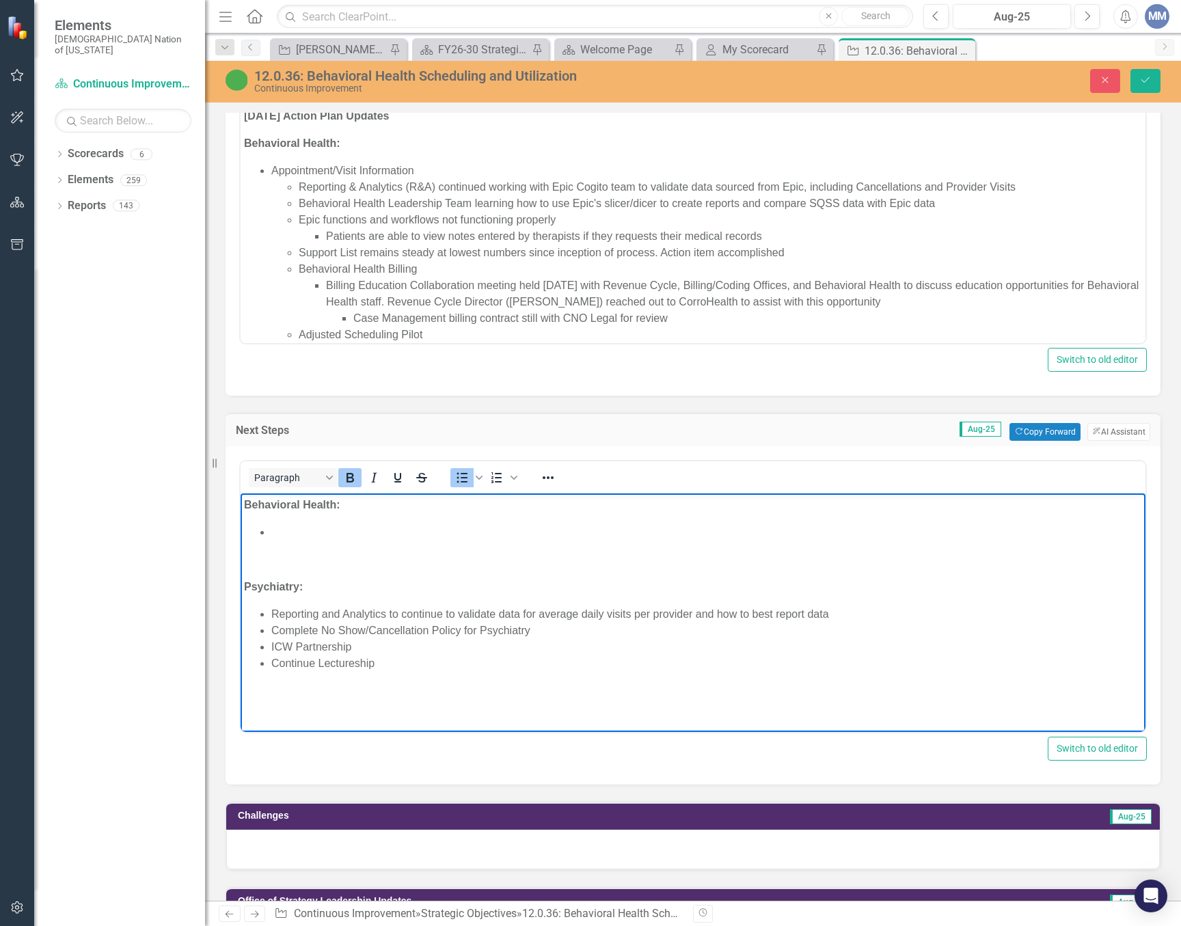
scroll to position [1298, 0]
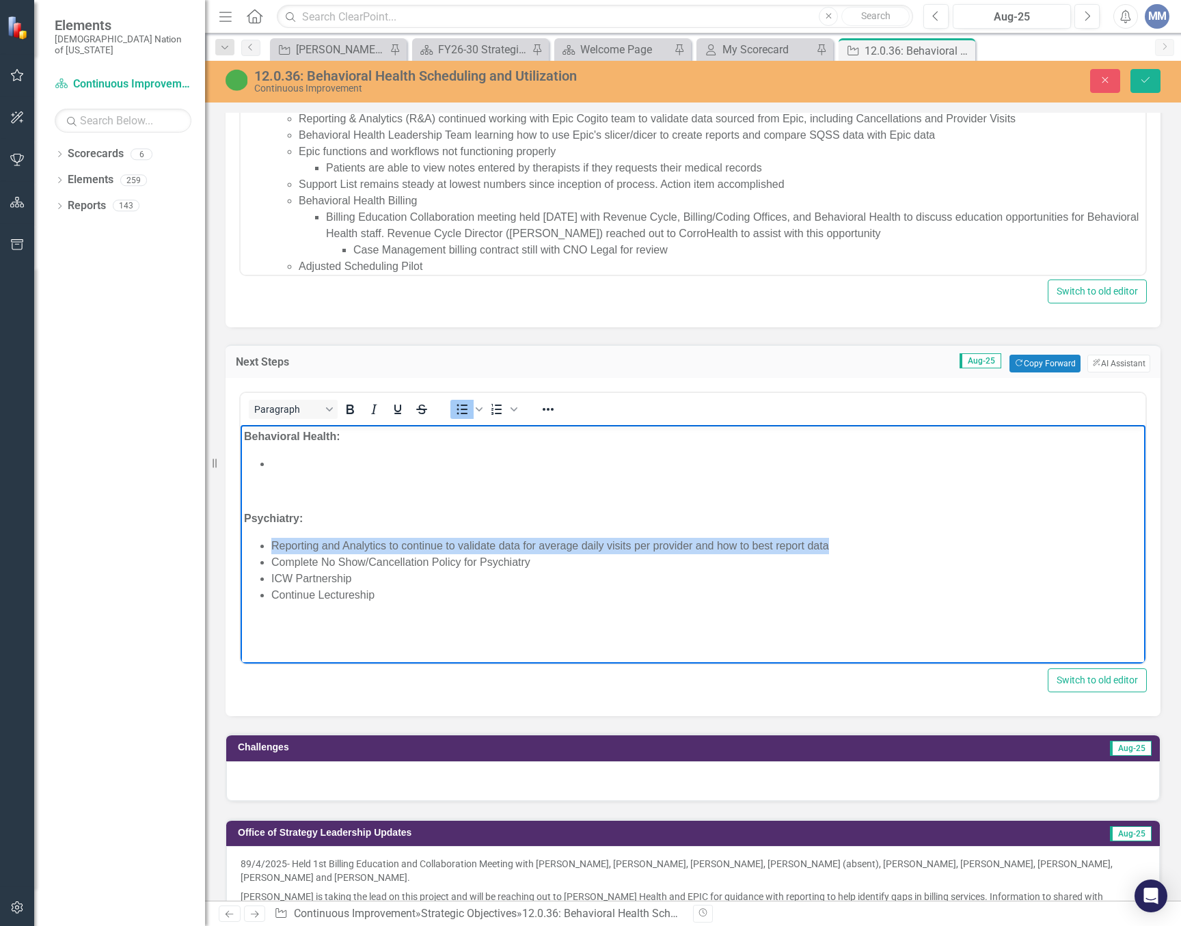
drag, startPoint x: 841, startPoint y: 546, endPoint x: 266, endPoint y: 546, distance: 575.2
click at [266, 546] on ul "Reporting and Analytics to continue to validate data for average daily visits p…" at bounding box center [693, 571] width 898 height 66
copy li "Reporting and Analytics to continue to validate data for average daily visits p…"
click at [303, 458] on li "Rich Text Area. Press ALT-0 for help." at bounding box center [706, 464] width 870 height 16
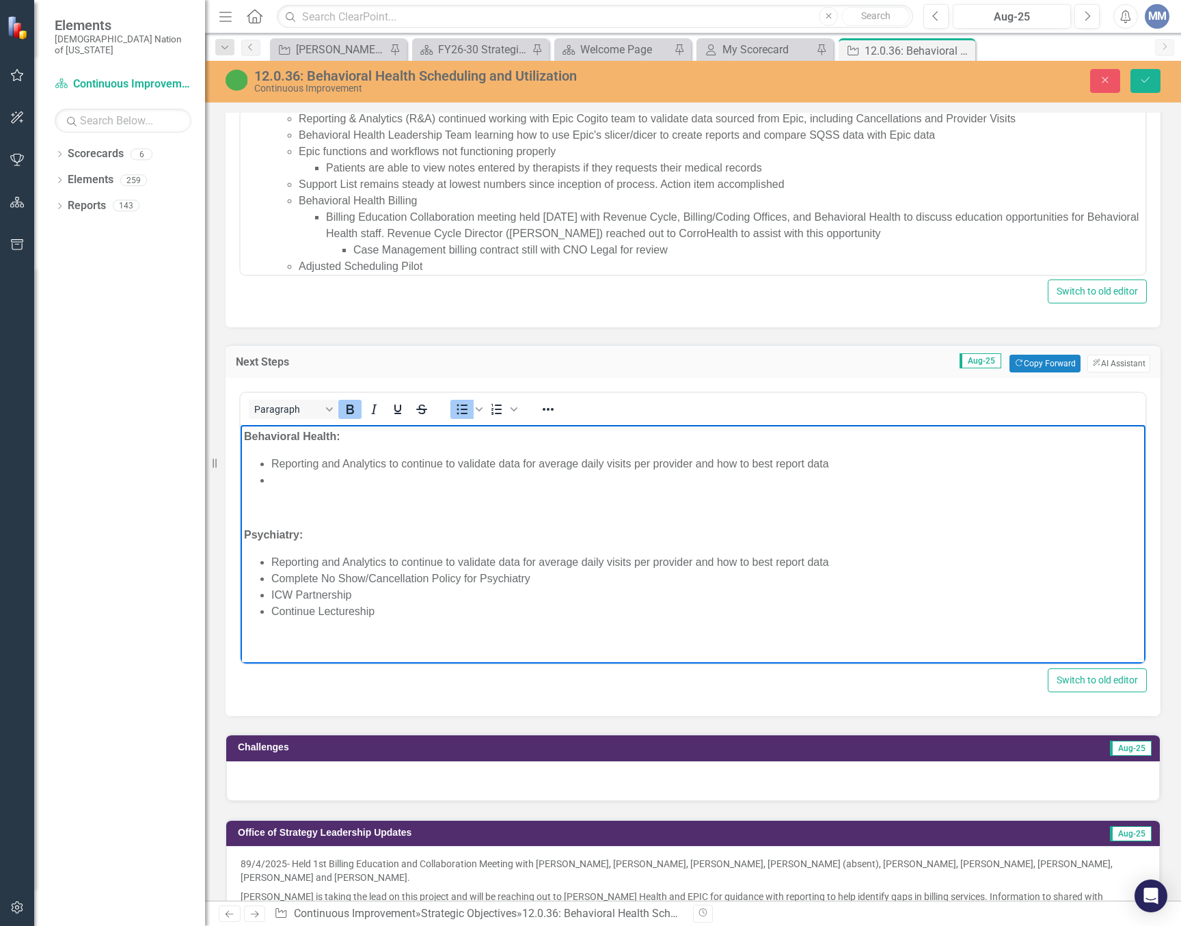
scroll to position [1161, 0]
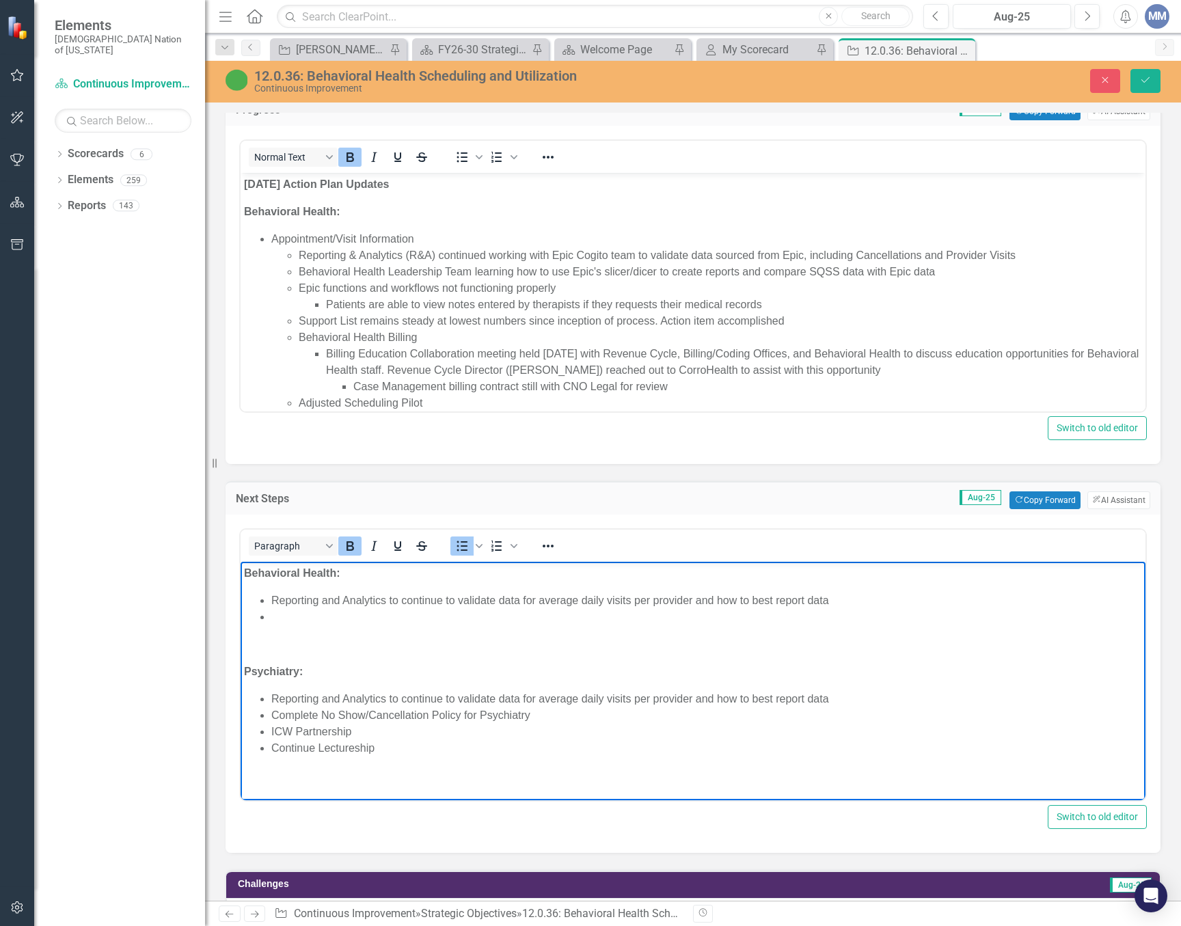
click at [348, 619] on li "Rich Text Area. Press ALT-0 for help." at bounding box center [706, 617] width 870 height 16
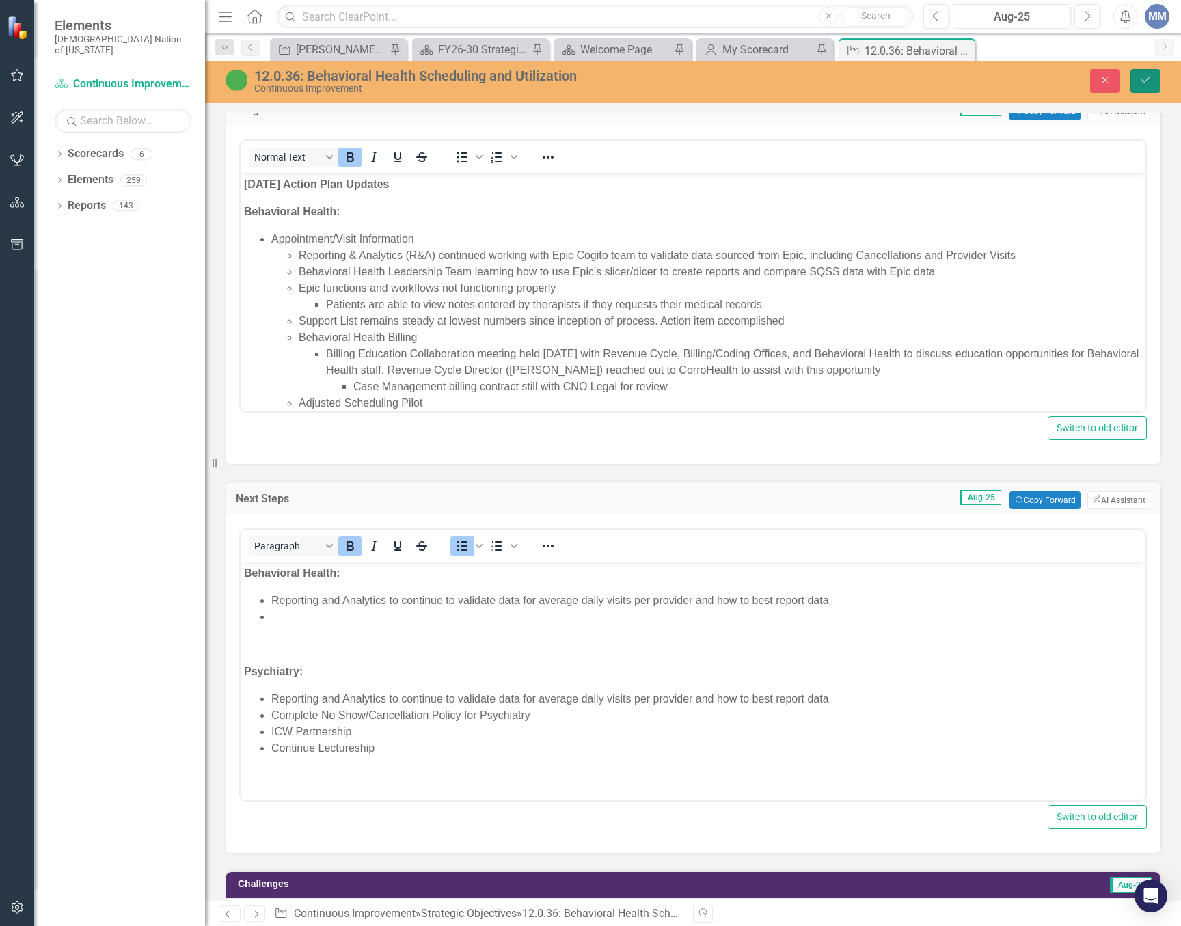
click at [1151, 72] on button "Save" at bounding box center [1145, 81] width 30 height 24
